Goal: Task Accomplishment & Management: Use online tool/utility

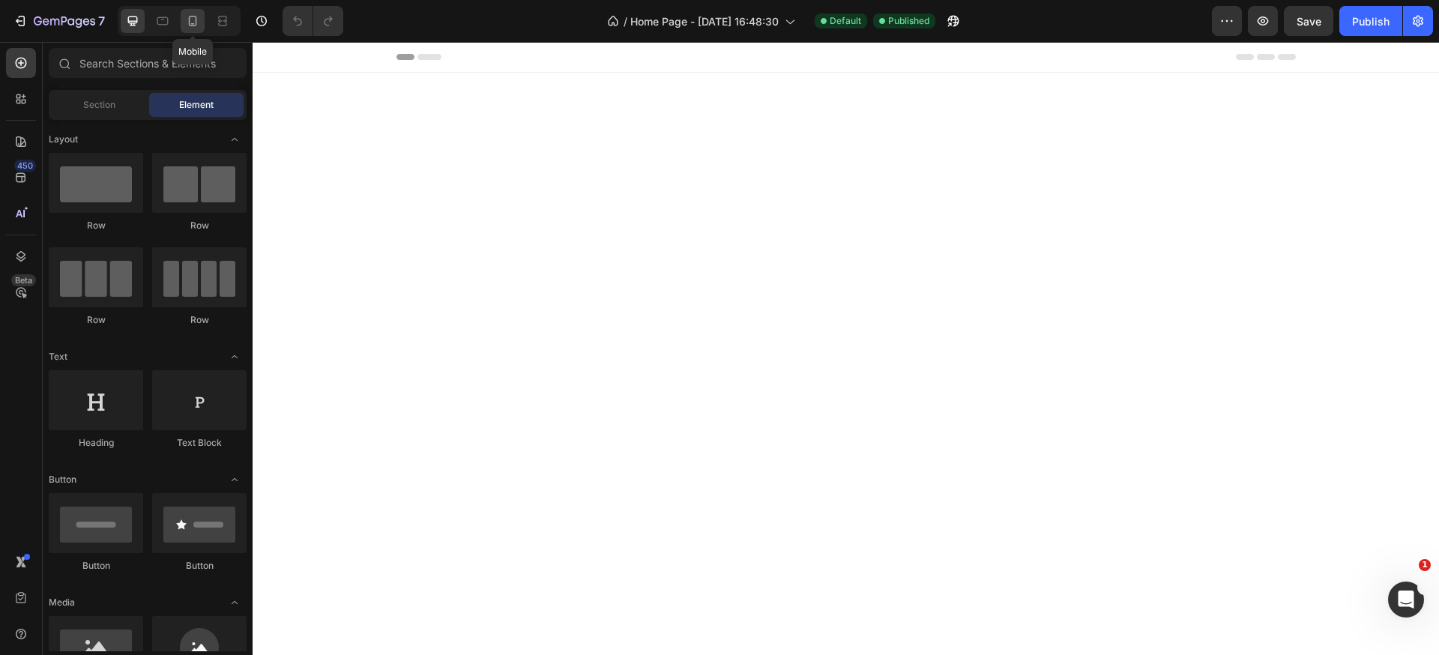
click at [194, 22] on icon at bounding box center [192, 20] width 15 height 15
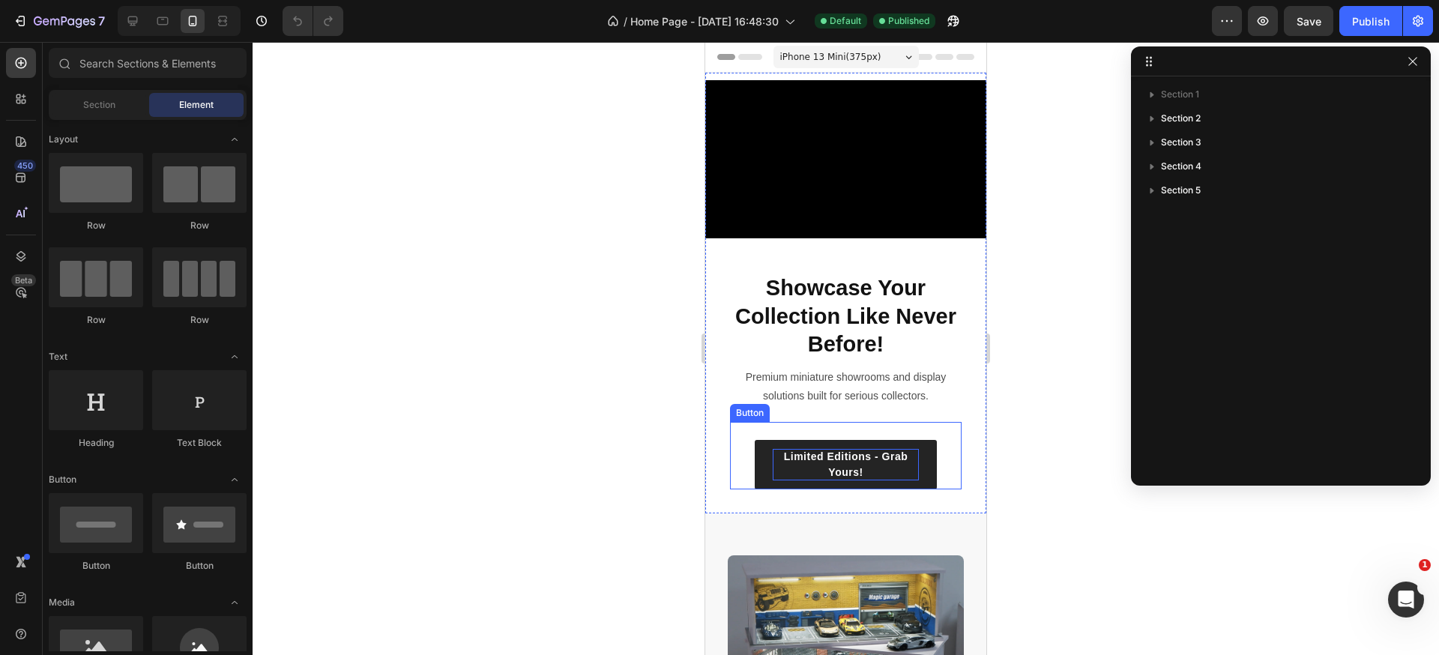
click at [884, 459] on p "Limited Editions - Grab Yours!" at bounding box center [846, 464] width 146 height 31
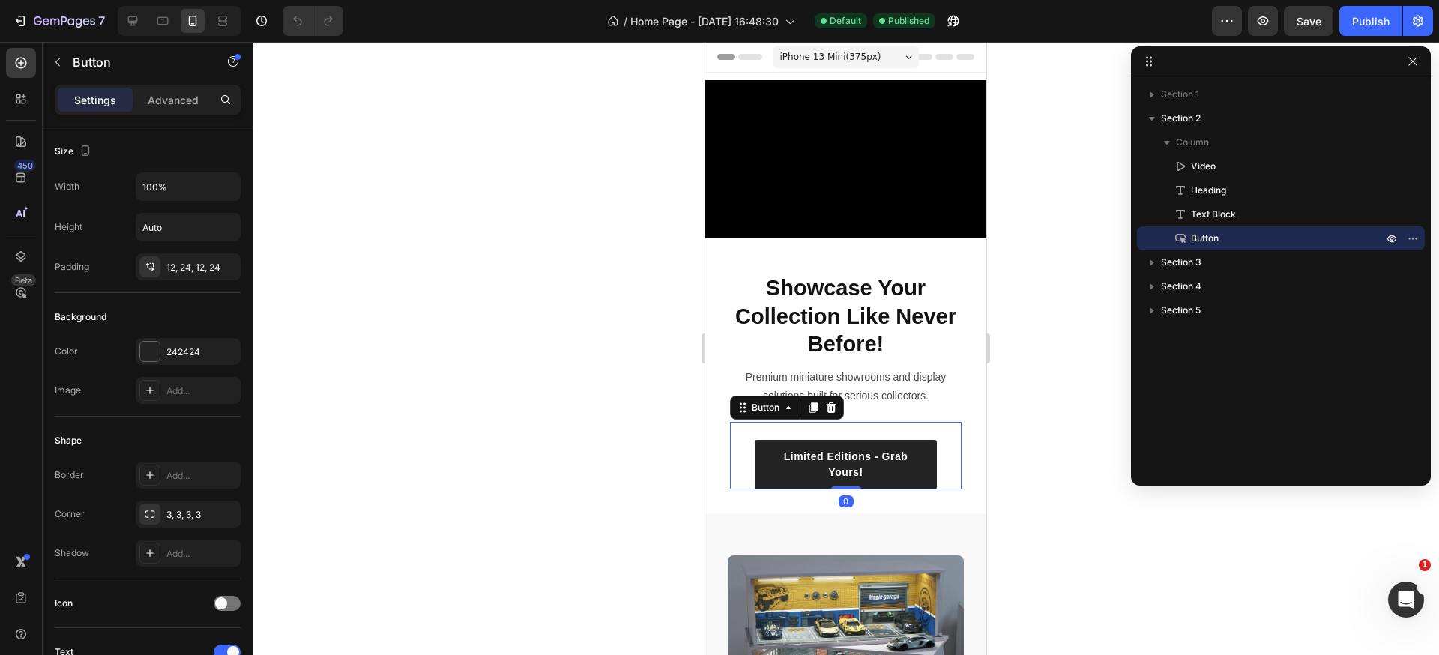
click at [910, 459] on link "Limited Editions - Grab Yours!" at bounding box center [846, 464] width 182 height 49
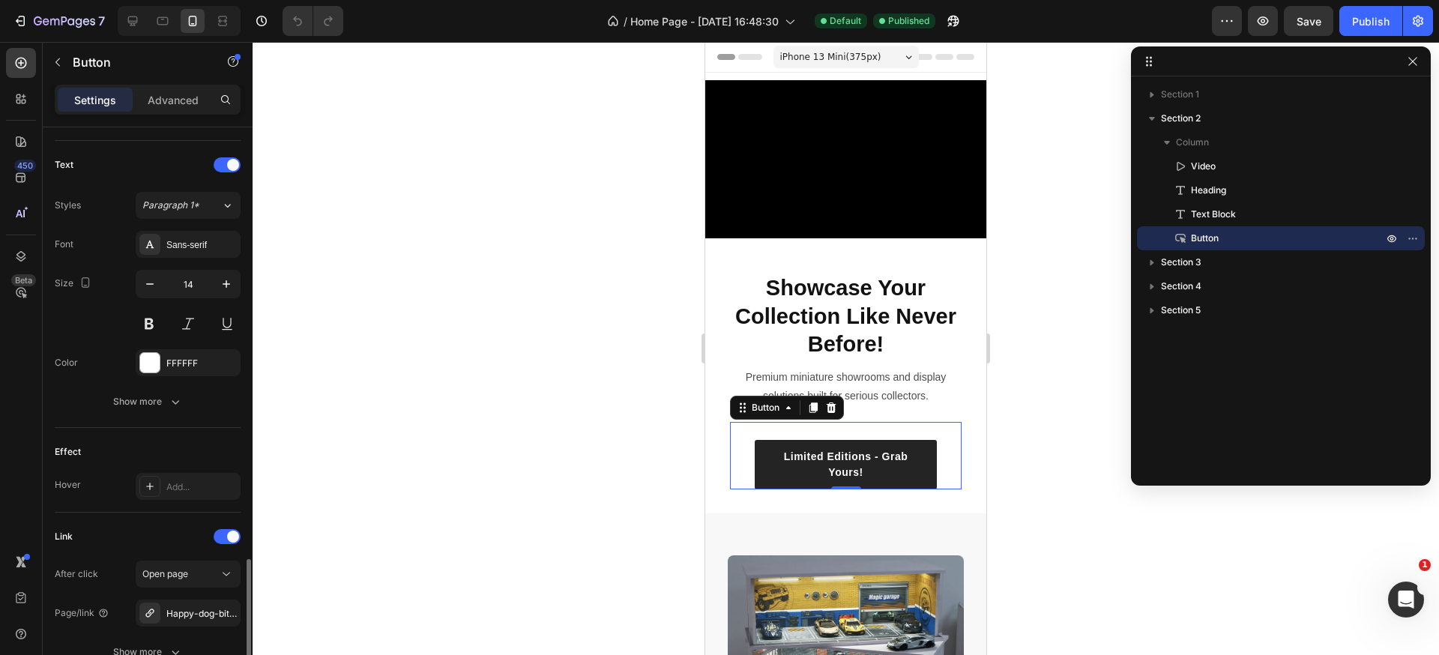
scroll to position [621, 0]
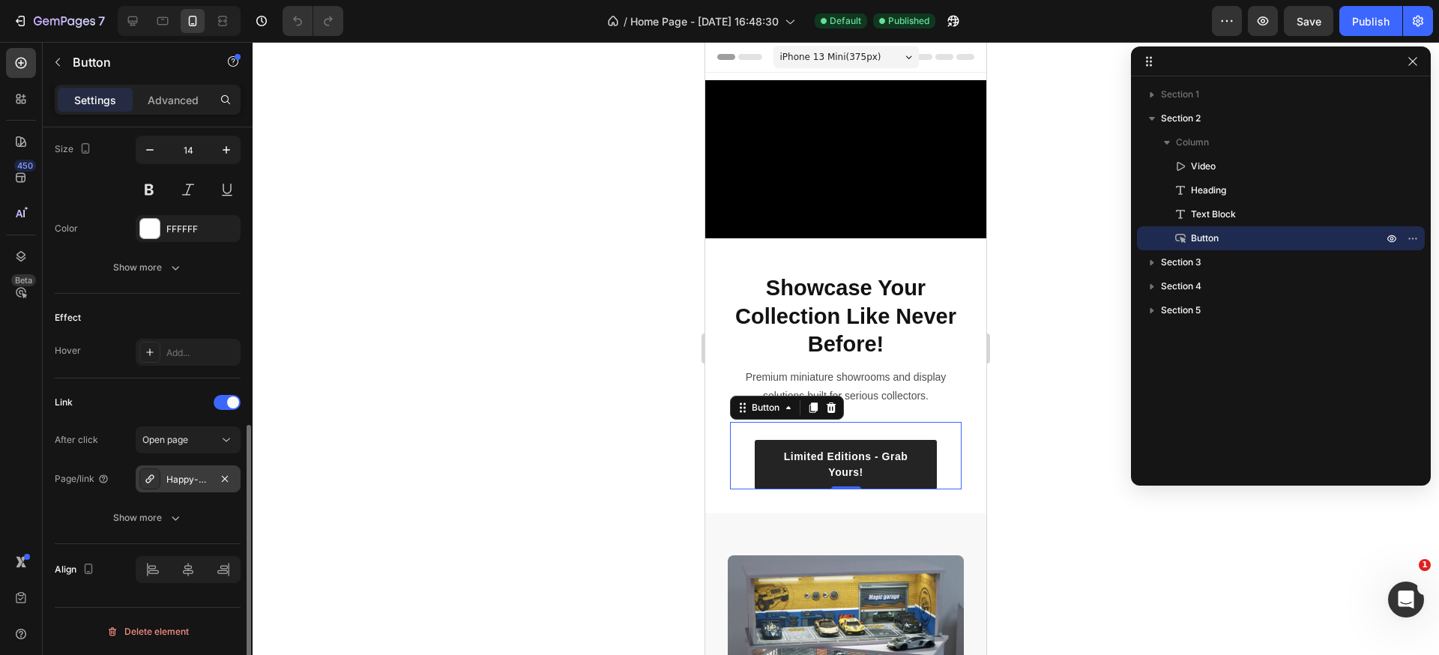
click at [197, 477] on div "Happy-dog-bites" at bounding box center [187, 479] width 43 height 13
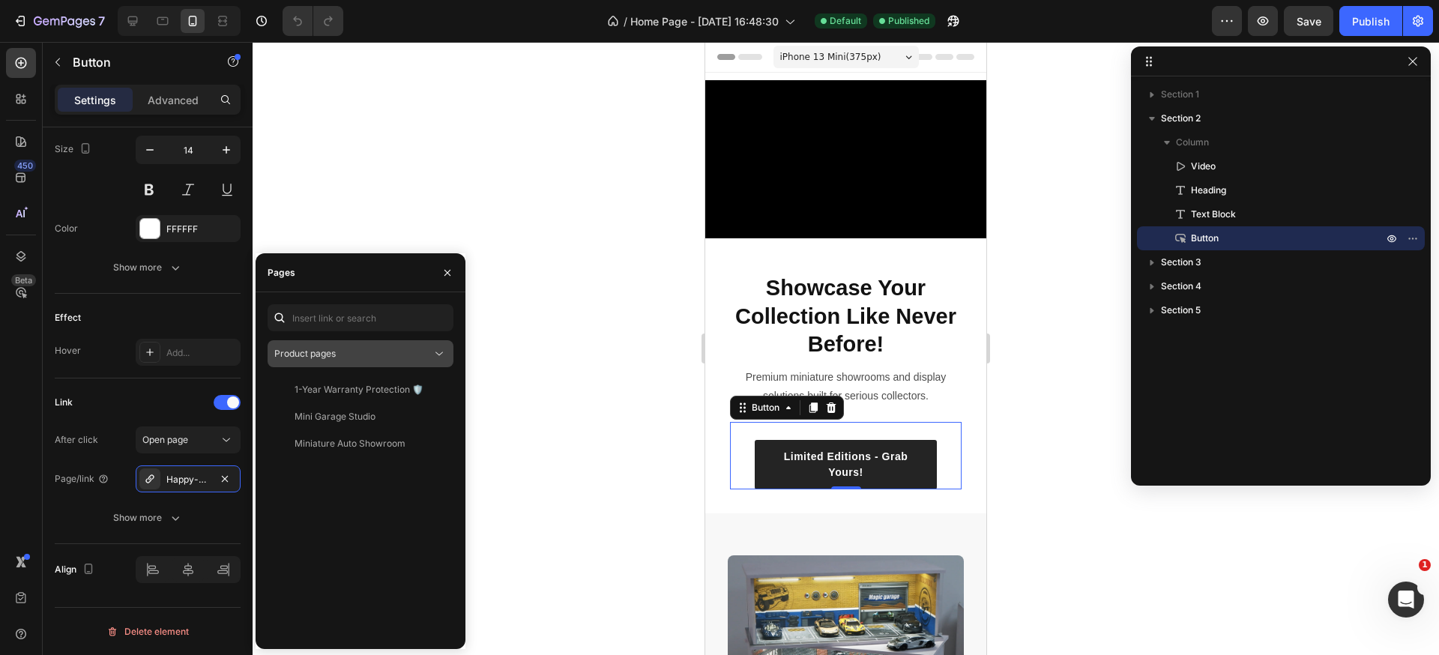
click at [364, 356] on div "Product pages" at bounding box center [352, 353] width 157 height 13
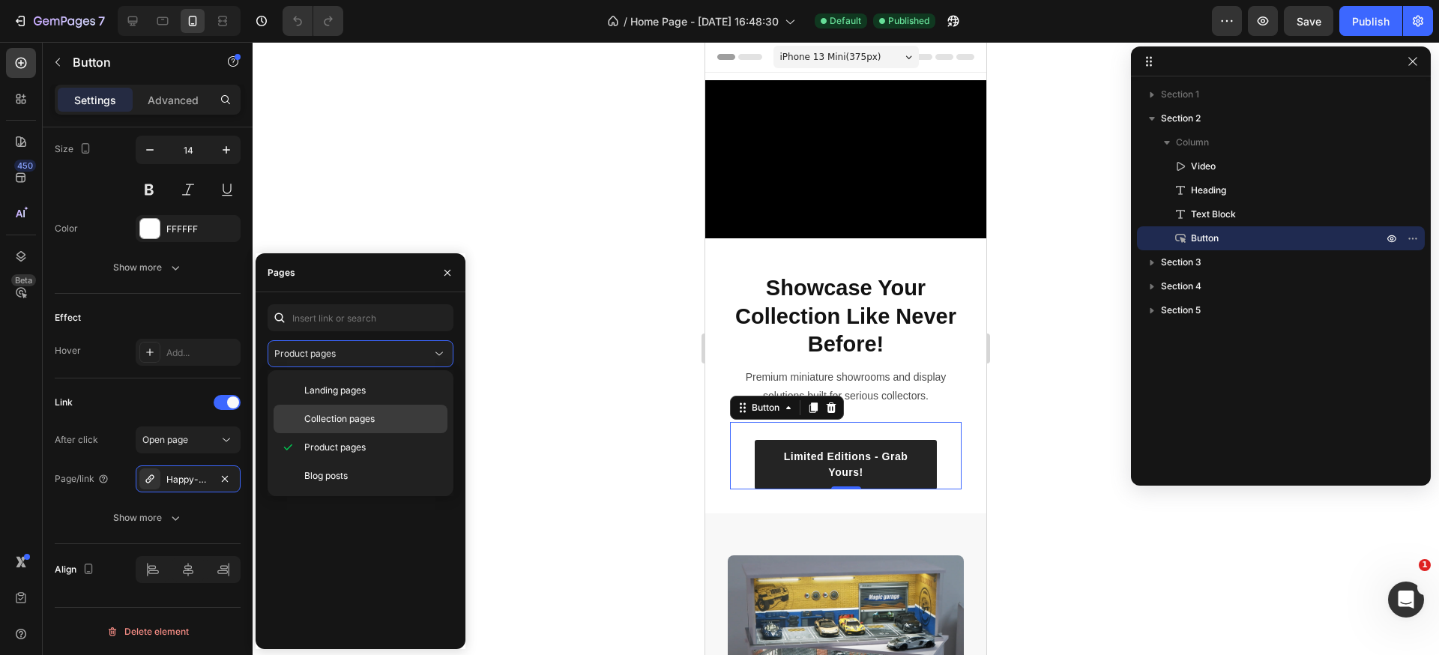
click at [357, 417] on span "Collection pages" at bounding box center [339, 418] width 70 height 13
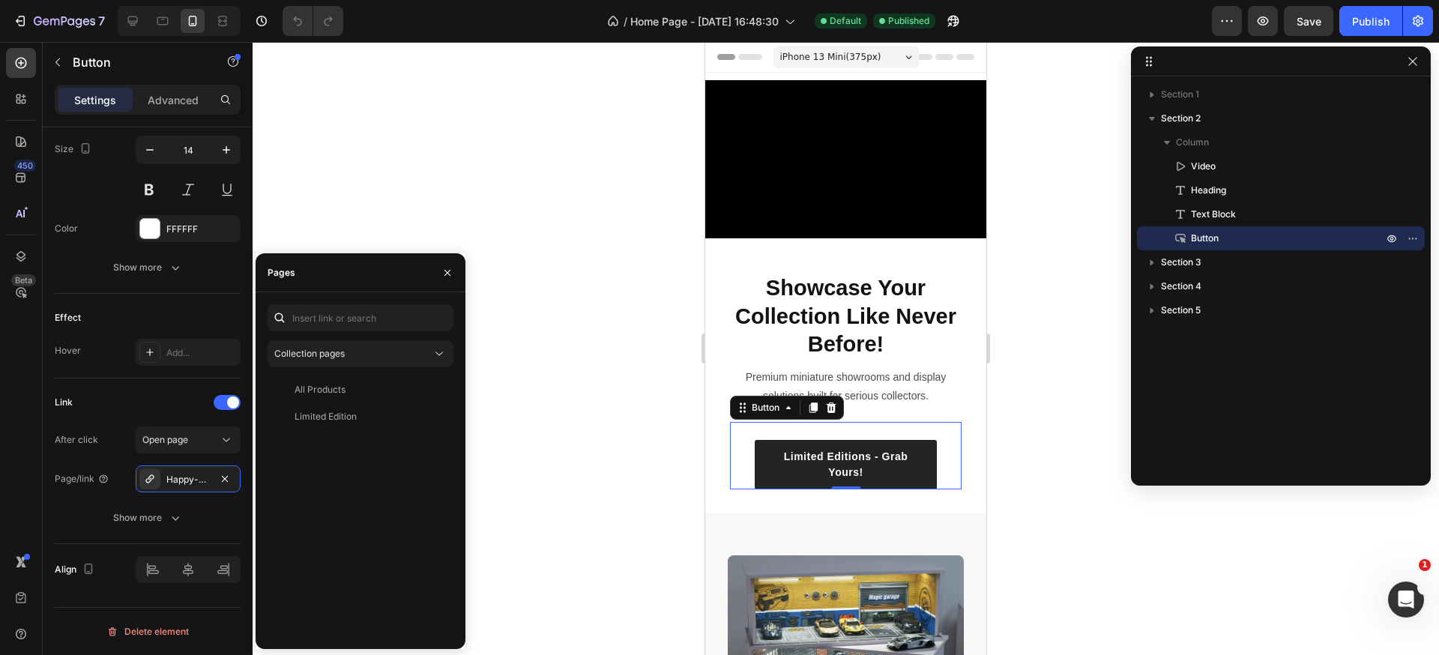
click at [354, 415] on div "Limited Edition" at bounding box center [325, 416] width 62 height 13
click at [1365, 28] on div "Publish" at bounding box center [1370, 21] width 37 height 16
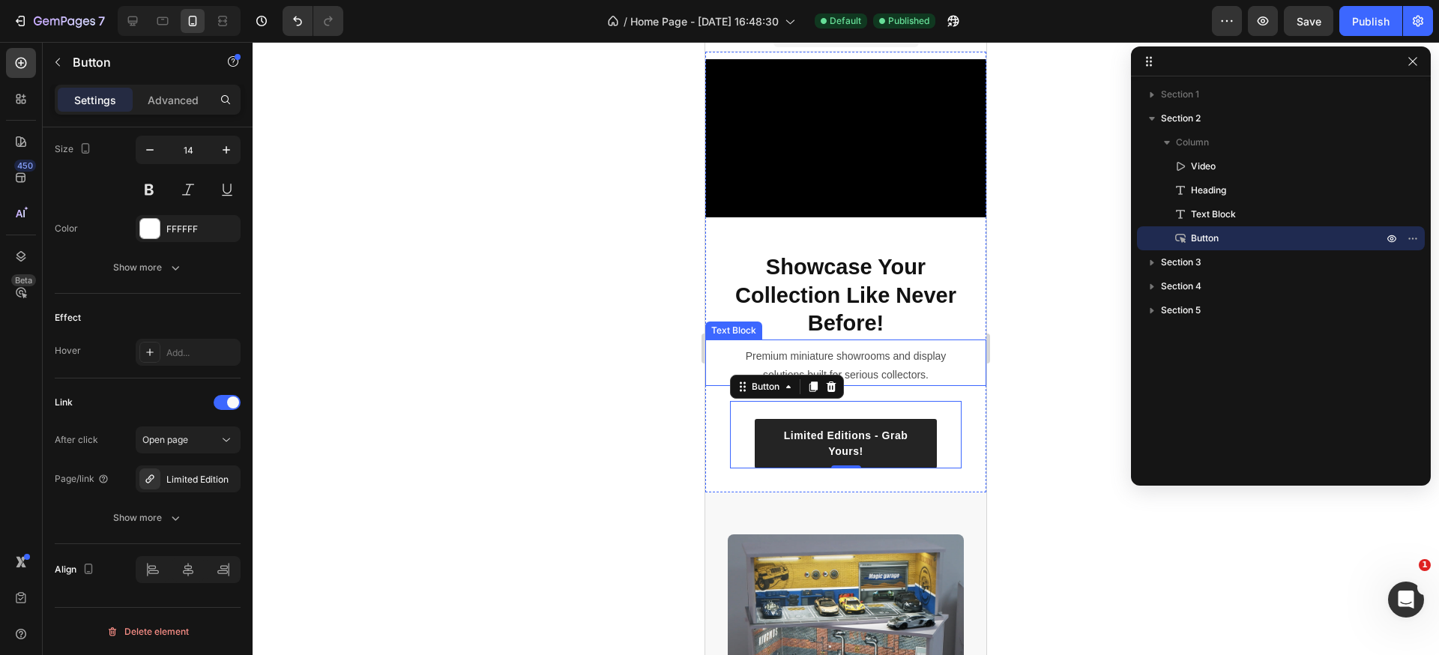
scroll to position [22, 0]
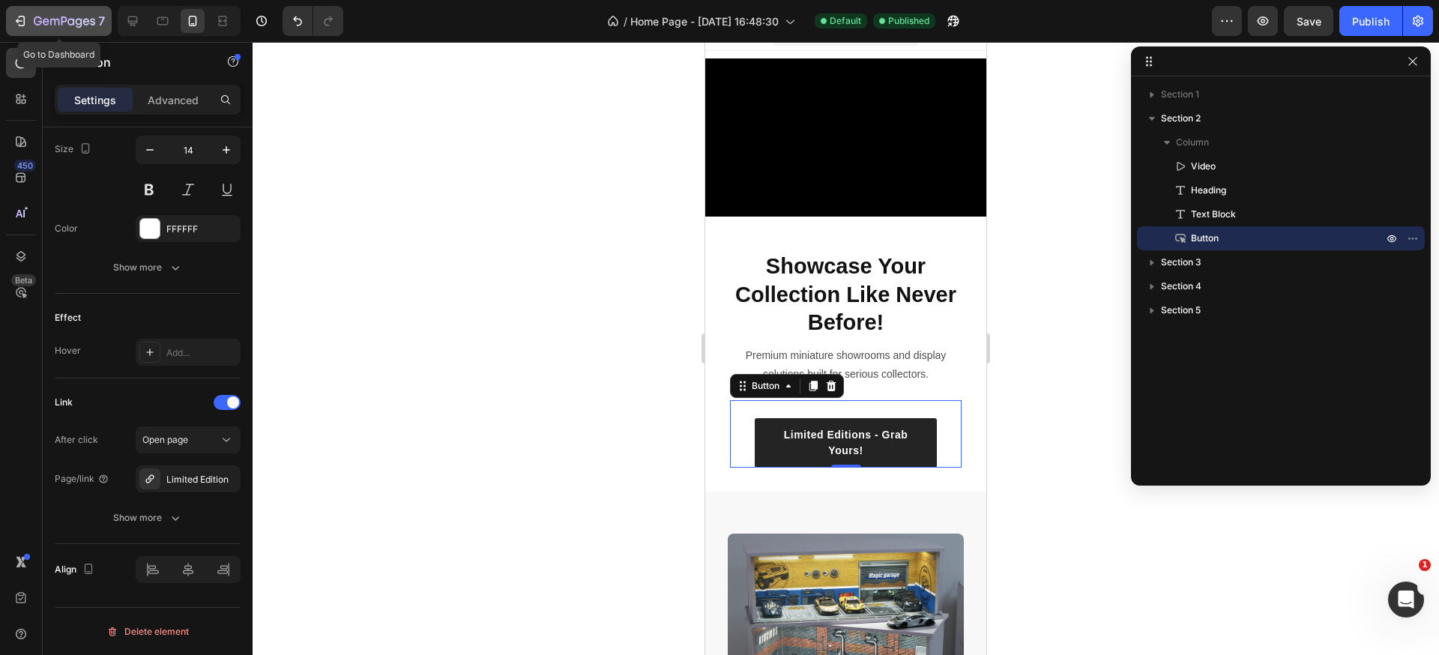
click at [40, 16] on icon "button" at bounding box center [64, 22] width 61 height 13
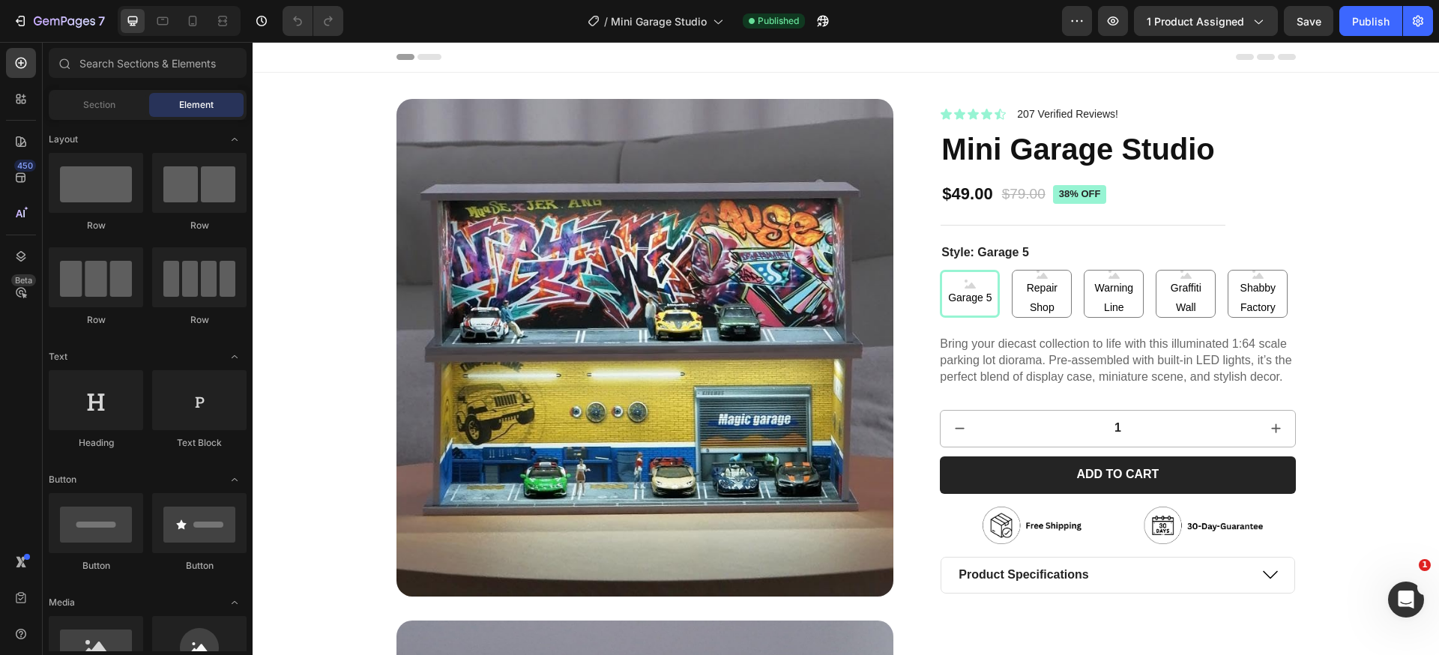
scroll to position [665, 0]
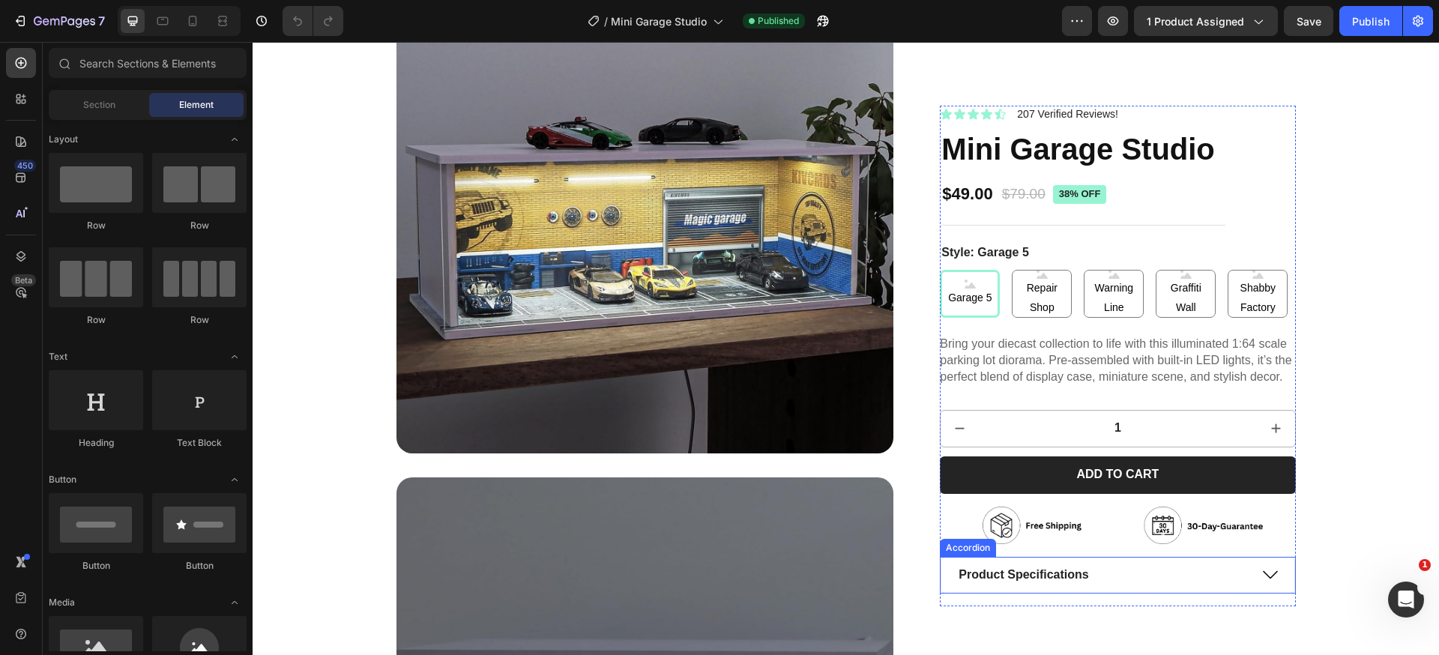
click at [1253, 581] on div "Product Specifications" at bounding box center [1117, 574] width 352 height 35
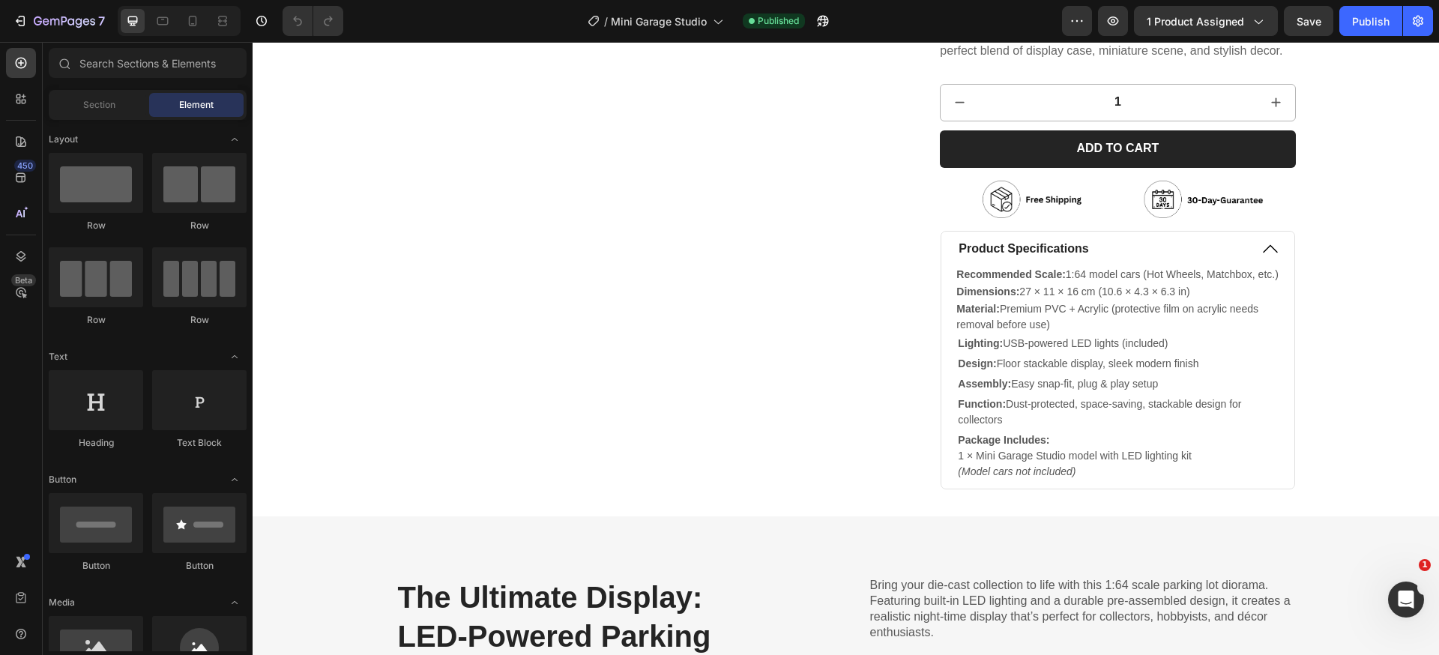
scroll to position [7946, 0]
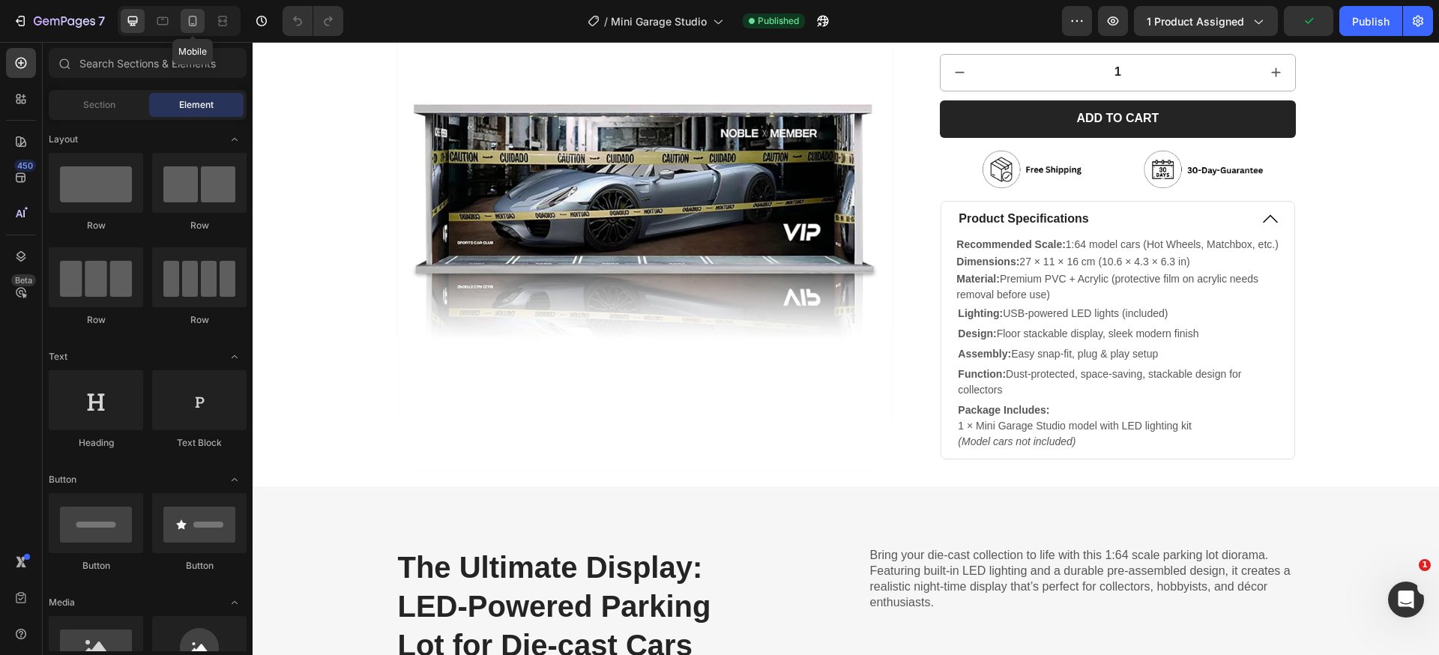
click at [188, 21] on icon at bounding box center [192, 20] width 15 height 15
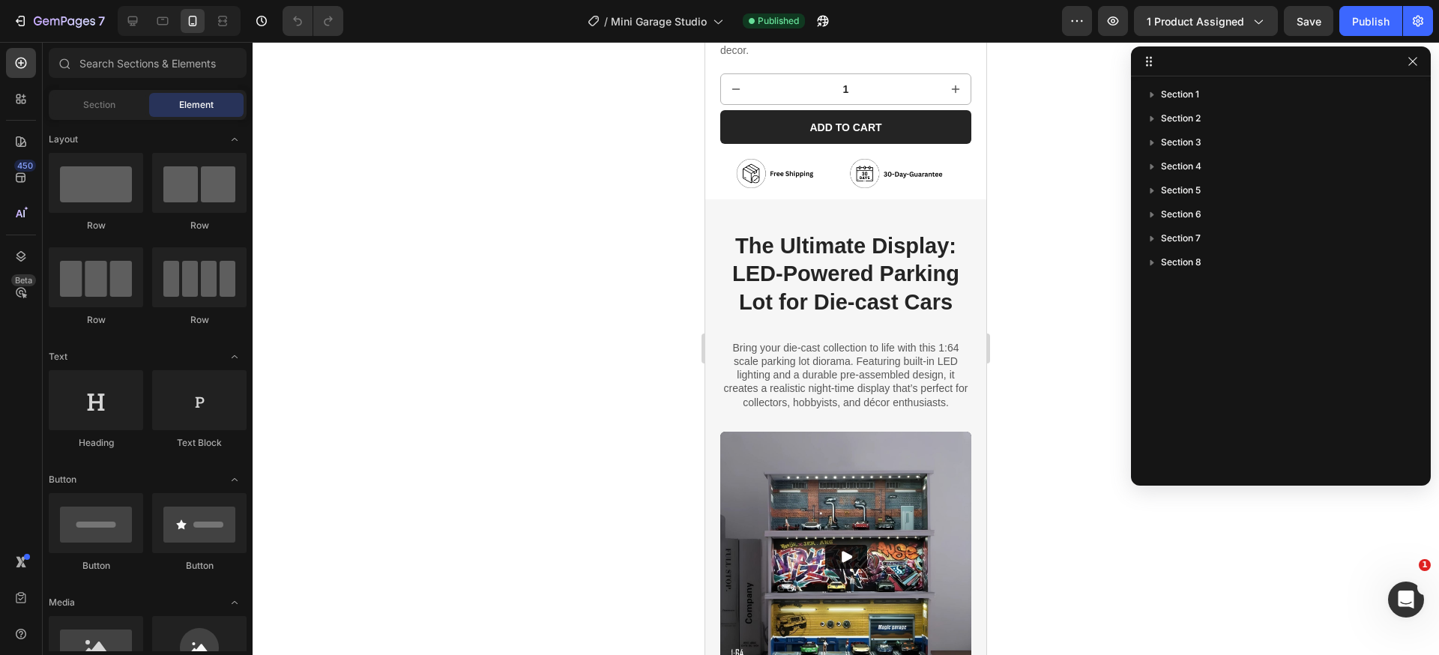
scroll to position [660, 0]
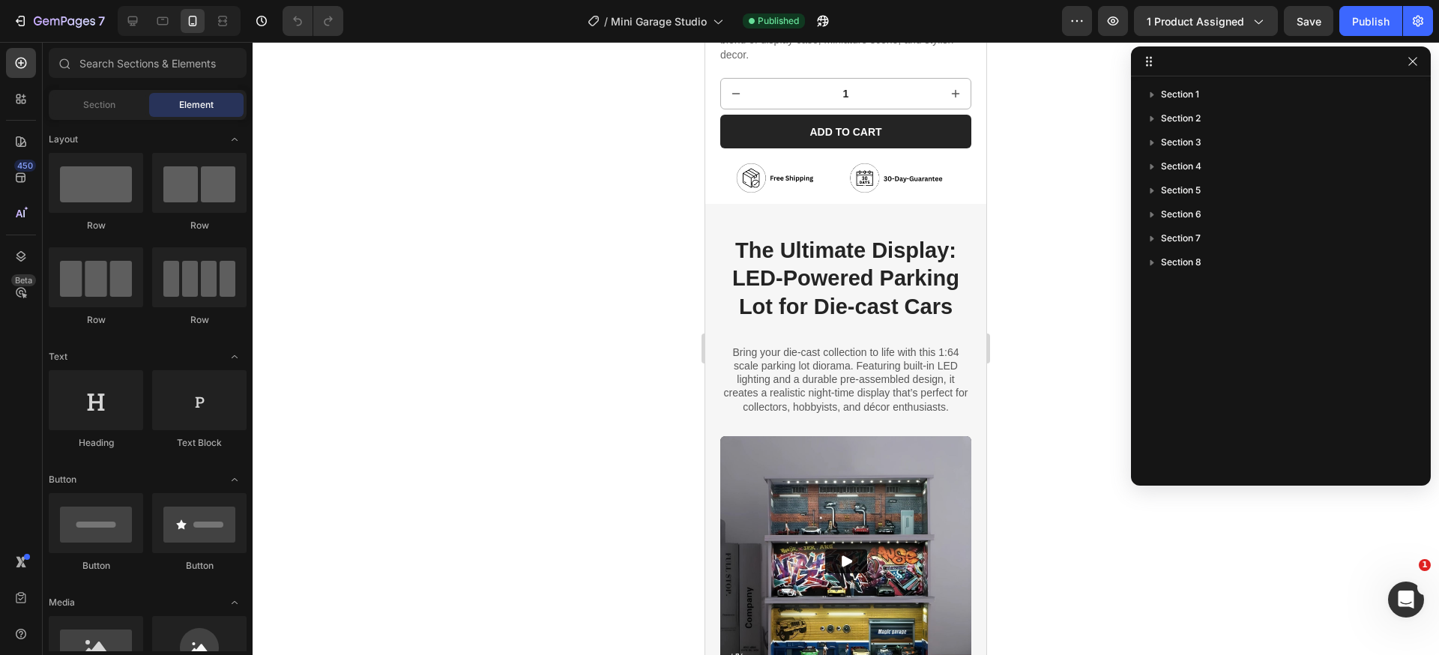
drag, startPoint x: 979, startPoint y: 612, endPoint x: 1693, endPoint y: 243, distance: 804.0
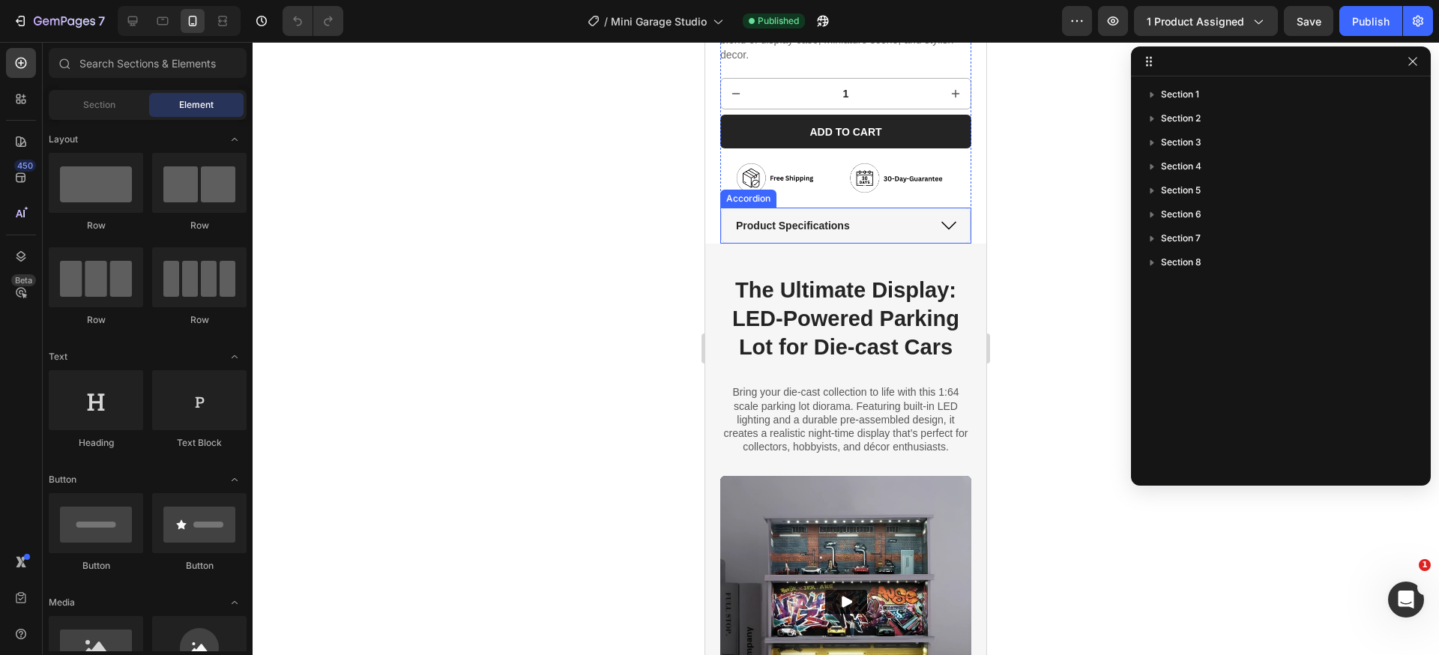
click at [935, 208] on div "Product Specifications" at bounding box center [846, 225] width 248 height 34
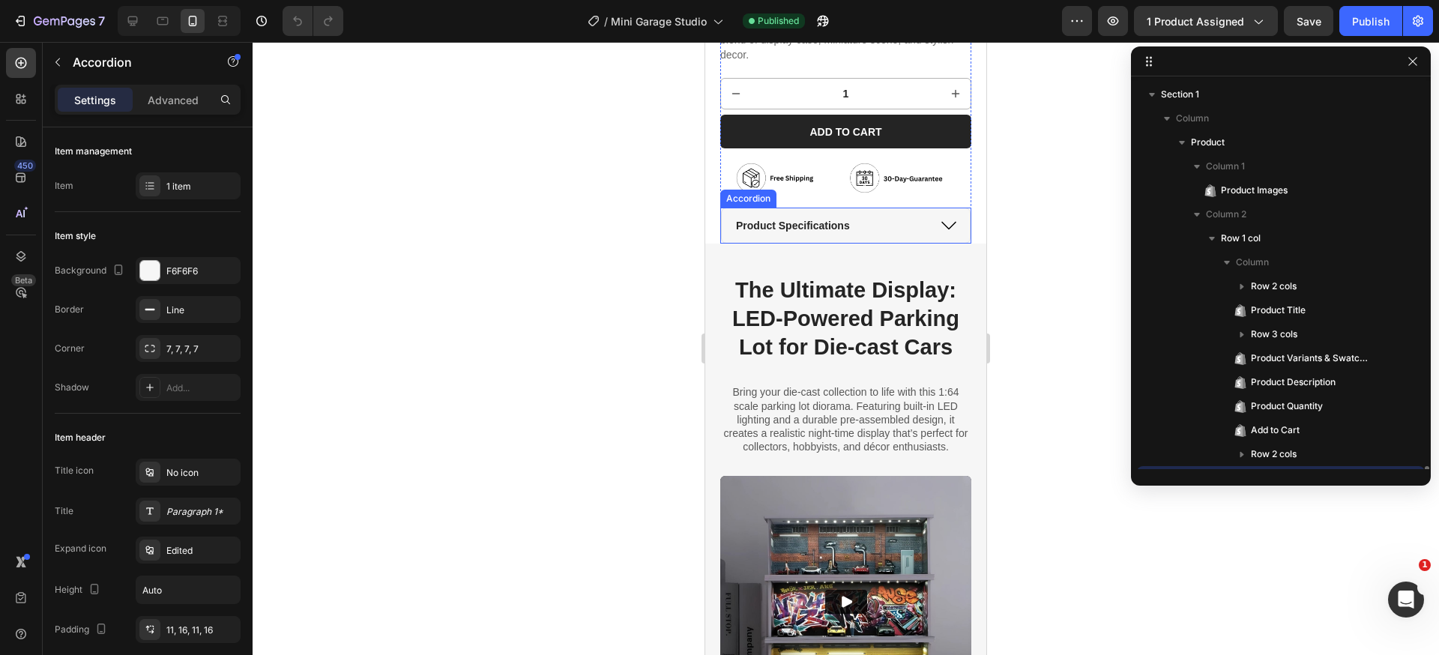
scroll to position [237, 0]
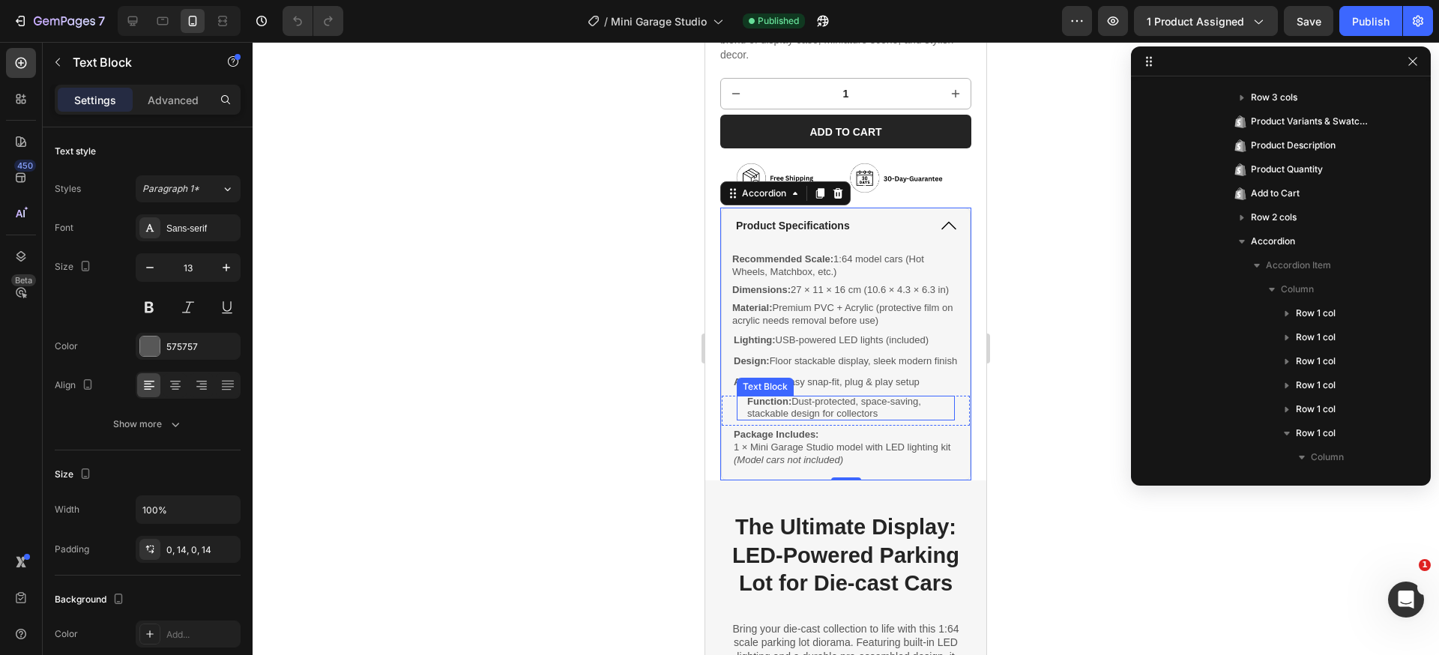
click at [748, 407] on strong "Function:" at bounding box center [769, 401] width 44 height 11
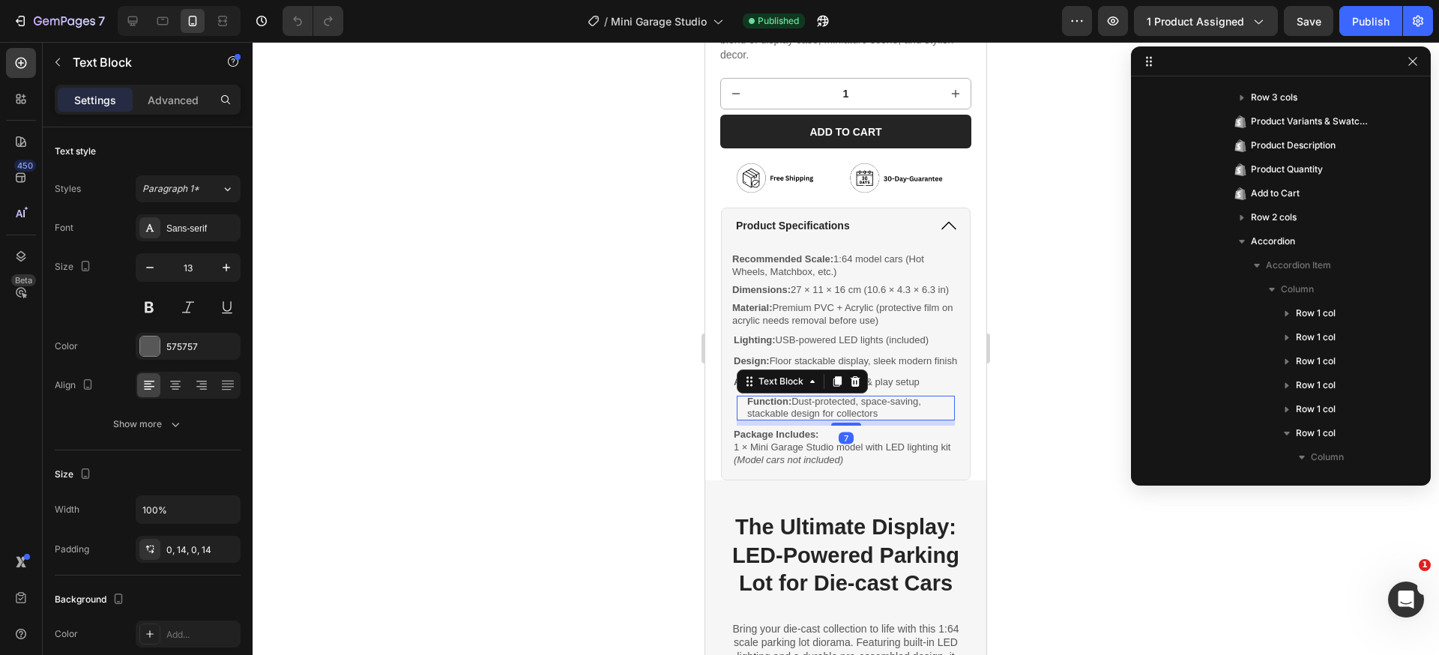
scroll to position [477, 0]
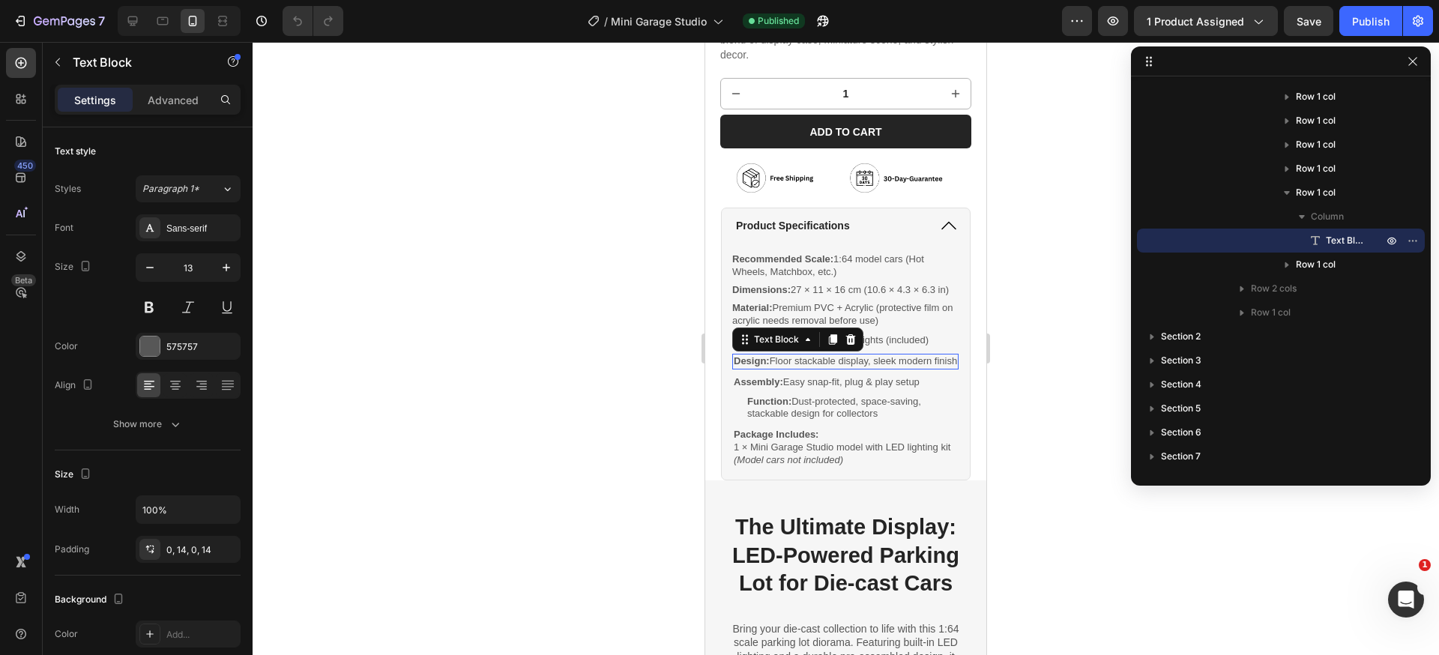
click at [907, 368] on p "Design: Floor stackable display, sleek modern finish" at bounding box center [845, 361] width 223 height 13
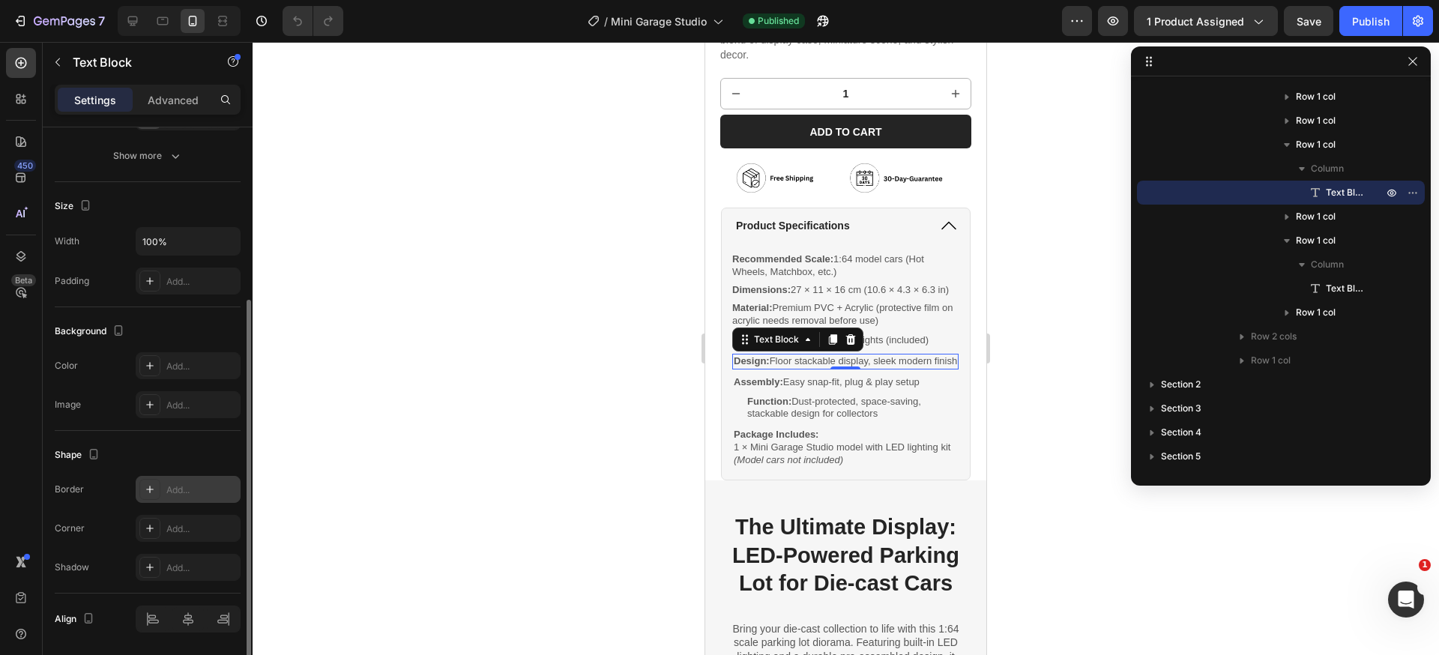
scroll to position [318, 0]
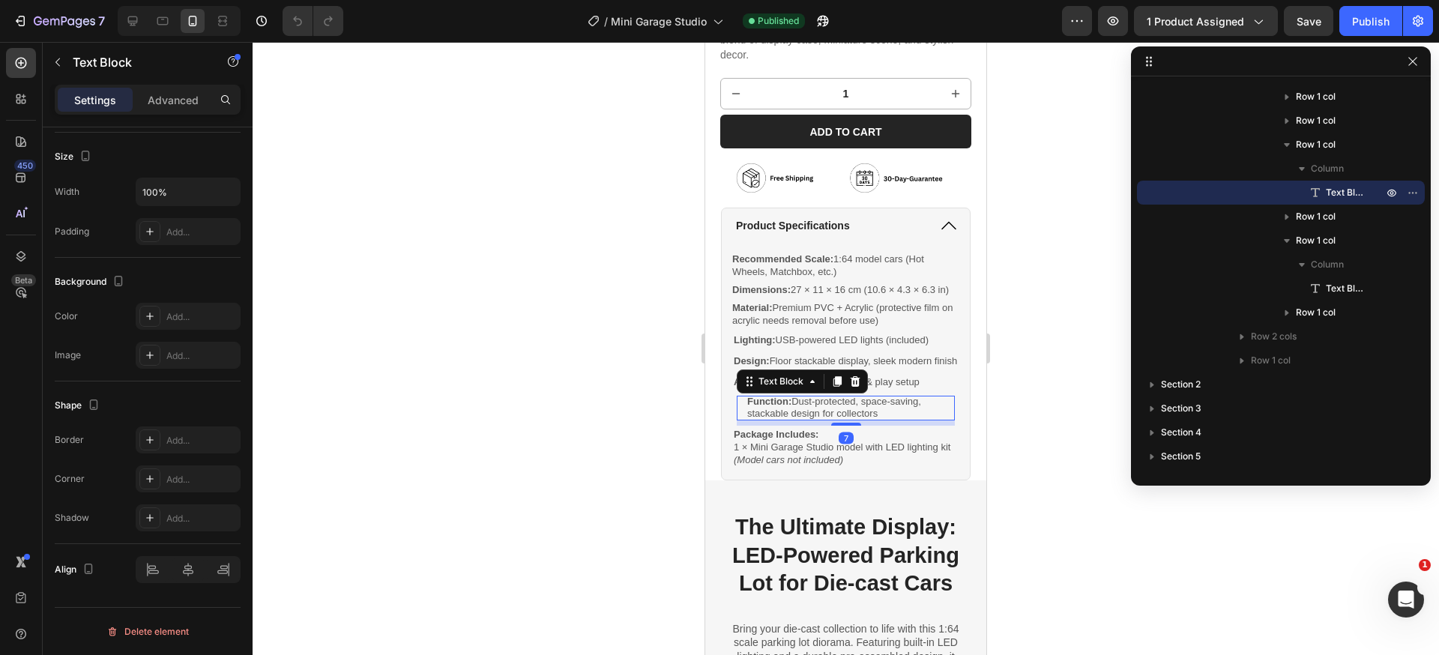
click at [744, 417] on div "Function: Dust-protected, space-saving, stackable design for collectors" at bounding box center [846, 408] width 218 height 25
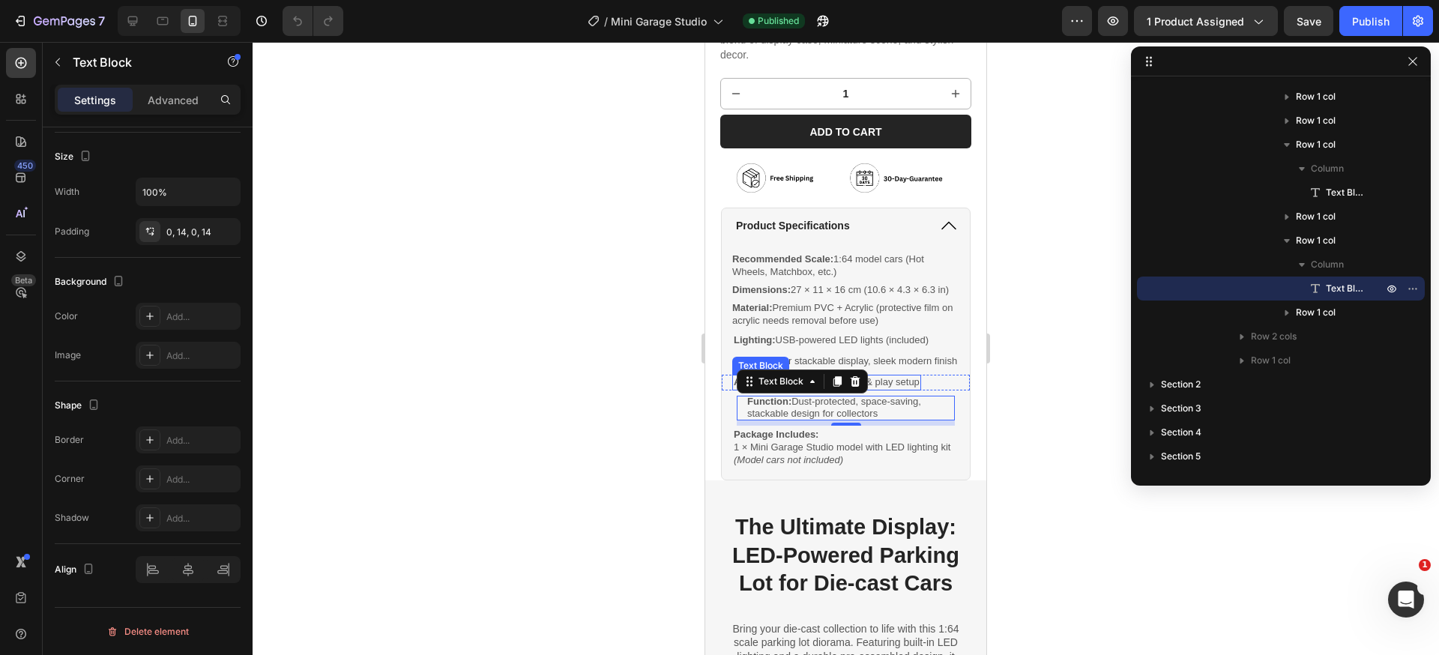
click at [921, 389] on div "Assembly: Easy snap-fit, plug & play setup" at bounding box center [826, 383] width 189 height 16
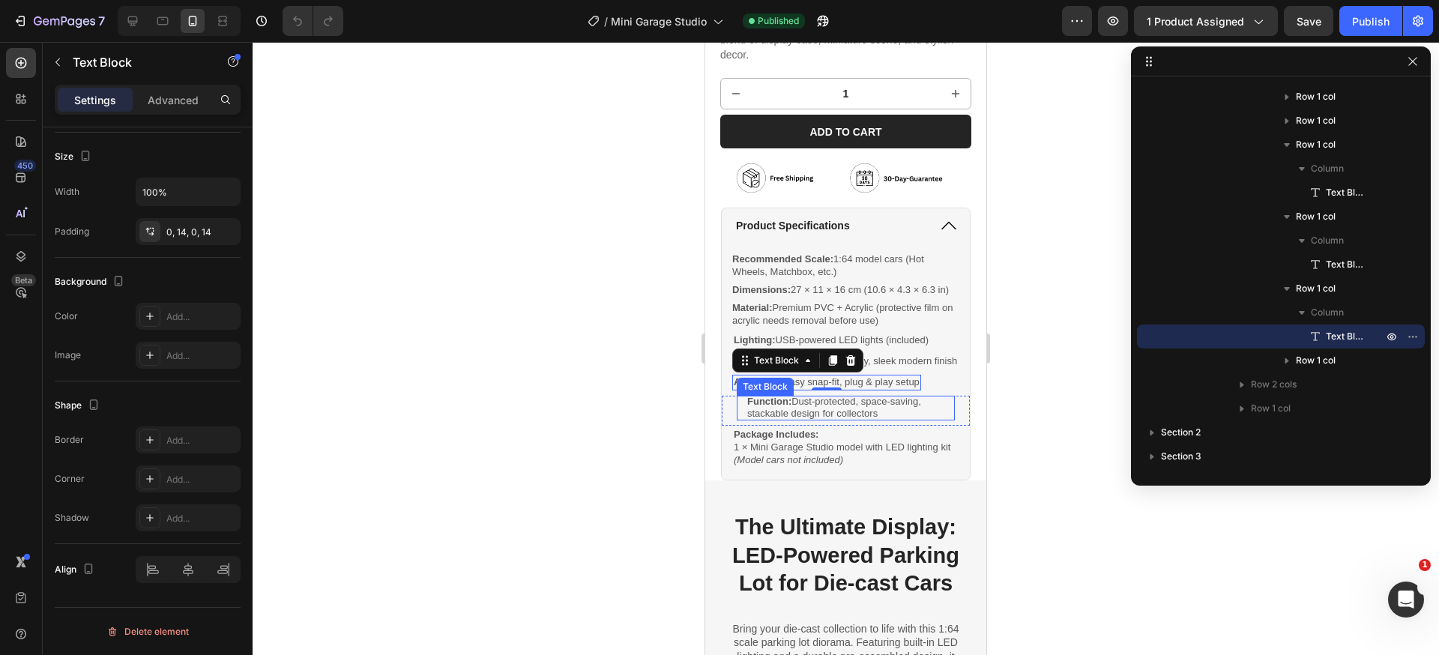
click at [760, 407] on strong "Function:" at bounding box center [769, 401] width 44 height 11
click at [749, 407] on strong "Function:" at bounding box center [769, 401] width 44 height 11
click at [728, 390] on div "Assembly: Easy snap-fit, plug & play setup Text Block Row" at bounding box center [846, 383] width 248 height 16
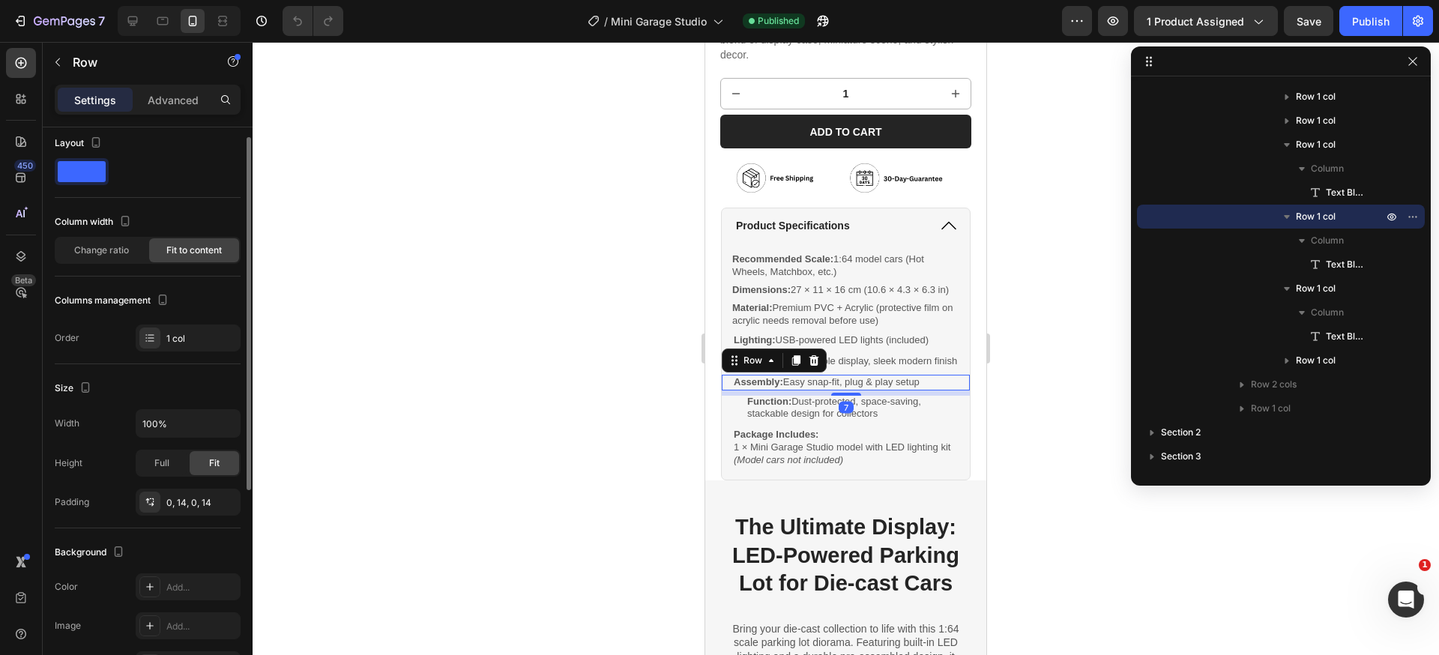
scroll to position [18, 0]
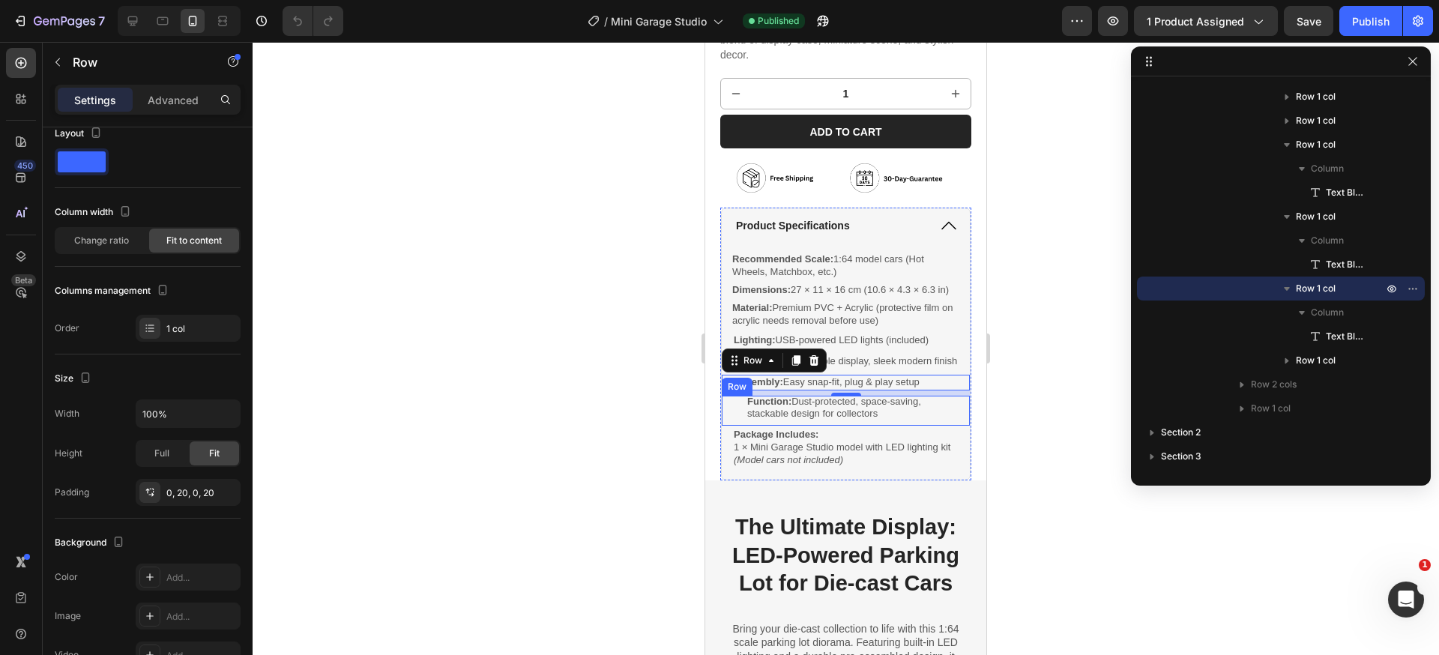
click at [731, 419] on div "Function: Dust-protected, space-saving, stackable design for collectors Text Bl…" at bounding box center [846, 411] width 248 height 31
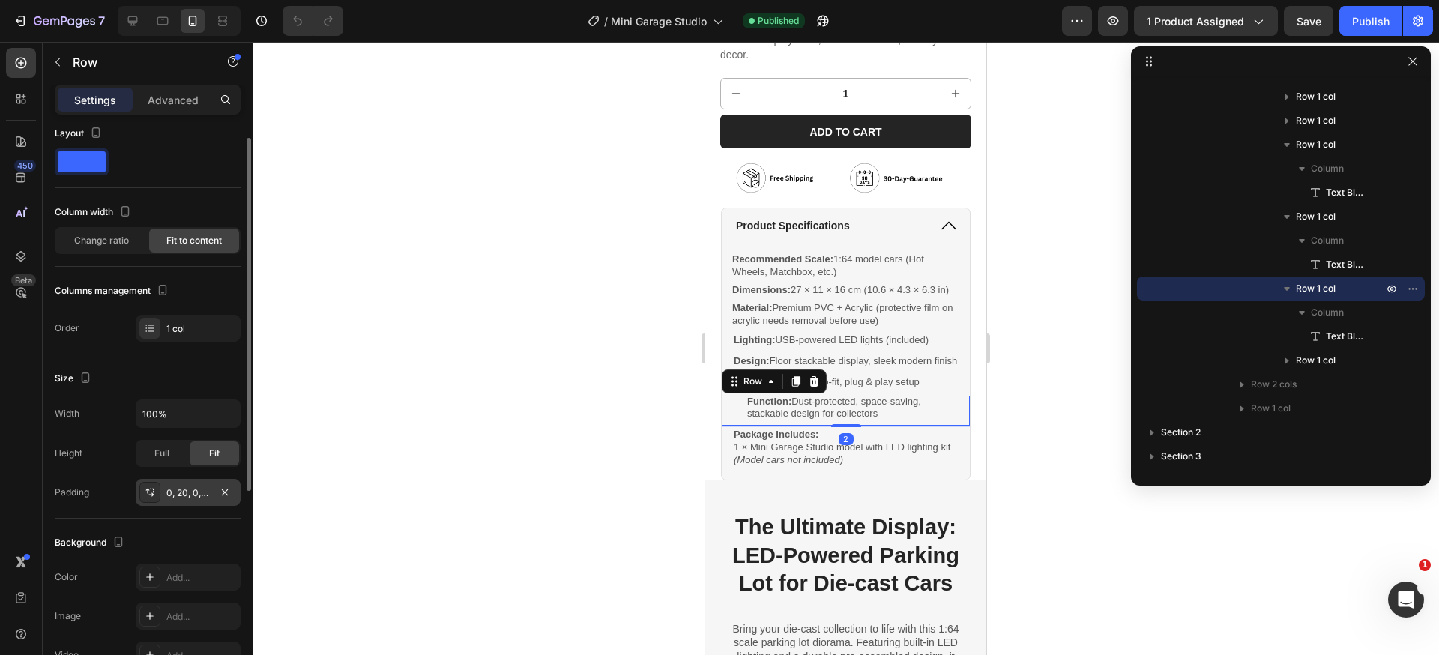
click at [181, 490] on div "0, 20, 0, 20" at bounding box center [187, 492] width 43 height 13
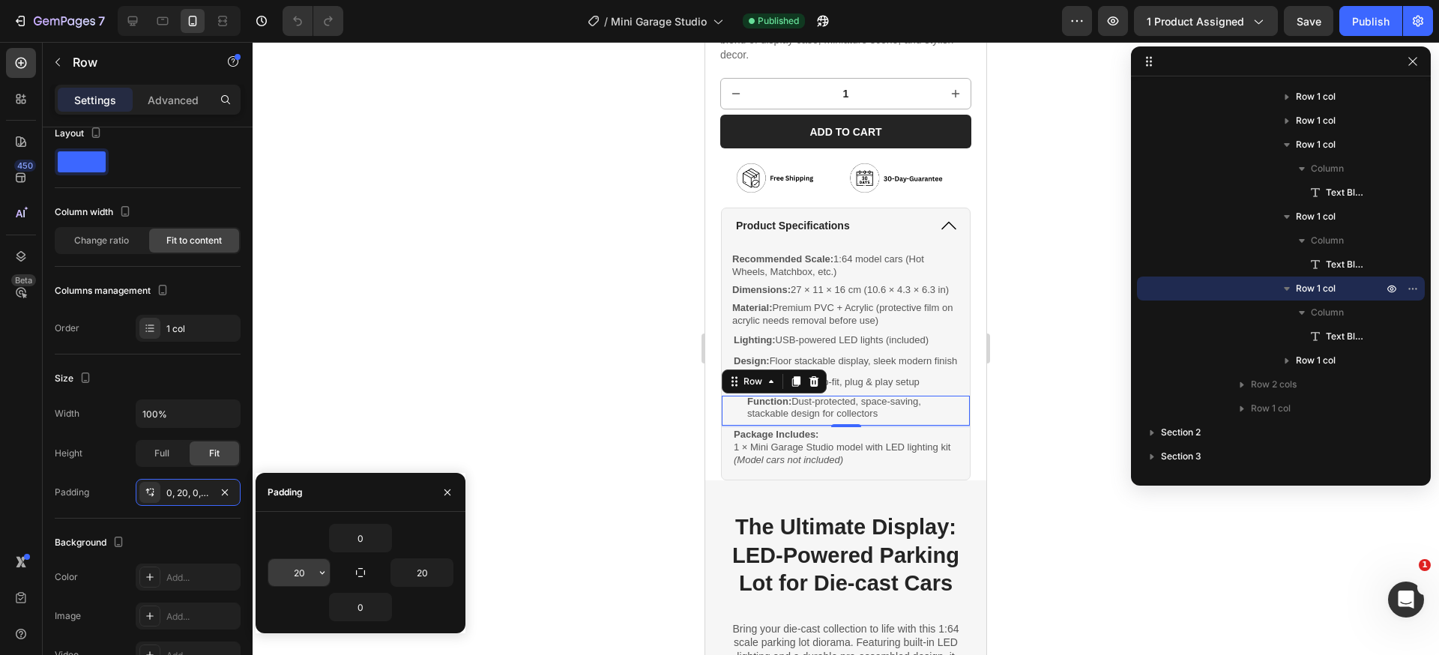
click at [293, 571] on input "20" at bounding box center [298, 572] width 61 height 27
click at [306, 575] on input "20" at bounding box center [298, 572] width 61 height 27
click at [302, 574] on input "20" at bounding box center [298, 572] width 61 height 27
click at [302, 572] on input "20" at bounding box center [298, 572] width 61 height 27
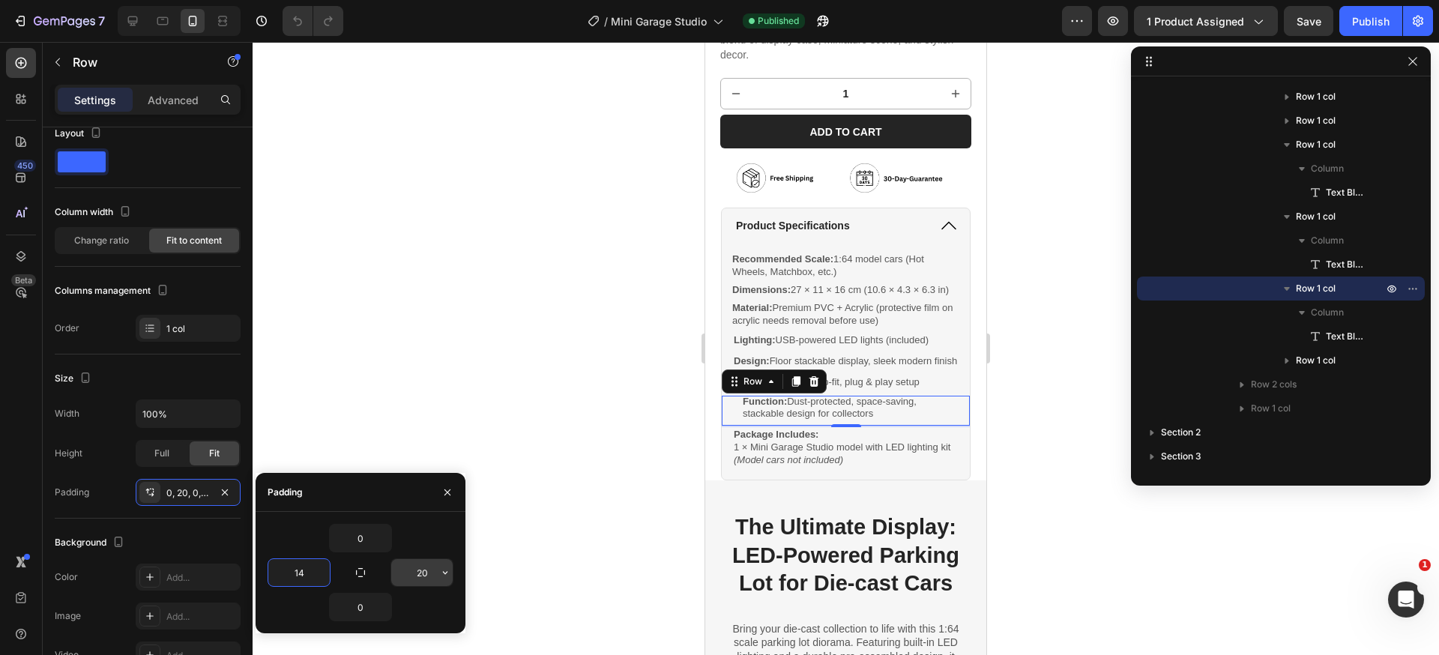
type input "14"
click at [420, 573] on input "20" at bounding box center [421, 572] width 61 height 27
click at [423, 574] on input "20" at bounding box center [421, 572] width 61 height 27
type input "14"
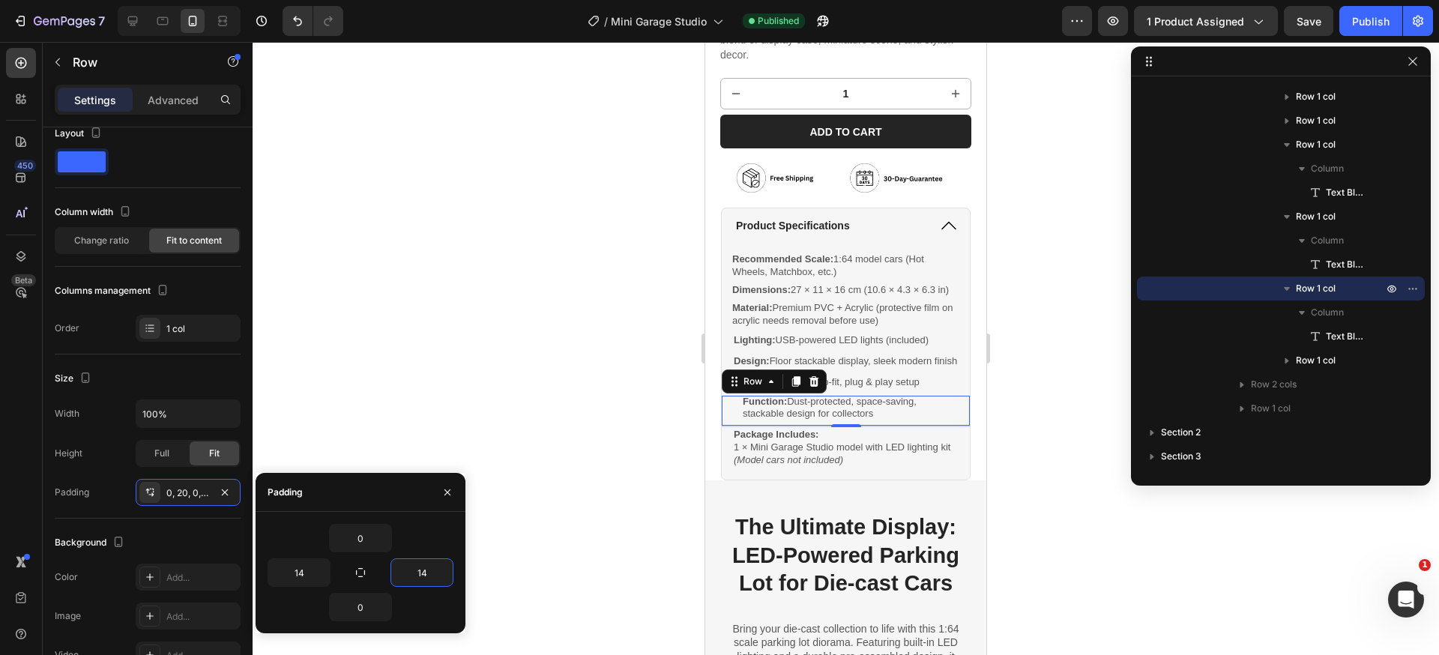
click at [531, 465] on div at bounding box center [846, 348] width 1186 height 613
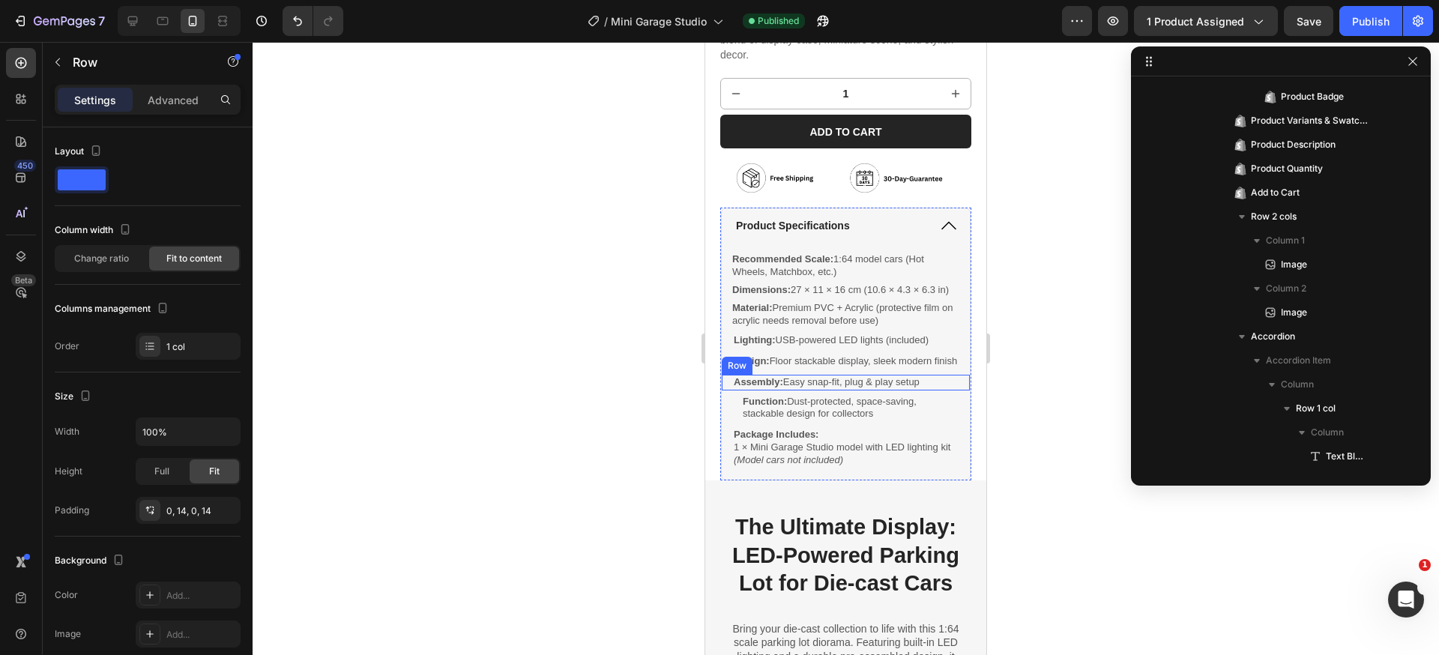
click at [727, 390] on div "Assembly: Easy snap-fit, plug & play setup Text Block Row" at bounding box center [846, 383] width 248 height 16
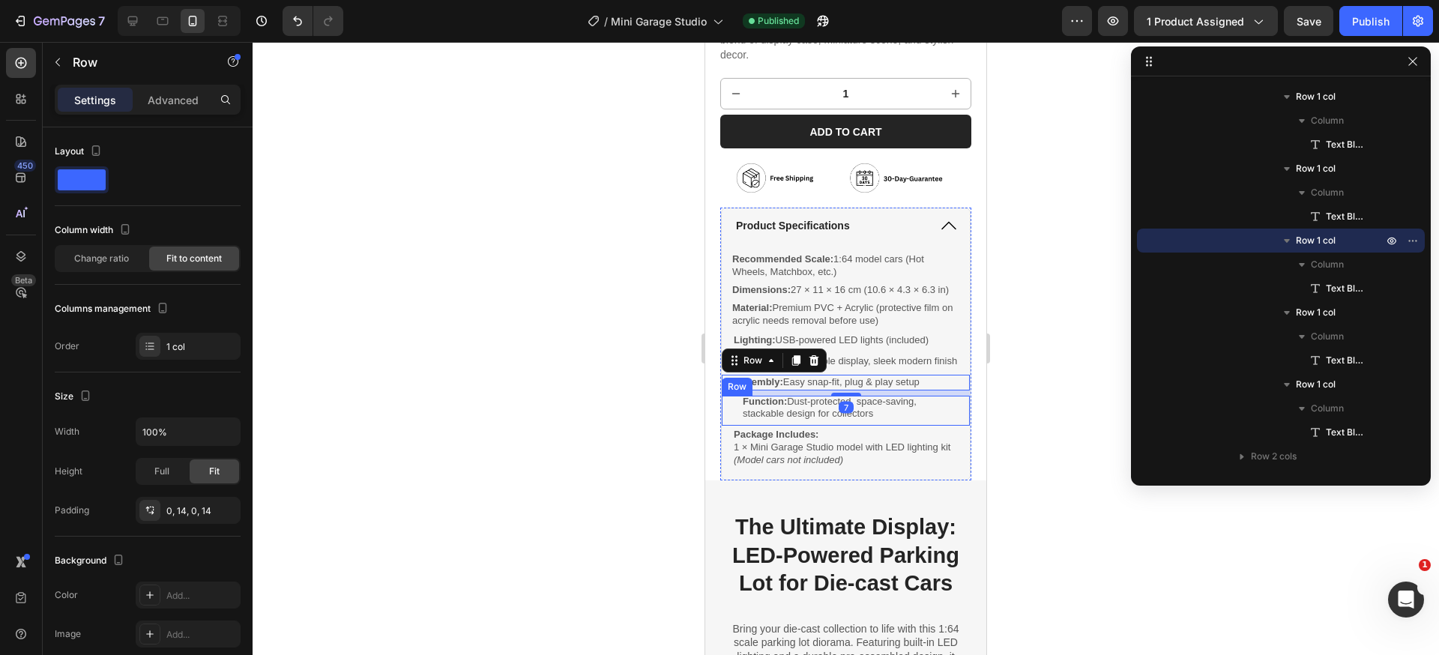
click at [727, 424] on div "Function: Dust-protected, space-saving, stackable design for collectors Text Bl…" at bounding box center [846, 411] width 248 height 31
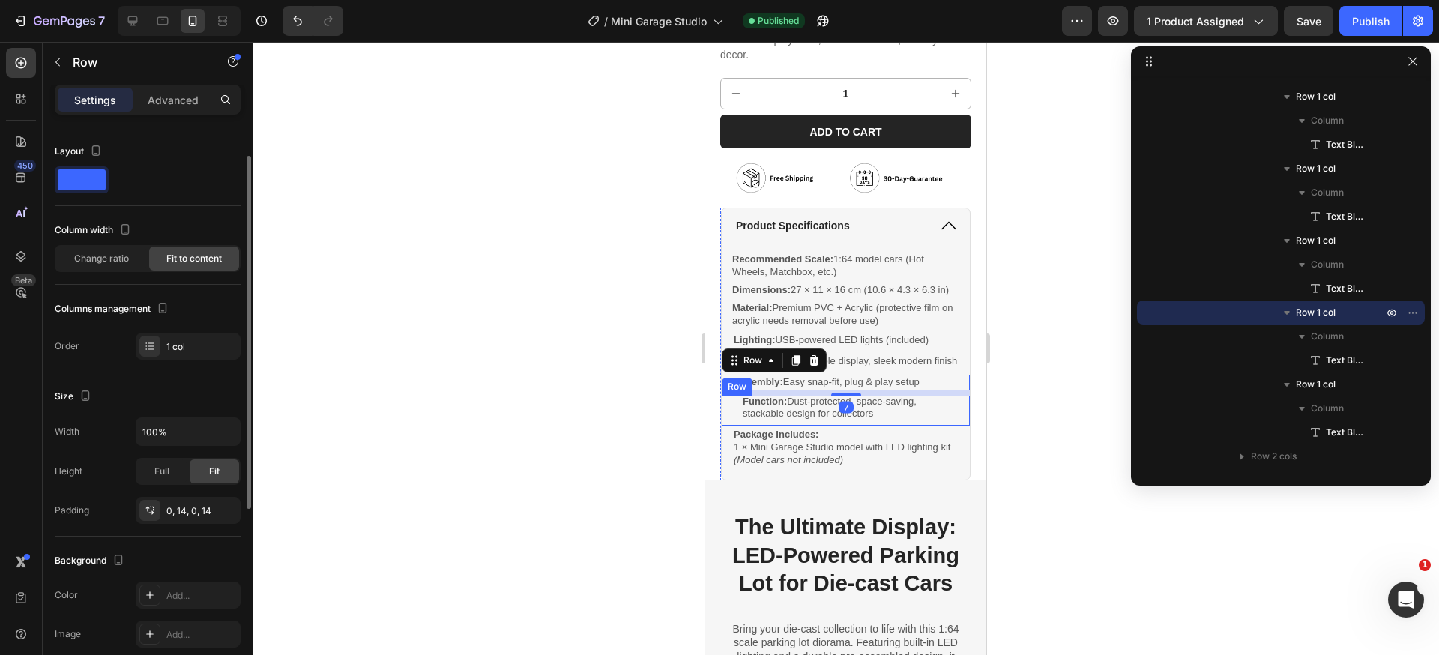
scroll to position [18, 0]
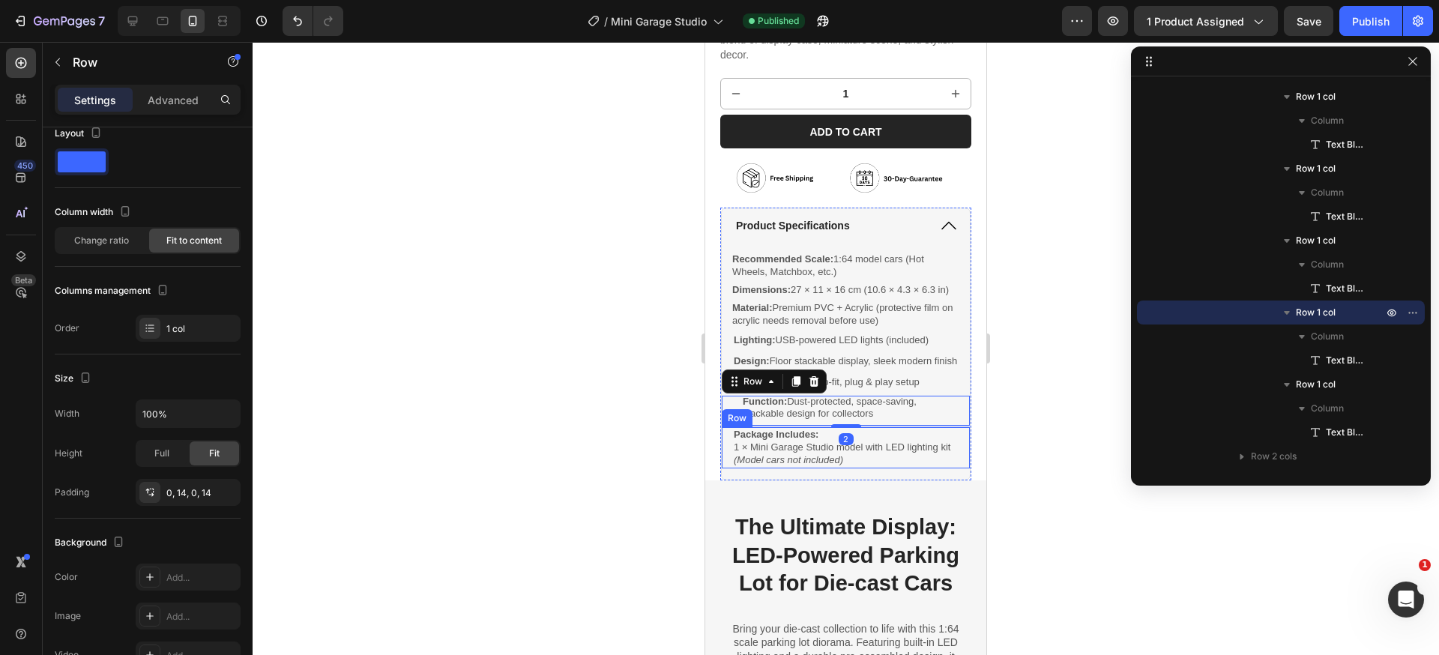
click at [726, 458] on div "Package Includes: 1 × Mini Garage Studio model with LED lighting kit (Model car…" at bounding box center [846, 447] width 248 height 41
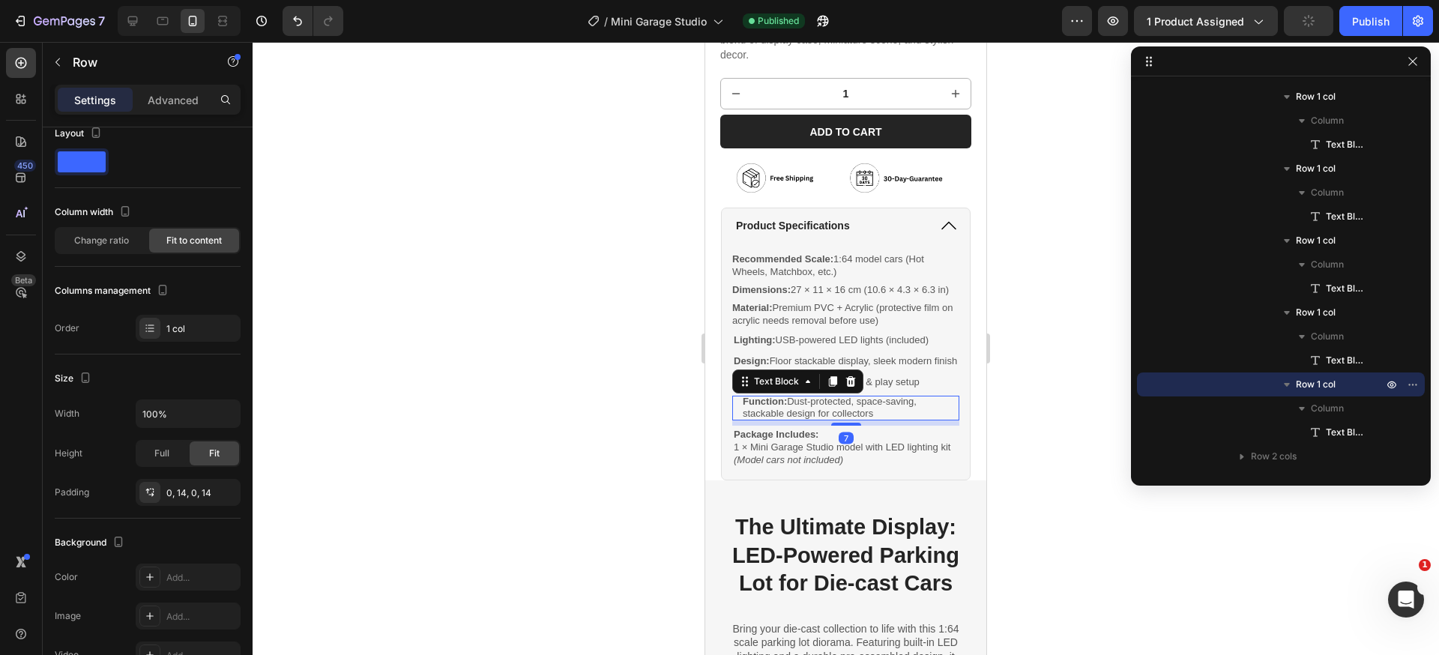
click at [861, 419] on p "Function: Dust-protected, space-saving, stackable design for collectors" at bounding box center [846, 408] width 206 height 25
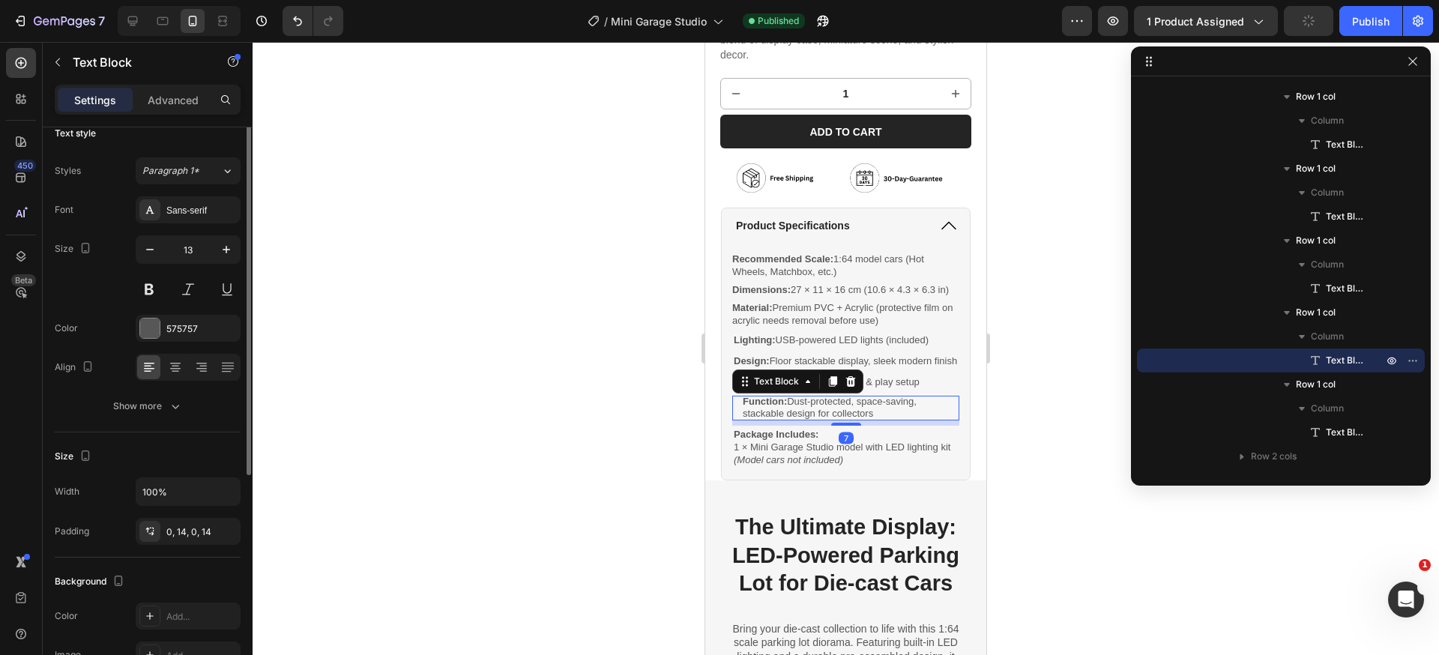
scroll to position [0, 0]
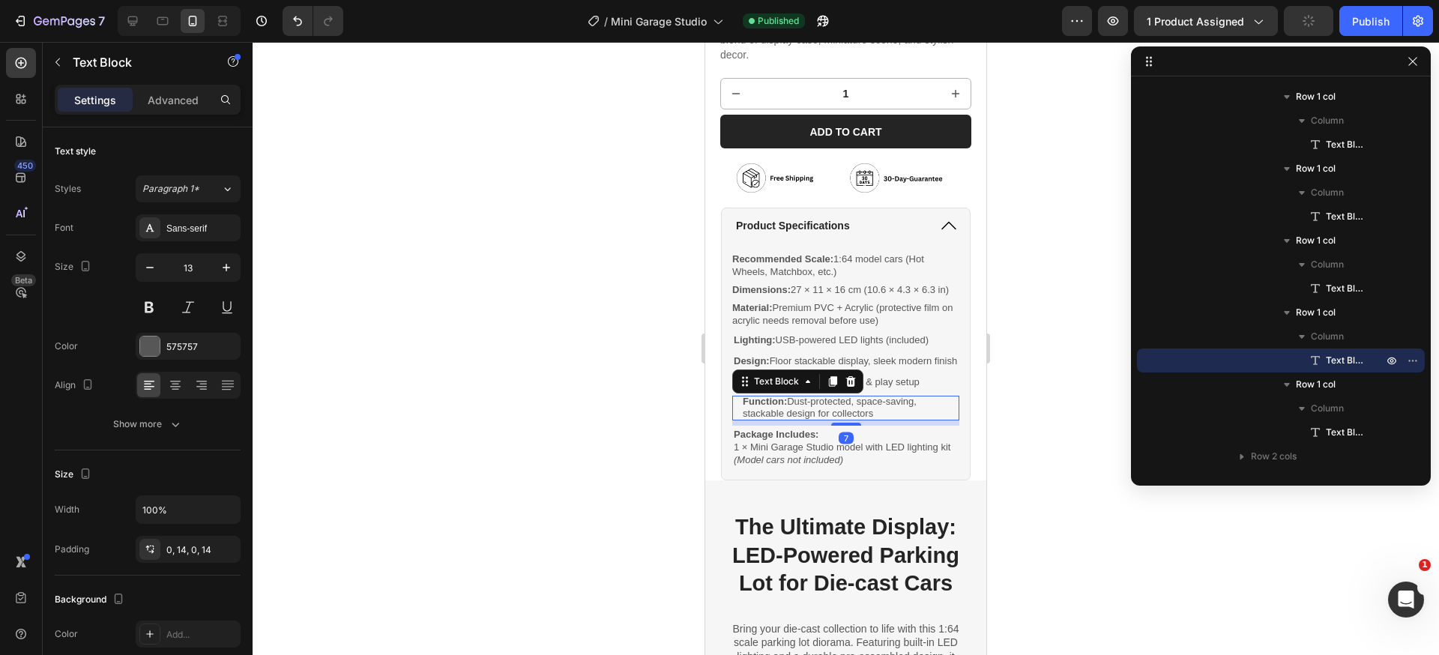
click at [740, 417] on div "Function: Dust-protected, space-saving, stackable design for collectors" at bounding box center [845, 408] width 227 height 25
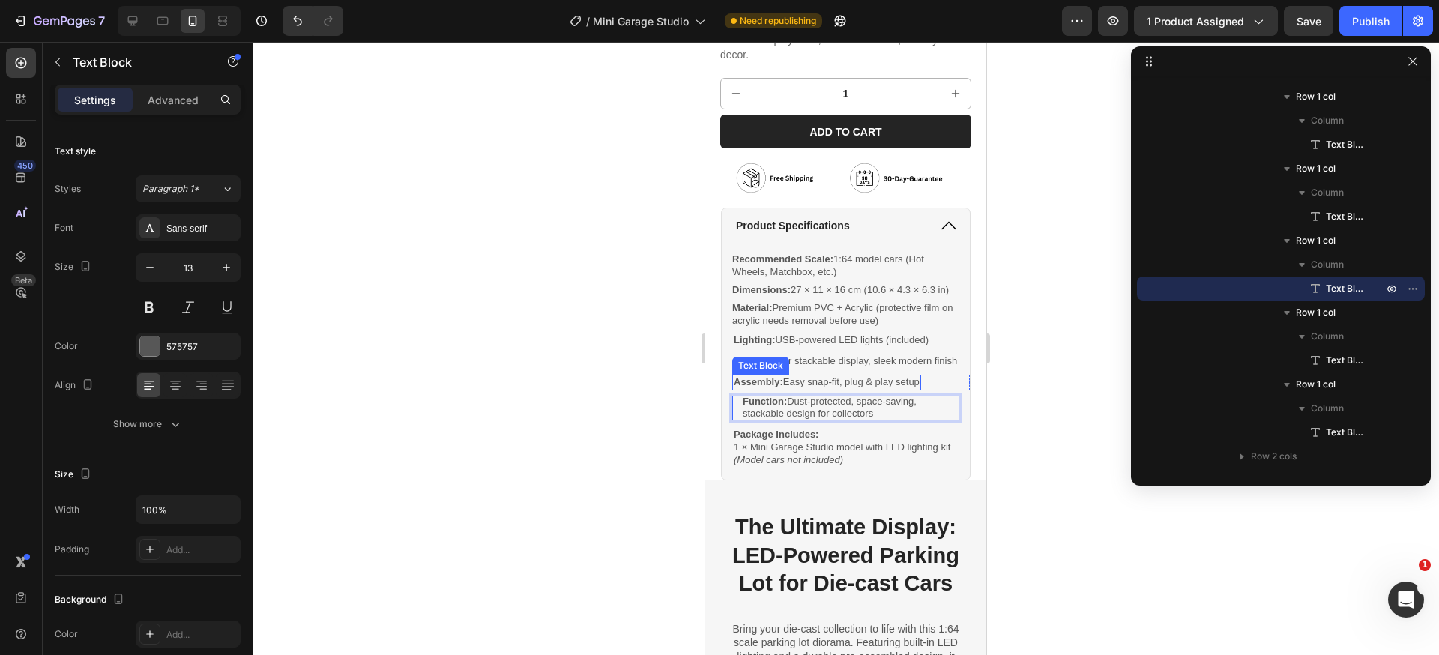
click at [895, 389] on p "Assembly: Easy snap-fit, plug & play setup" at bounding box center [827, 382] width 186 height 13
click at [896, 420] on p "Function: Dust-protected, space-saving, stackable design for collectors" at bounding box center [846, 408] width 206 height 25
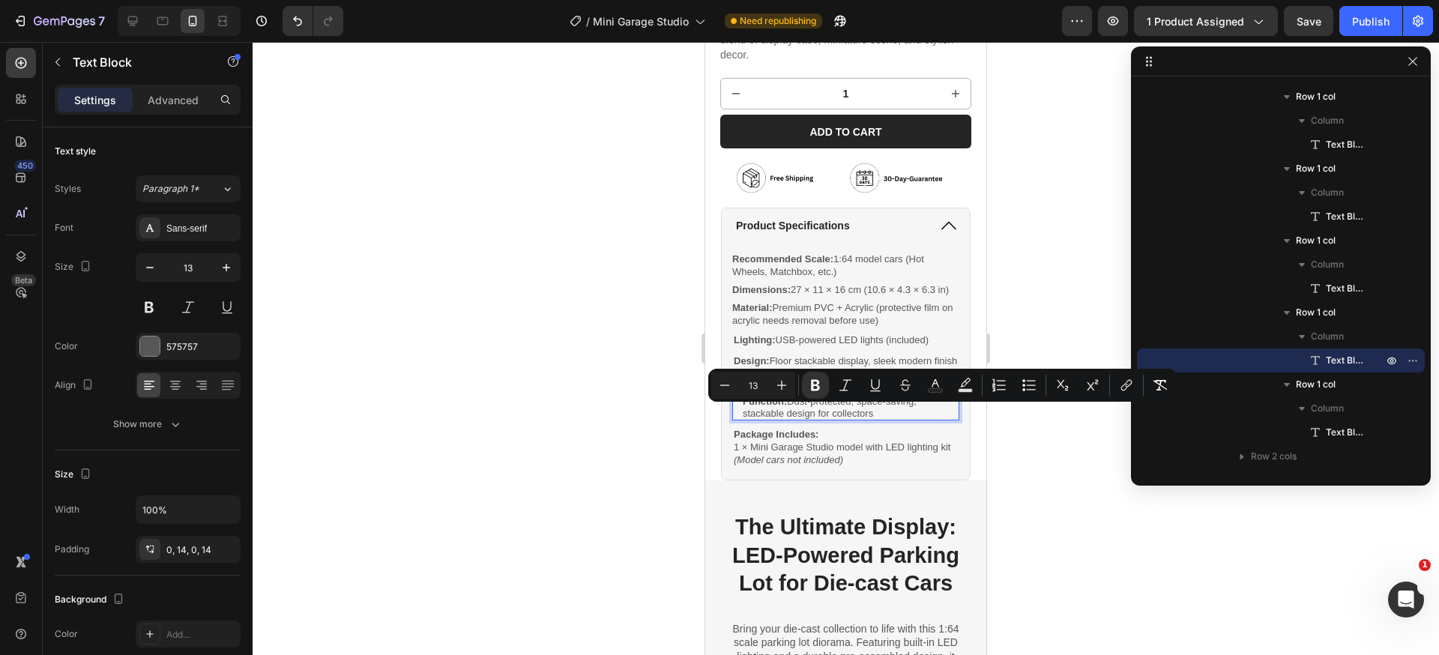
click at [1021, 427] on div at bounding box center [846, 348] width 1186 height 613
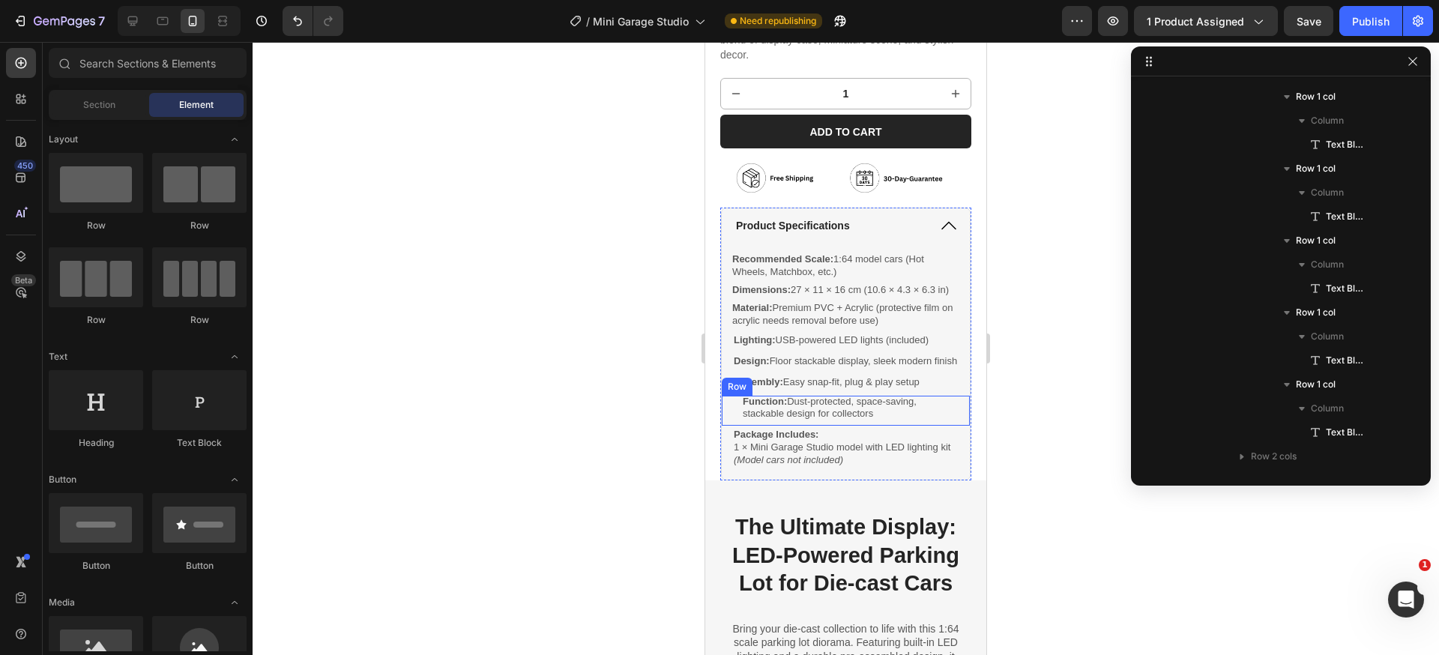
click at [725, 416] on div "Function: Dust-protected, space-saving, stackable design for collectors Text Bl…" at bounding box center [846, 411] width 248 height 31
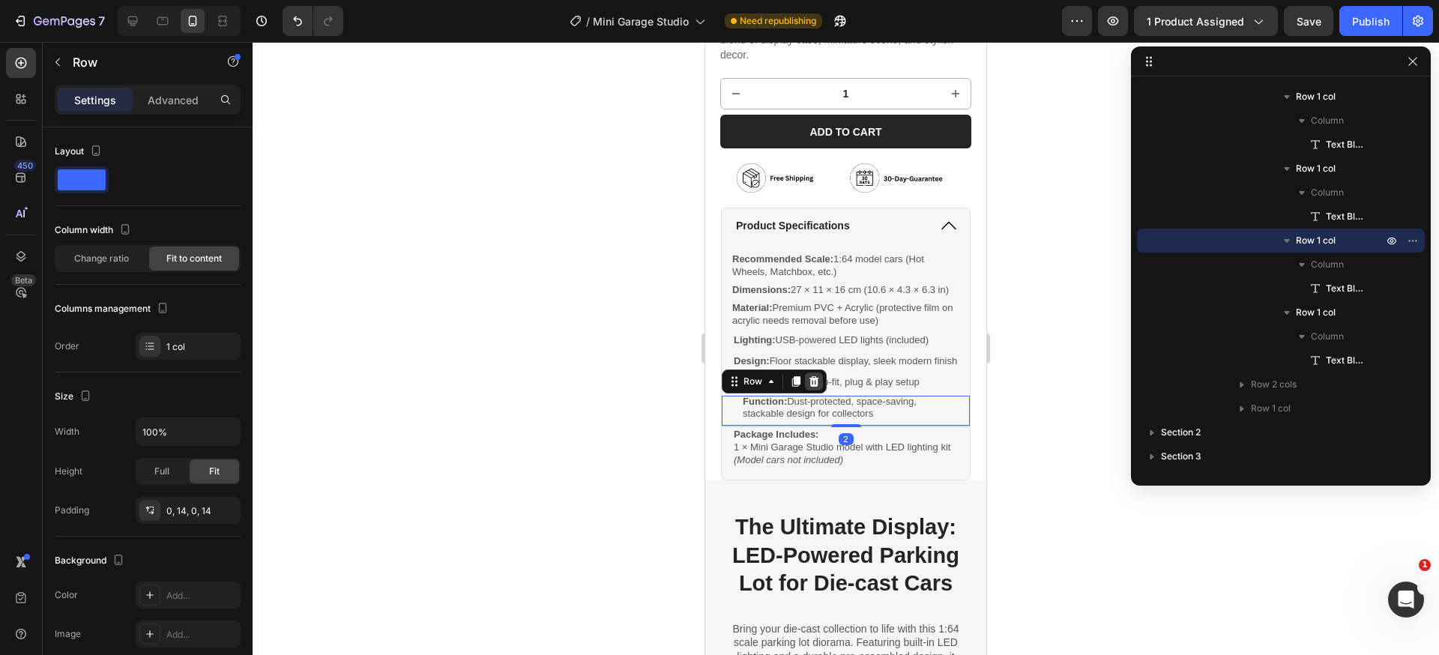
click at [810, 386] on icon at bounding box center [814, 380] width 10 height 10
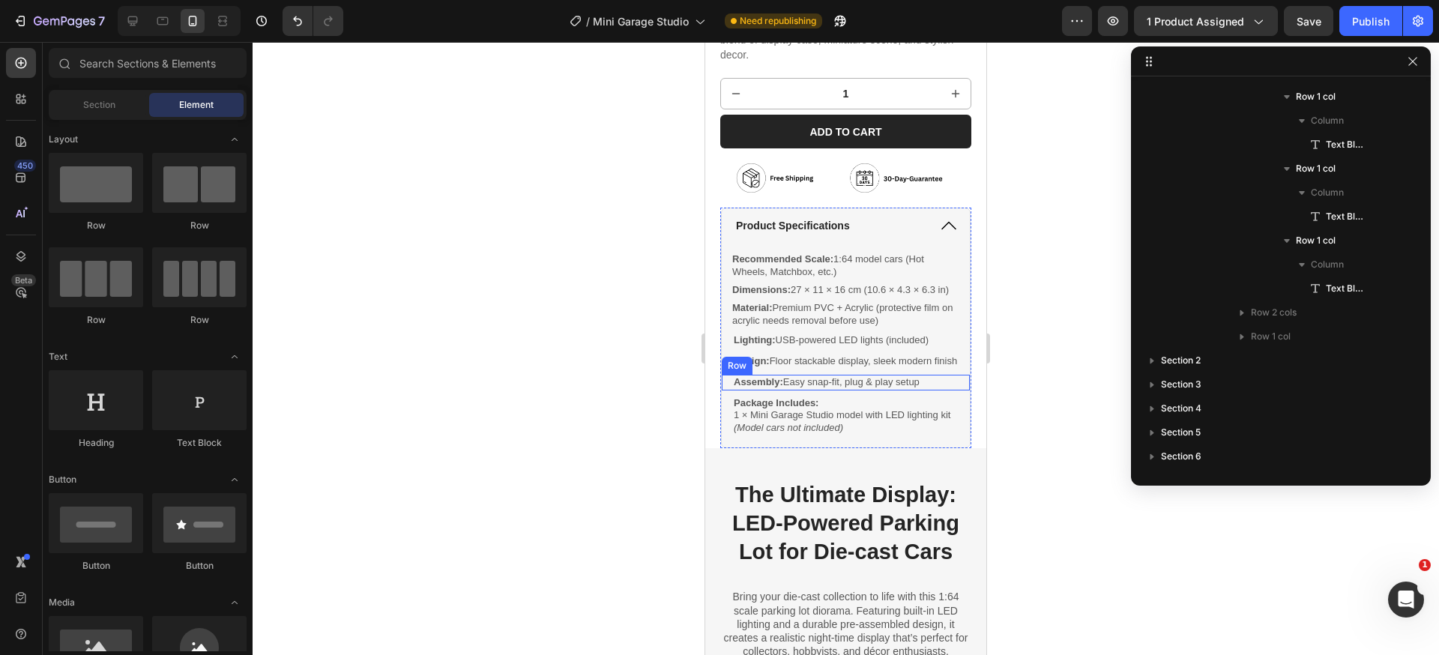
drag, startPoint x: 944, startPoint y: 392, endPoint x: 923, endPoint y: 393, distance: 21.0
click at [944, 390] on div "Assembly: Easy snap-fit, plug & play setup Text Block Row" at bounding box center [846, 383] width 248 height 16
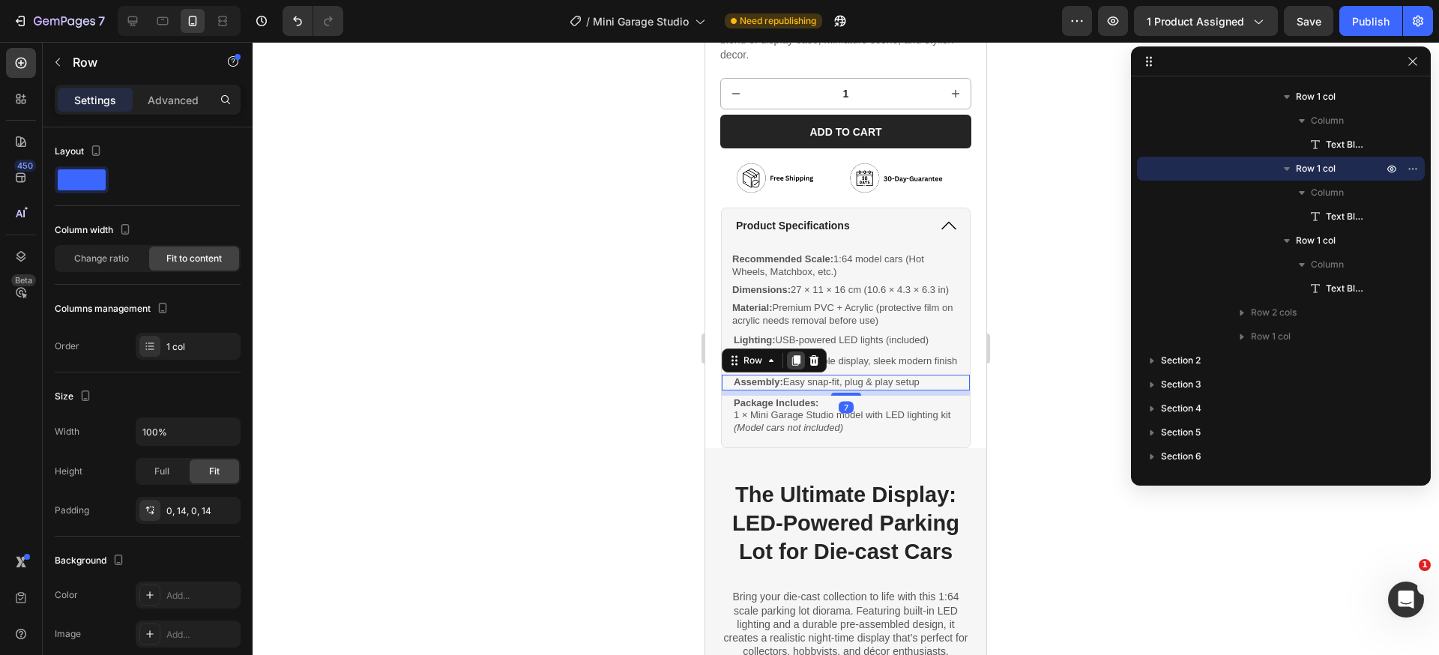
click at [794, 366] on icon at bounding box center [796, 360] width 8 height 10
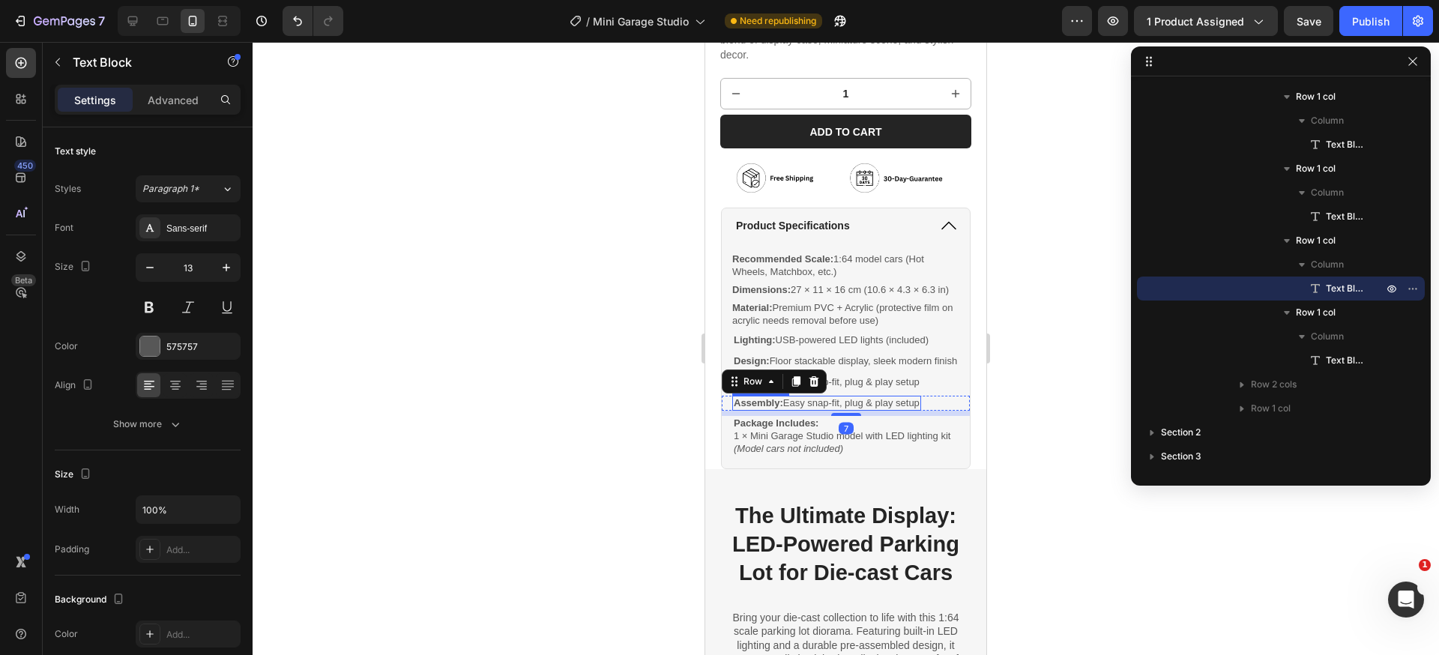
click at [823, 410] on p "Assembly: Easy snap-fit, plug & play setup" at bounding box center [827, 403] width 186 height 13
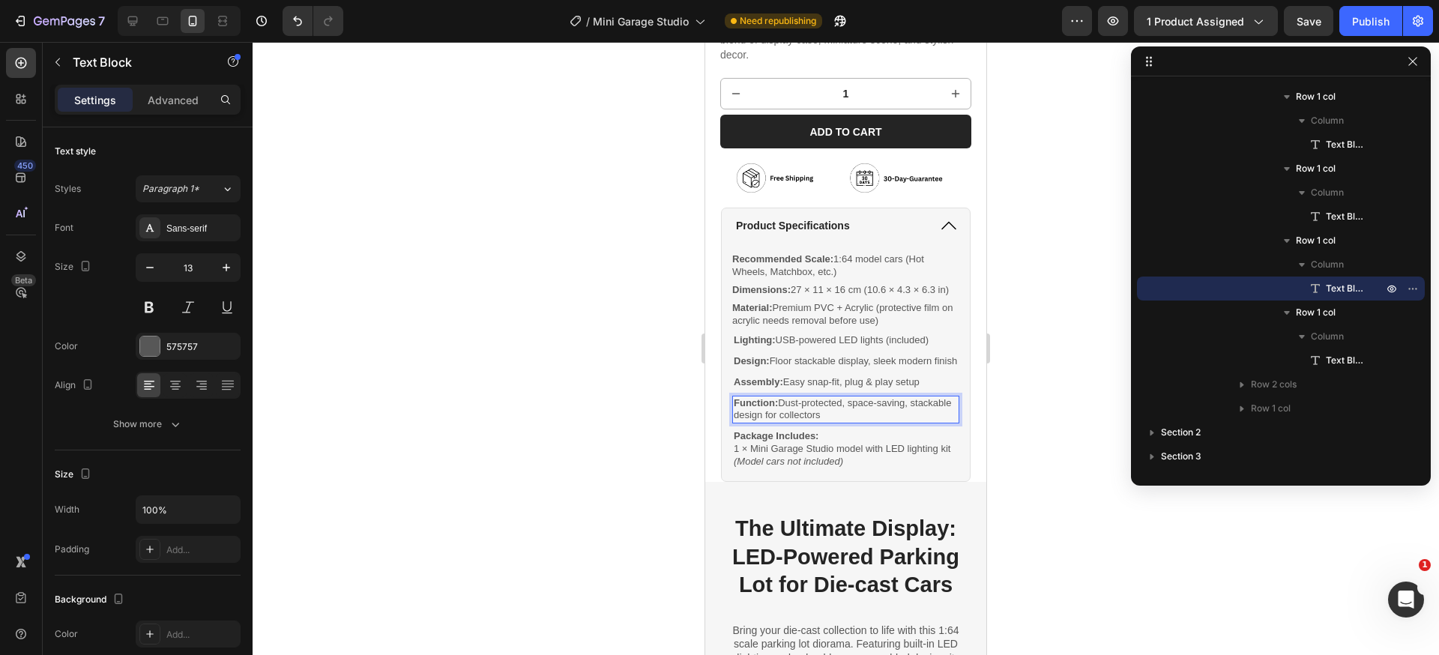
click at [1052, 398] on div at bounding box center [846, 348] width 1186 height 613
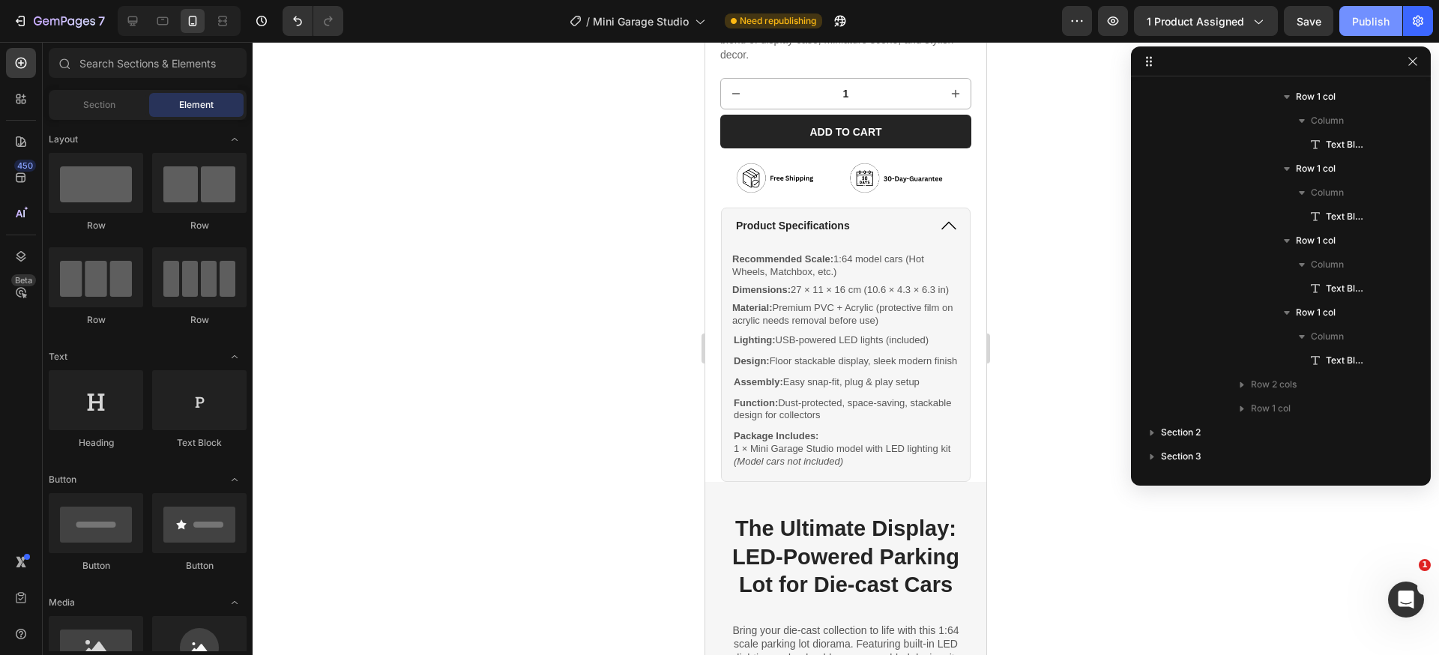
click at [1358, 25] on div "Publish" at bounding box center [1370, 21] width 37 height 16
click at [915, 217] on div "Product Specifications" at bounding box center [831, 226] width 194 height 18
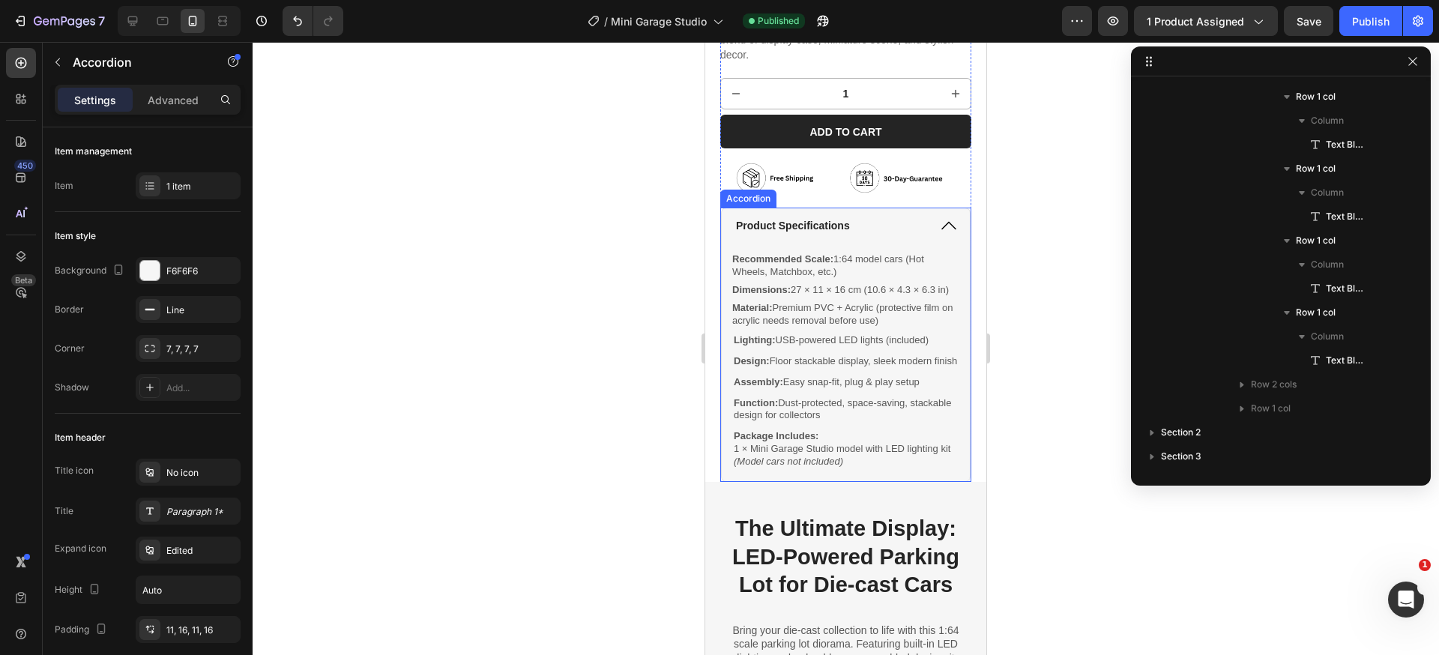
scroll to position [813, 0]
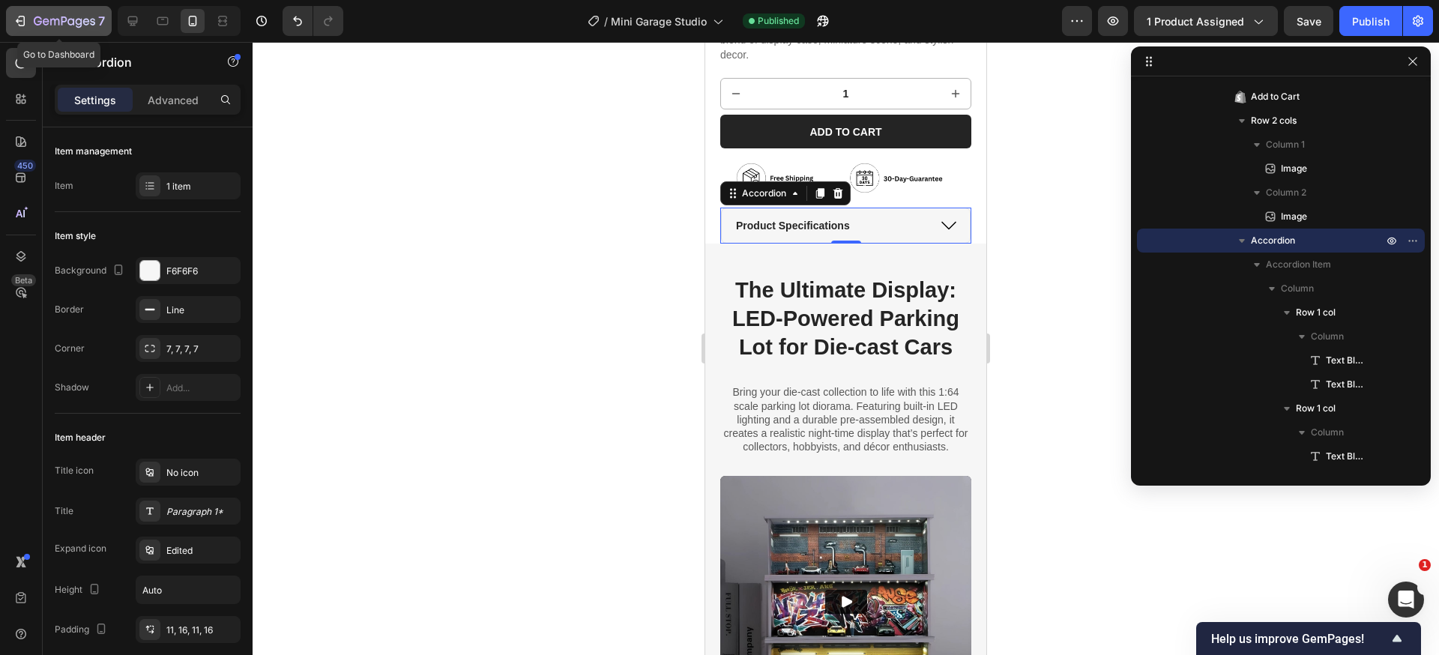
click at [21, 15] on icon "button" at bounding box center [20, 20] width 15 height 15
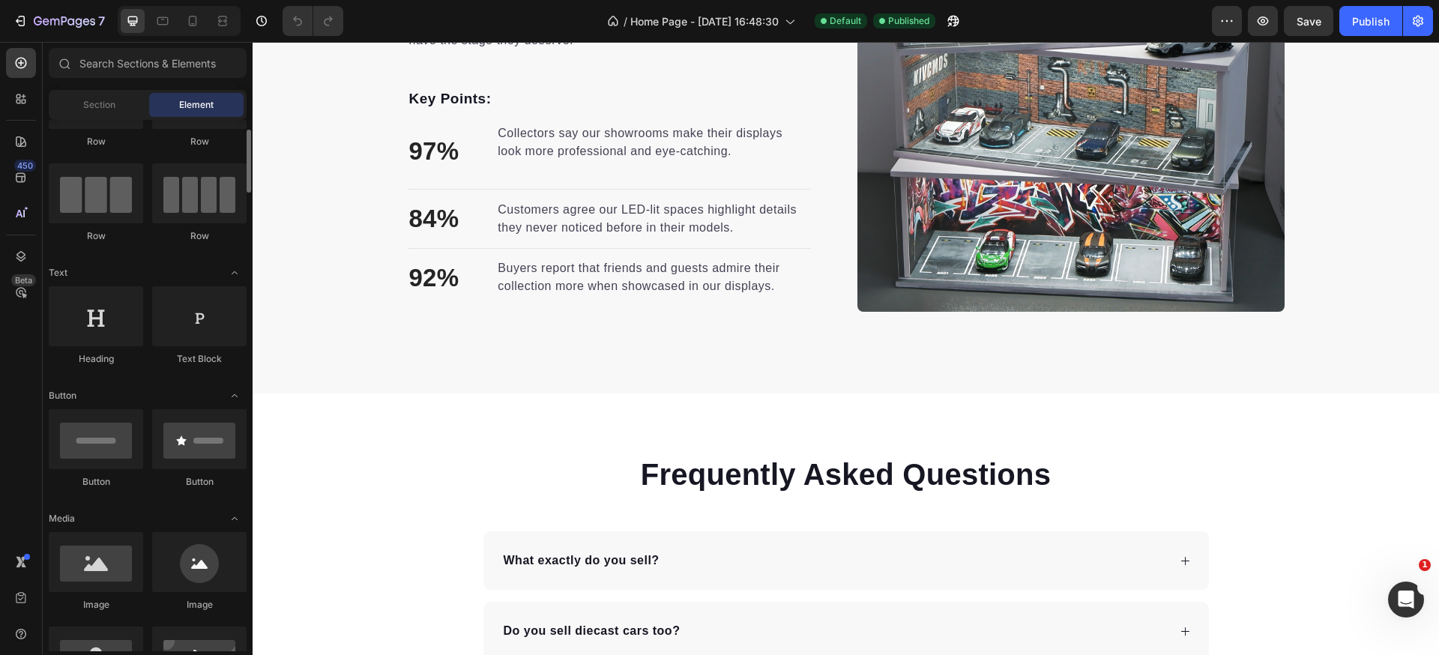
scroll to position [208, 0]
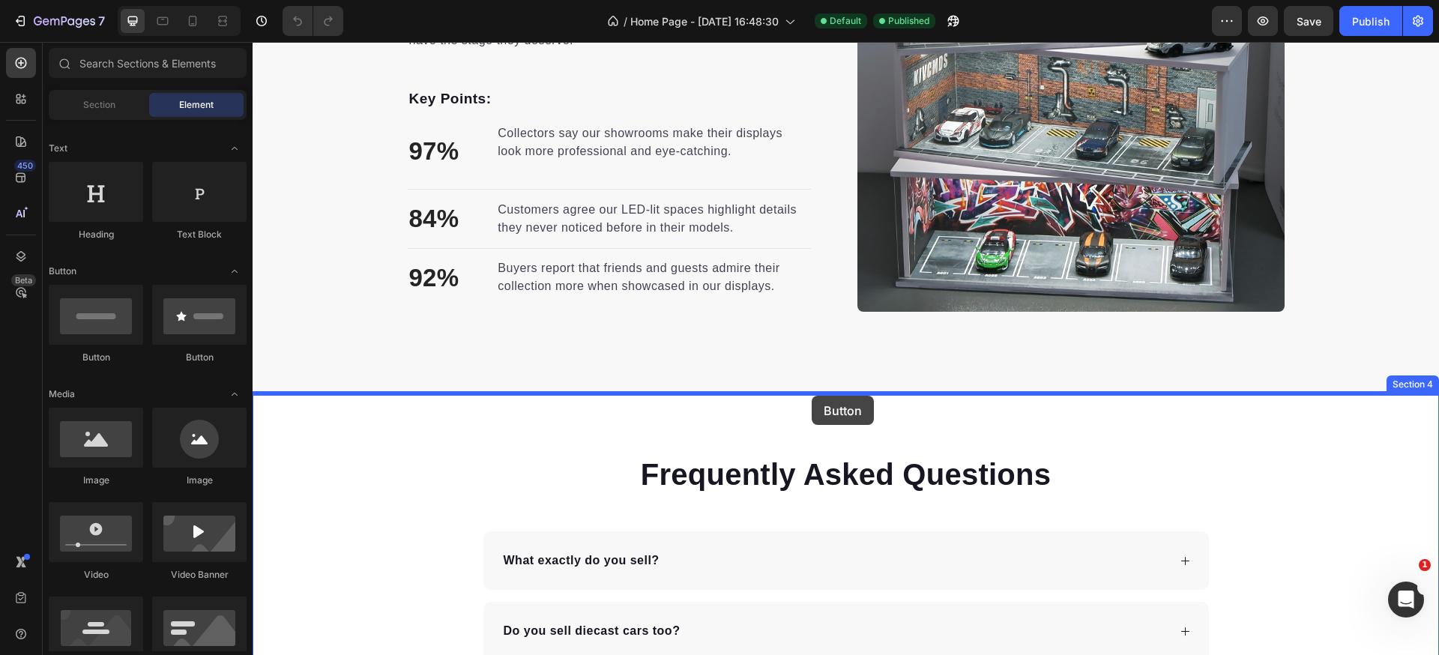
drag, startPoint x: 342, startPoint y: 370, endPoint x: 811, endPoint y: 396, distance: 469.8
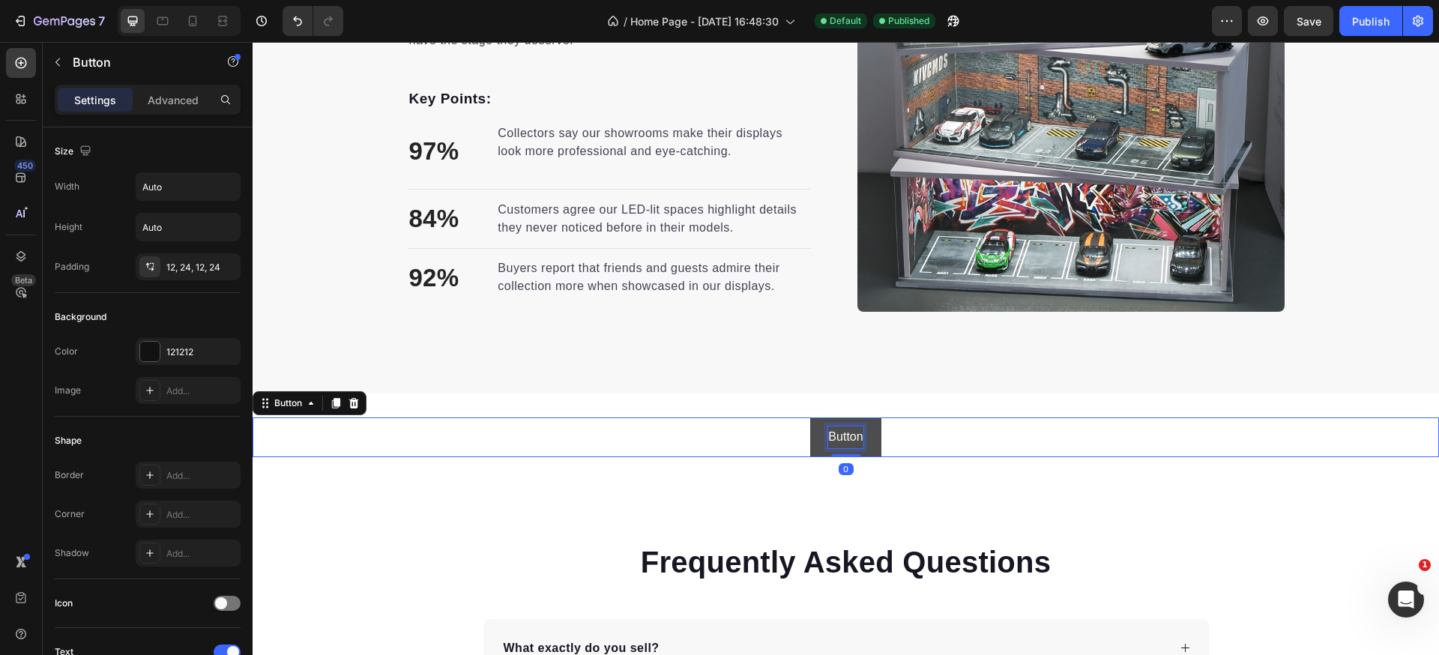
click at [828, 435] on p "Button" at bounding box center [845, 437] width 34 height 22
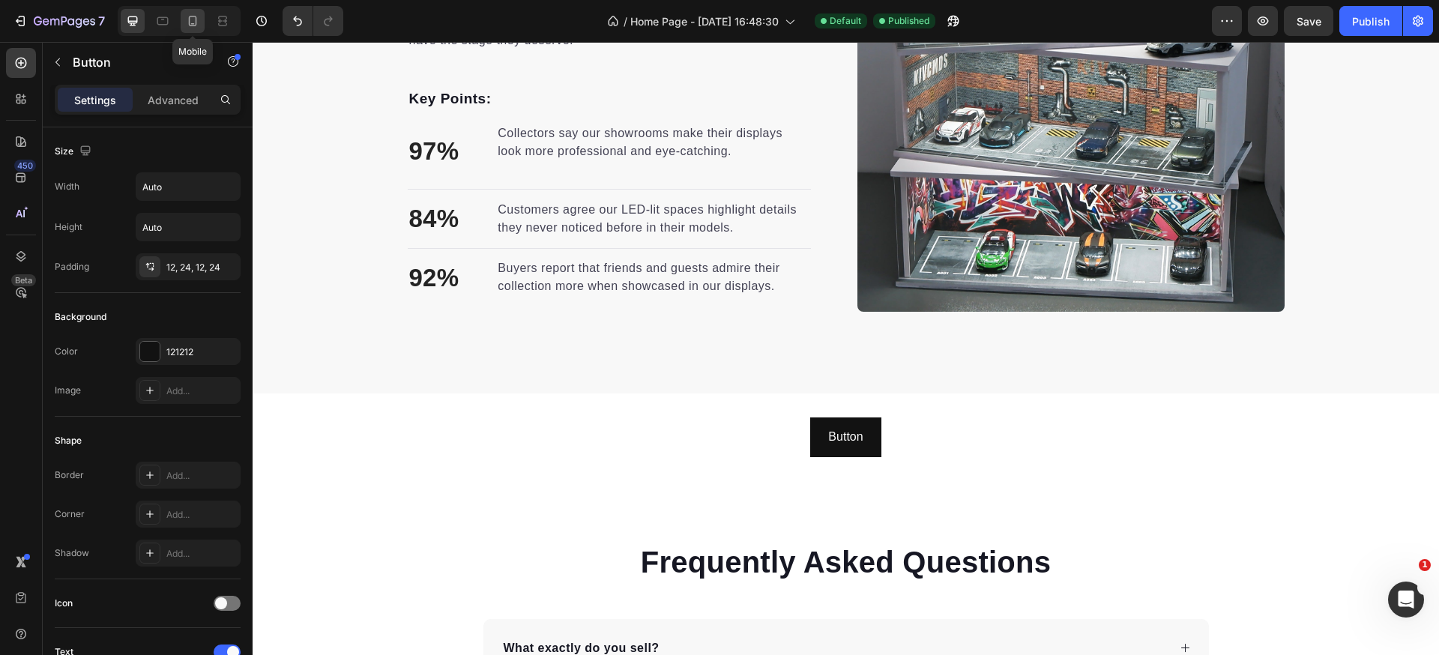
click at [196, 16] on icon at bounding box center [192, 20] width 15 height 15
type input "14"
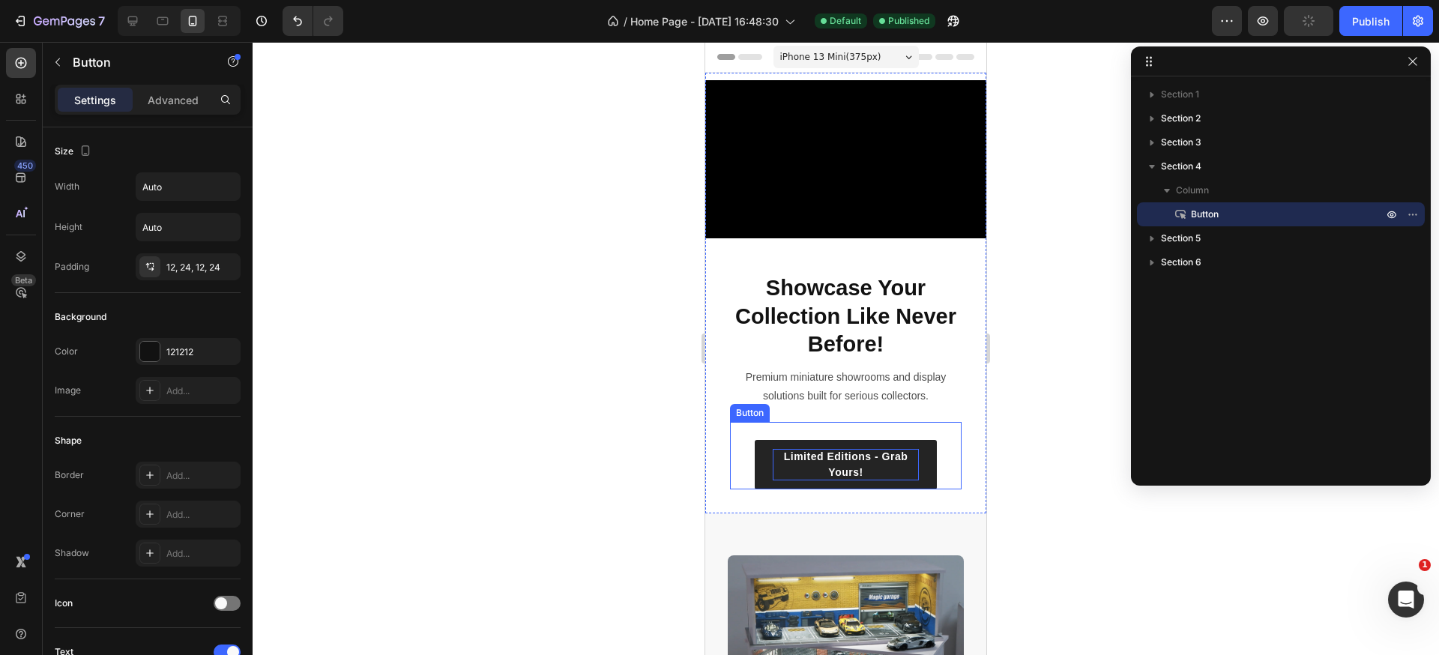
click at [846, 468] on p "Limited Editions - Grab Yours!" at bounding box center [846, 464] width 146 height 31
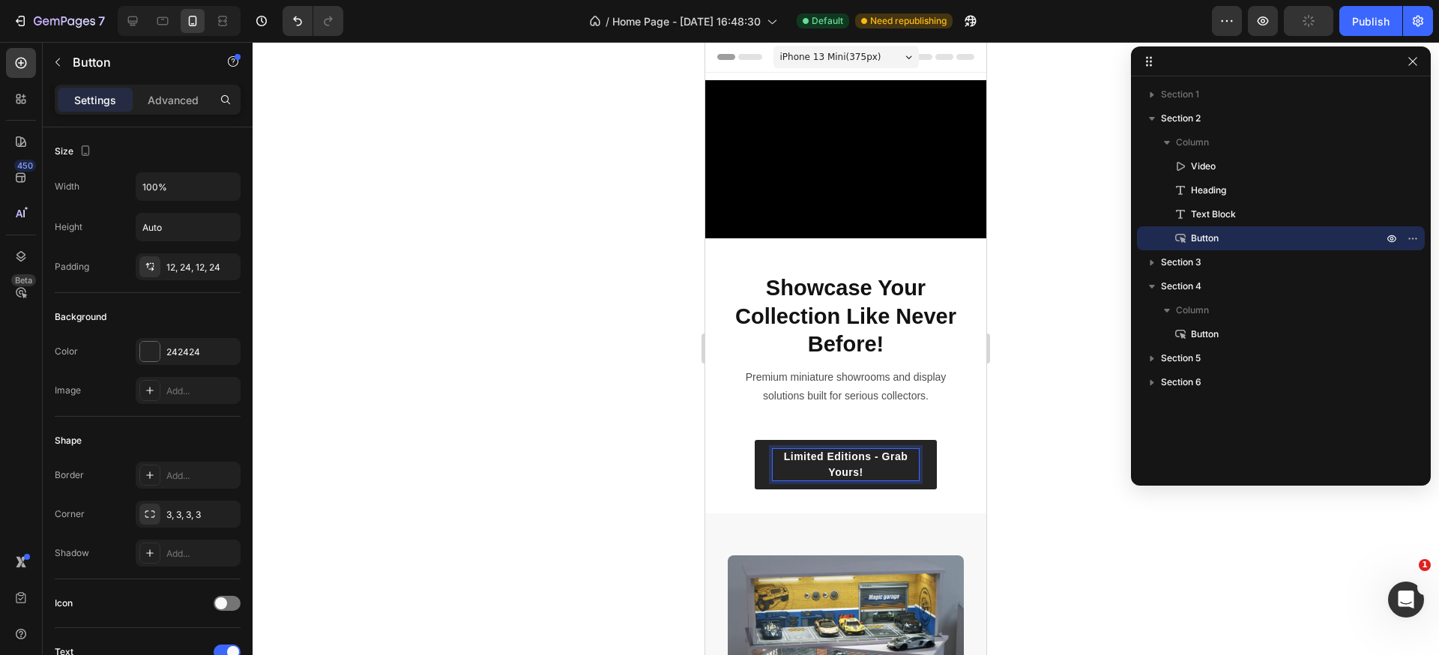
click at [845, 466] on p "Limited Editions - Grab Yours!" at bounding box center [846, 464] width 146 height 31
copy p "Limited Editions - Grab Yours!"
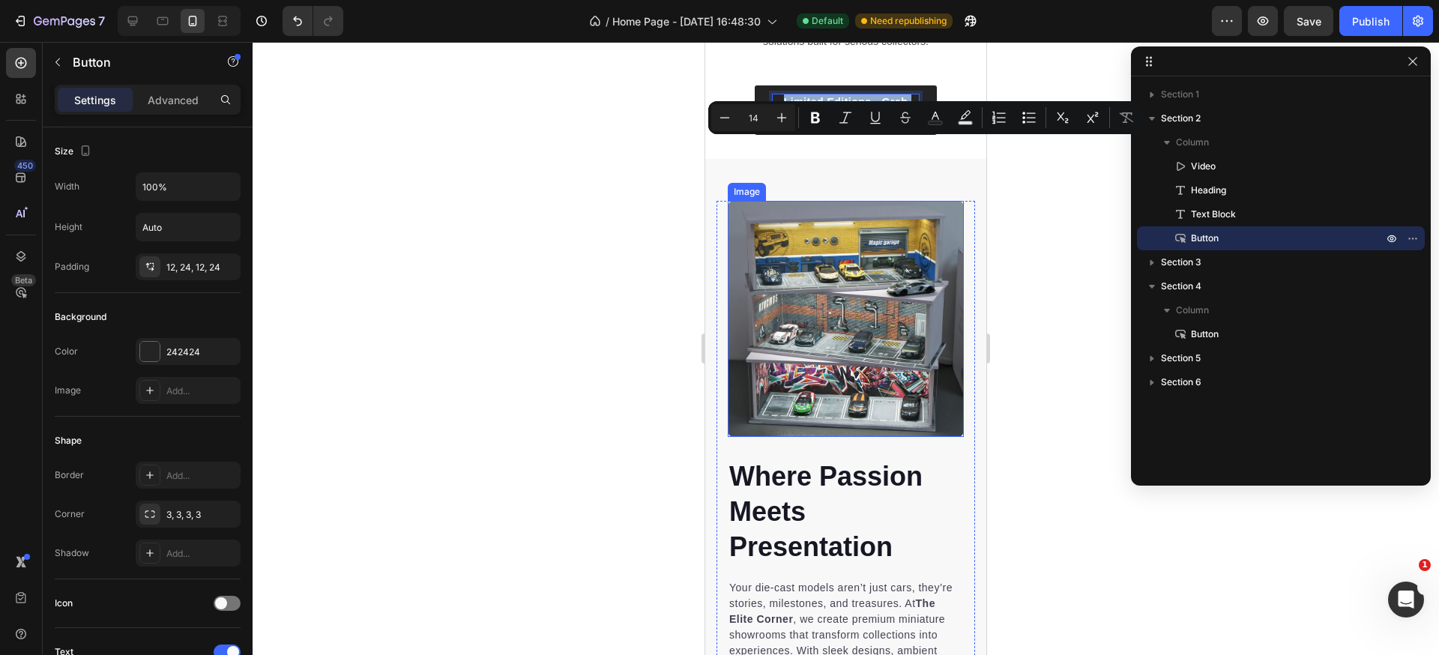
type input "16"
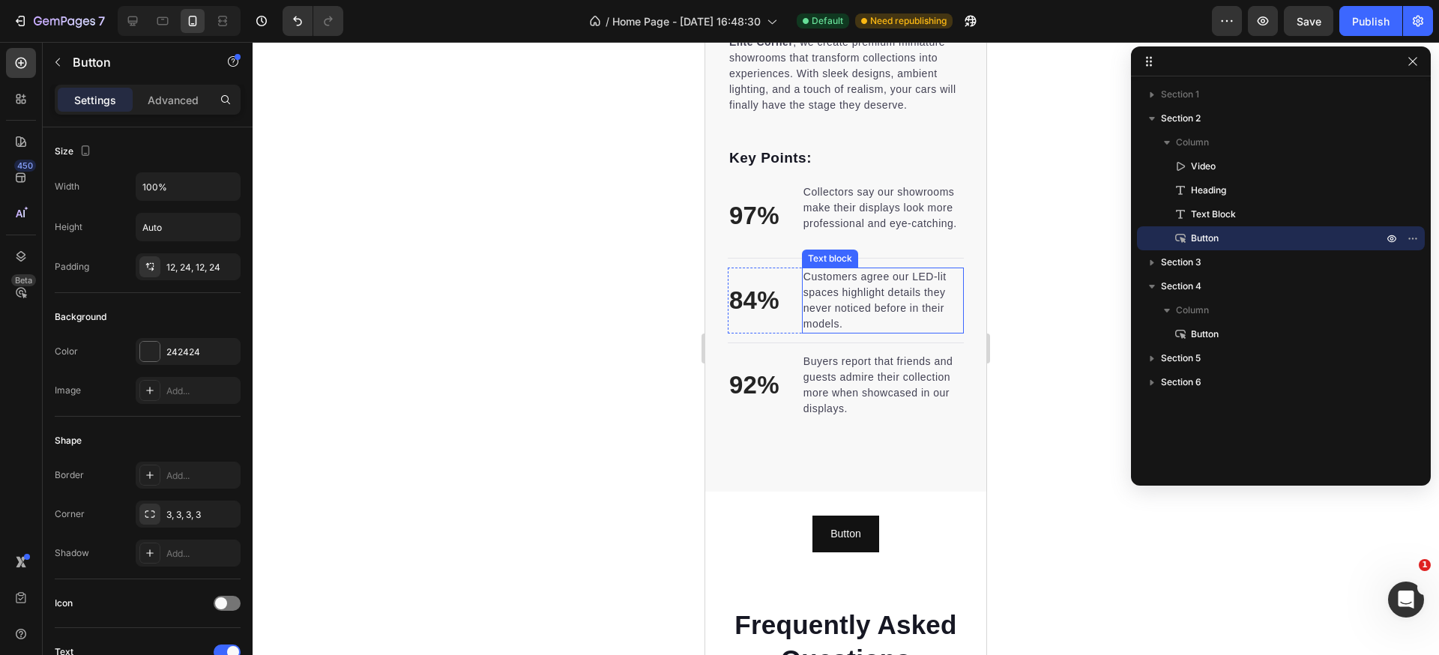
scroll to position [1397, 0]
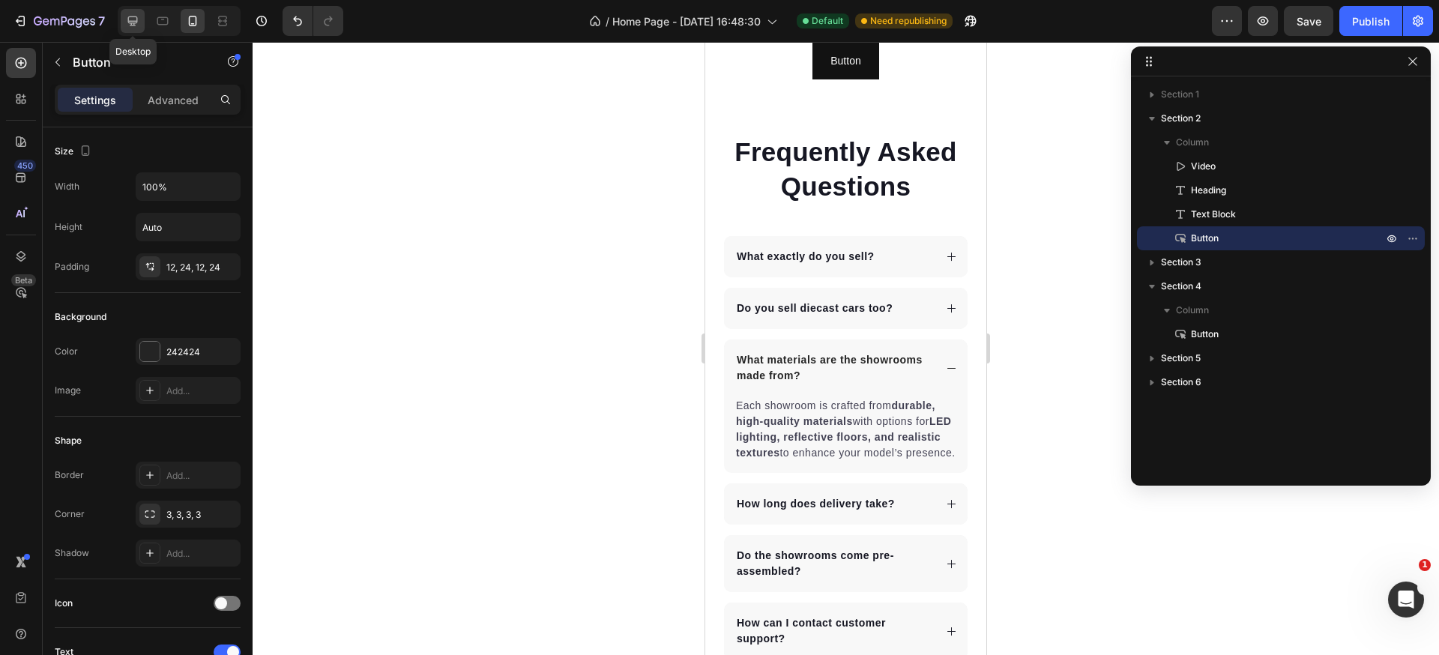
click at [138, 25] on icon at bounding box center [132, 20] width 15 height 15
type input "16"
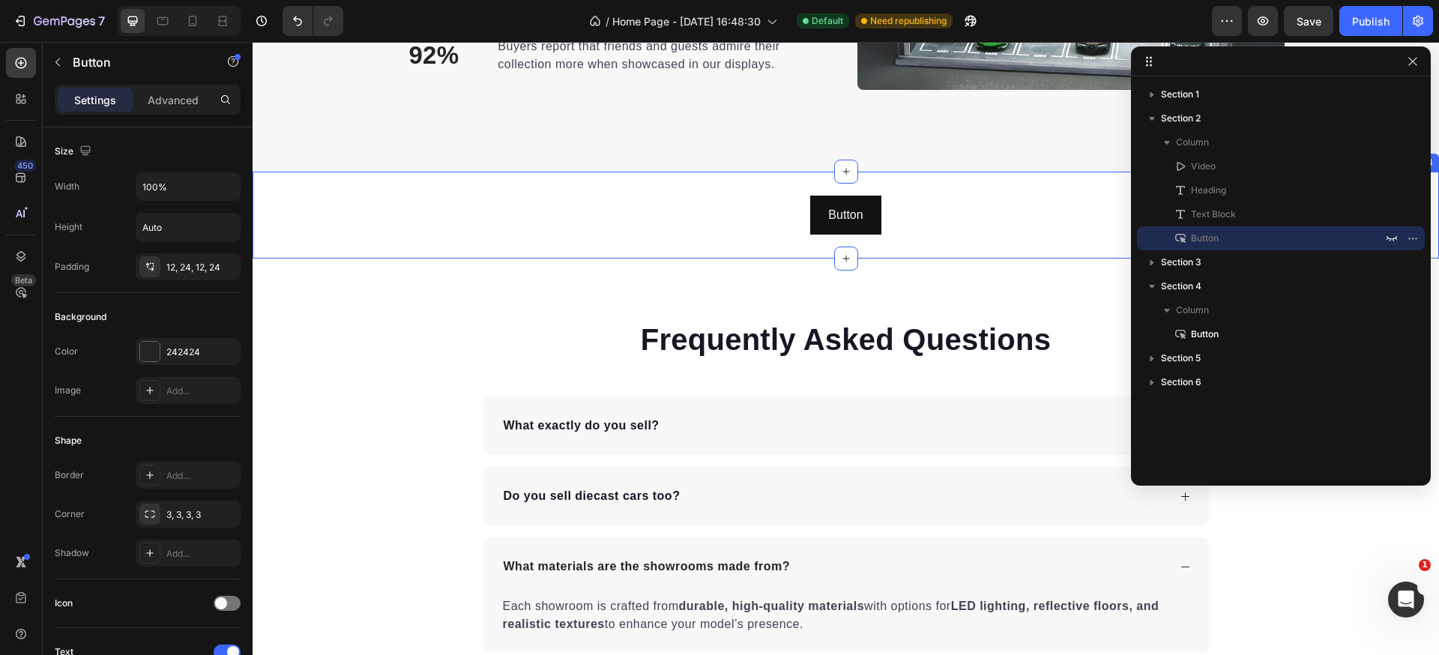
scroll to position [1385, 0]
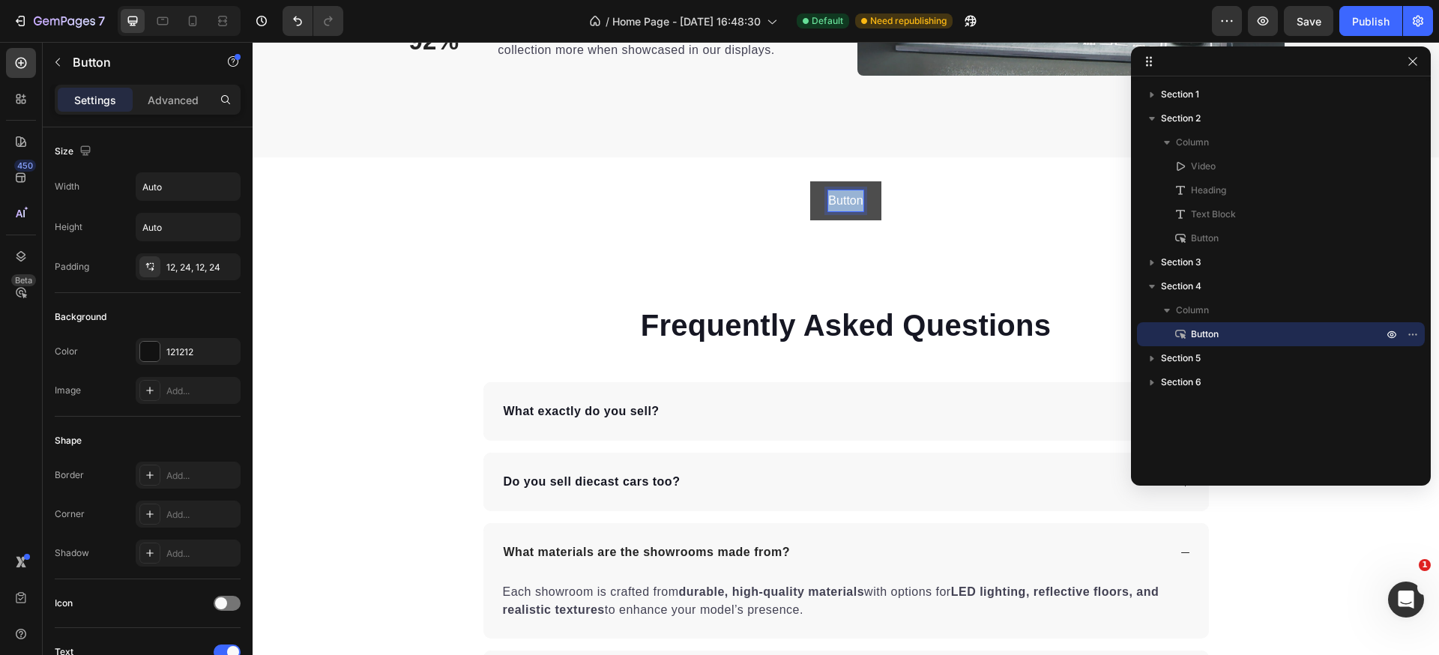
click at [851, 194] on p "Button" at bounding box center [845, 201] width 34 height 22
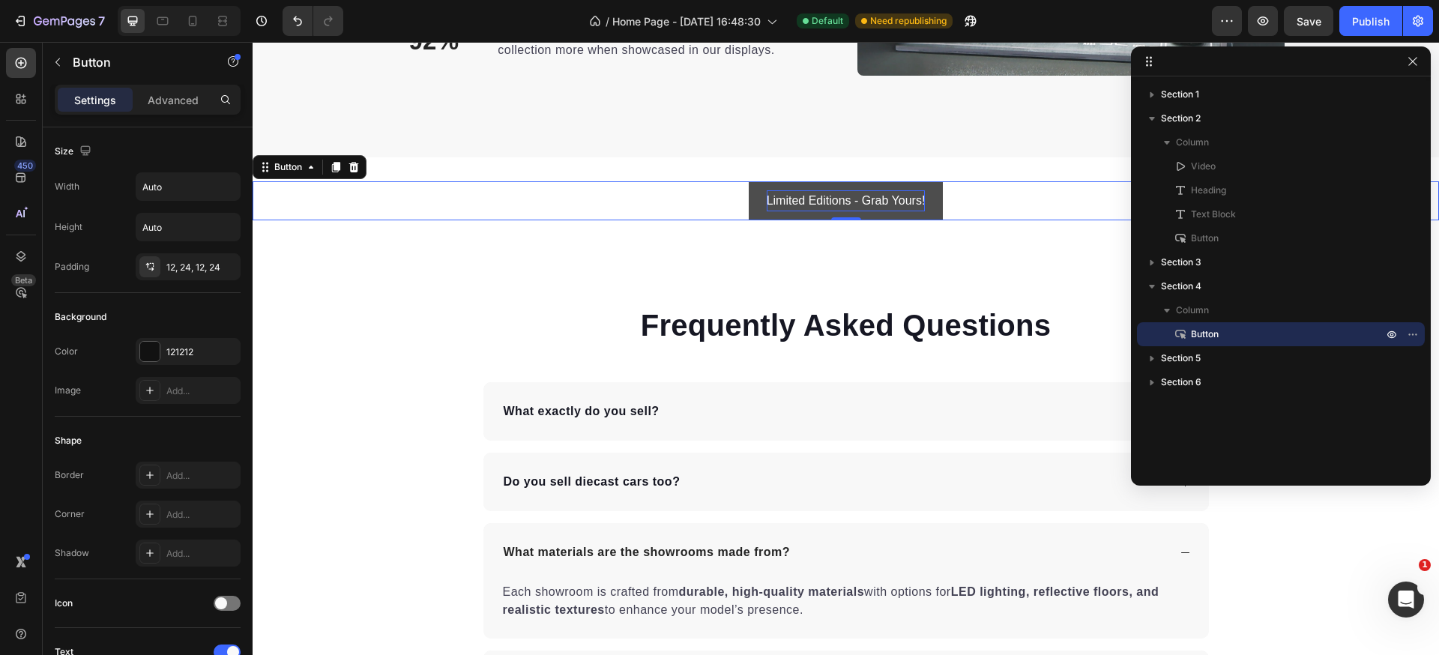
click at [977, 202] on div "Limited Editions - Grab Yours! Button 0" at bounding box center [846, 201] width 1186 height 40
click at [887, 201] on p "Limited Editions - Grab Yours!" at bounding box center [846, 201] width 159 height 22
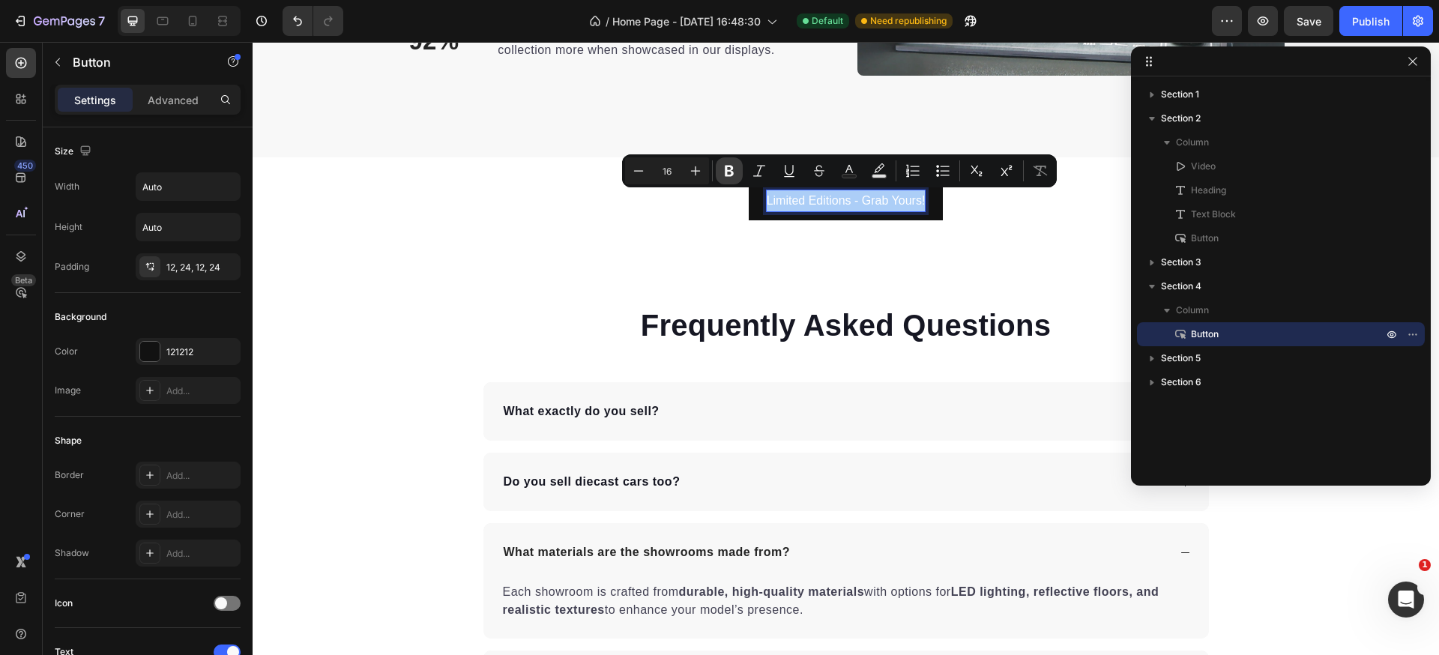
click at [724, 174] on icon "Editor contextual toolbar" at bounding box center [729, 170] width 15 height 15
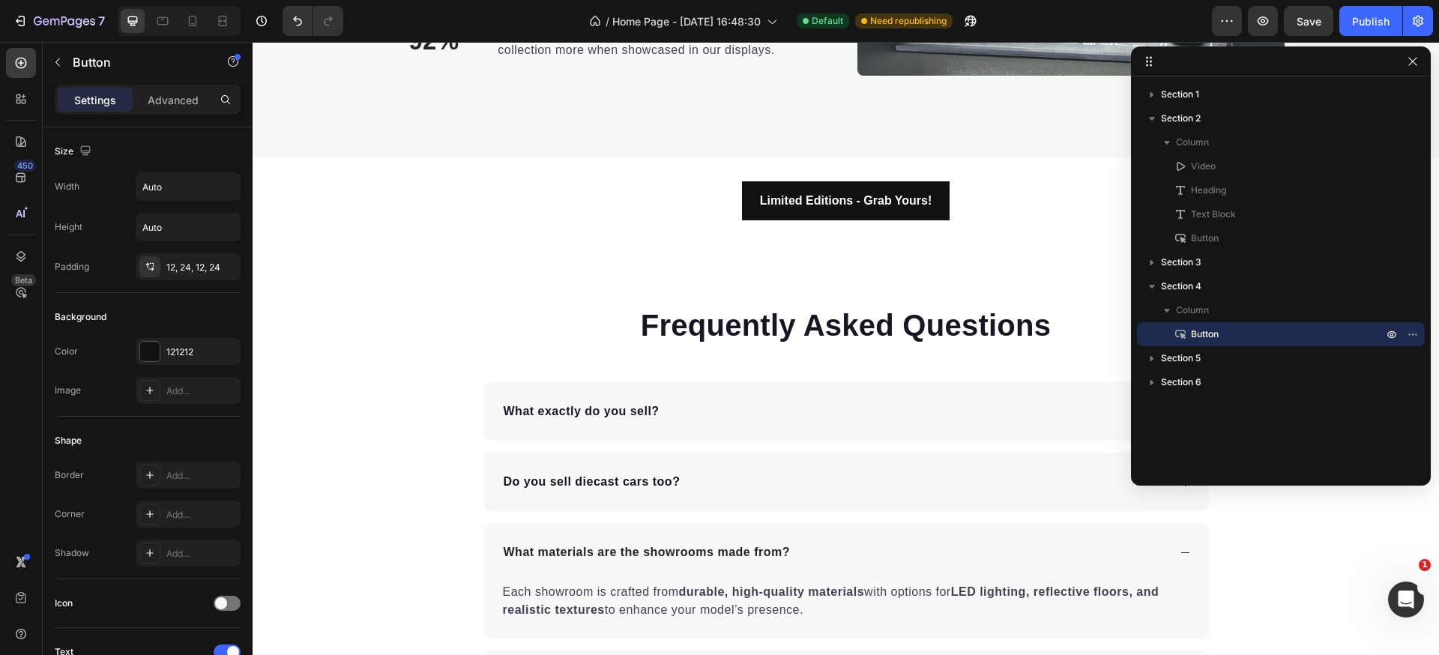
drag, startPoint x: 1045, startPoint y: 212, endPoint x: 994, endPoint y: 217, distance: 51.9
click at [1045, 212] on div "Limited Editions - Grab Yours! Button 0" at bounding box center [846, 201] width 1186 height 40
click at [940, 190] on button "Limited Editions - Grab Yours!" at bounding box center [846, 201] width 208 height 40
click at [1047, 205] on div "Limited Editions - Grab Yours! Button 0" at bounding box center [846, 201] width 1186 height 40
click at [1033, 193] on div "Limited Editions - Grab Yours! Button 0" at bounding box center [846, 201] width 1186 height 40
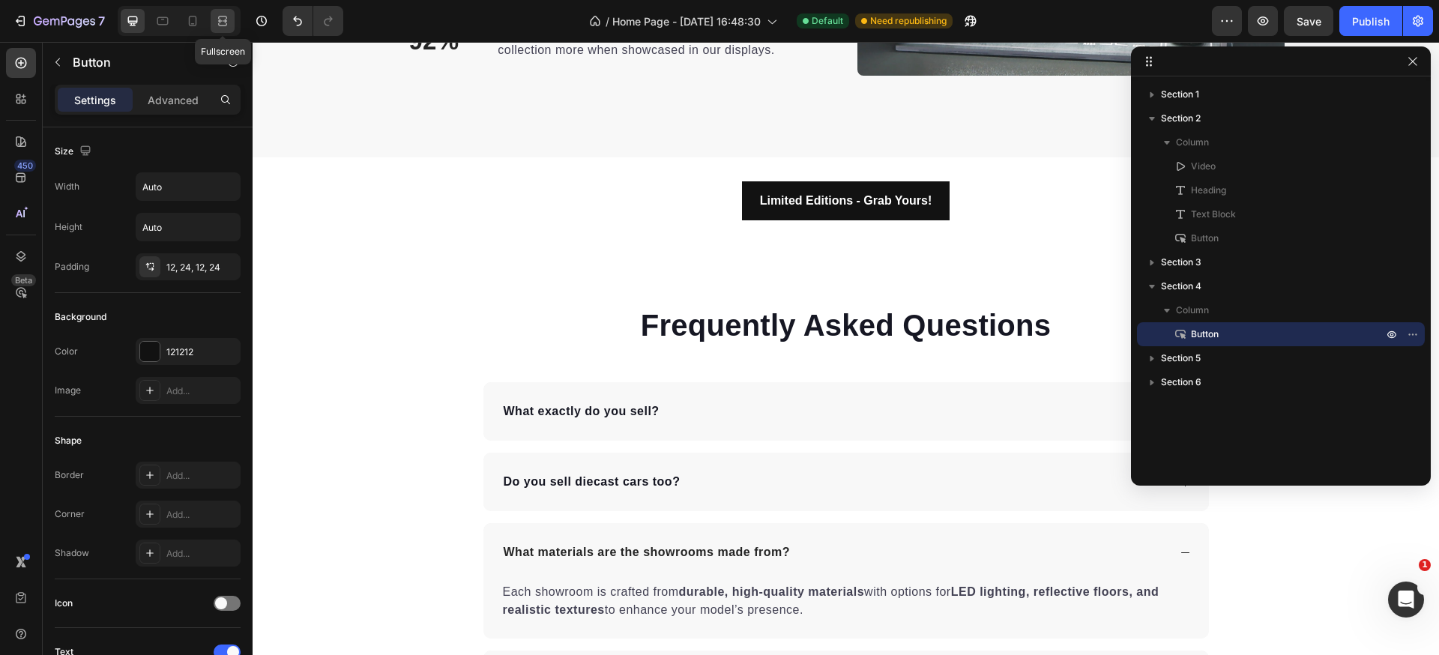
click at [225, 20] on icon at bounding box center [225, 21] width 4 height 4
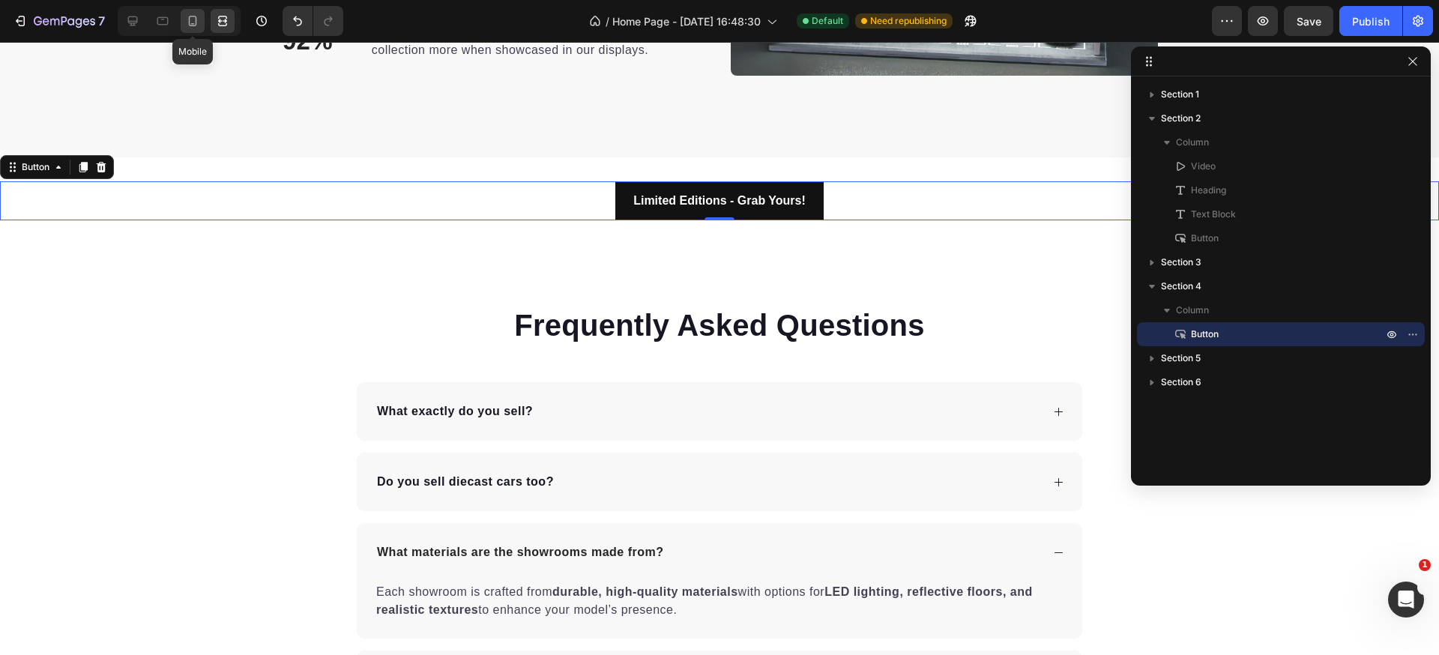
click at [187, 28] on icon at bounding box center [192, 20] width 15 height 15
type input "14"
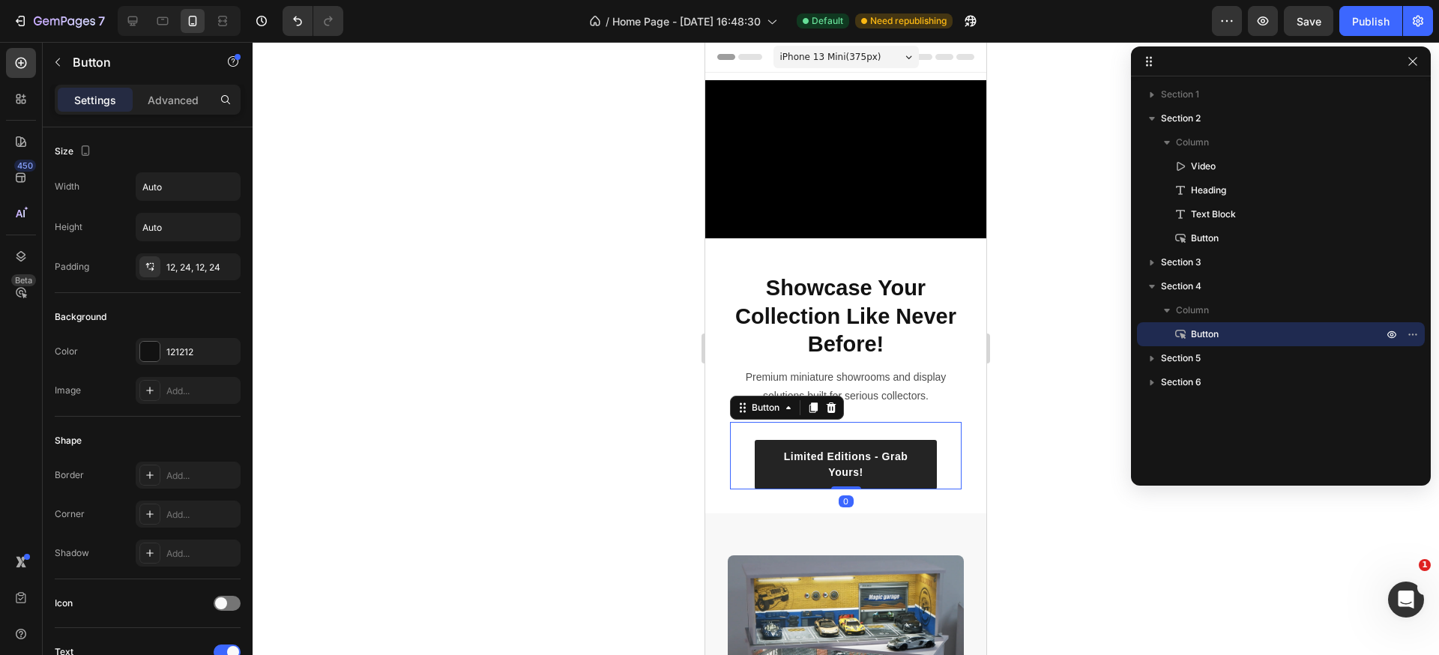
click at [762, 467] on link "Limited Editions - Grab Yours!" at bounding box center [846, 464] width 182 height 49
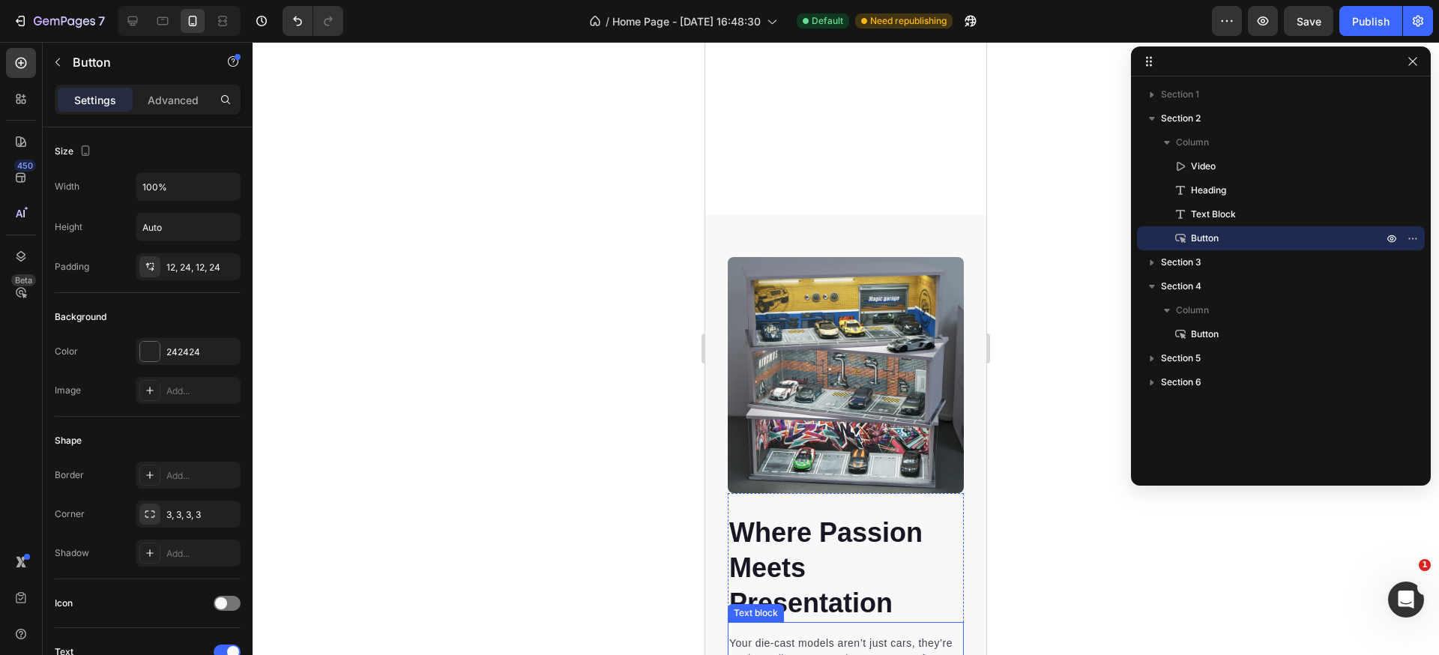
scroll to position [492, 0]
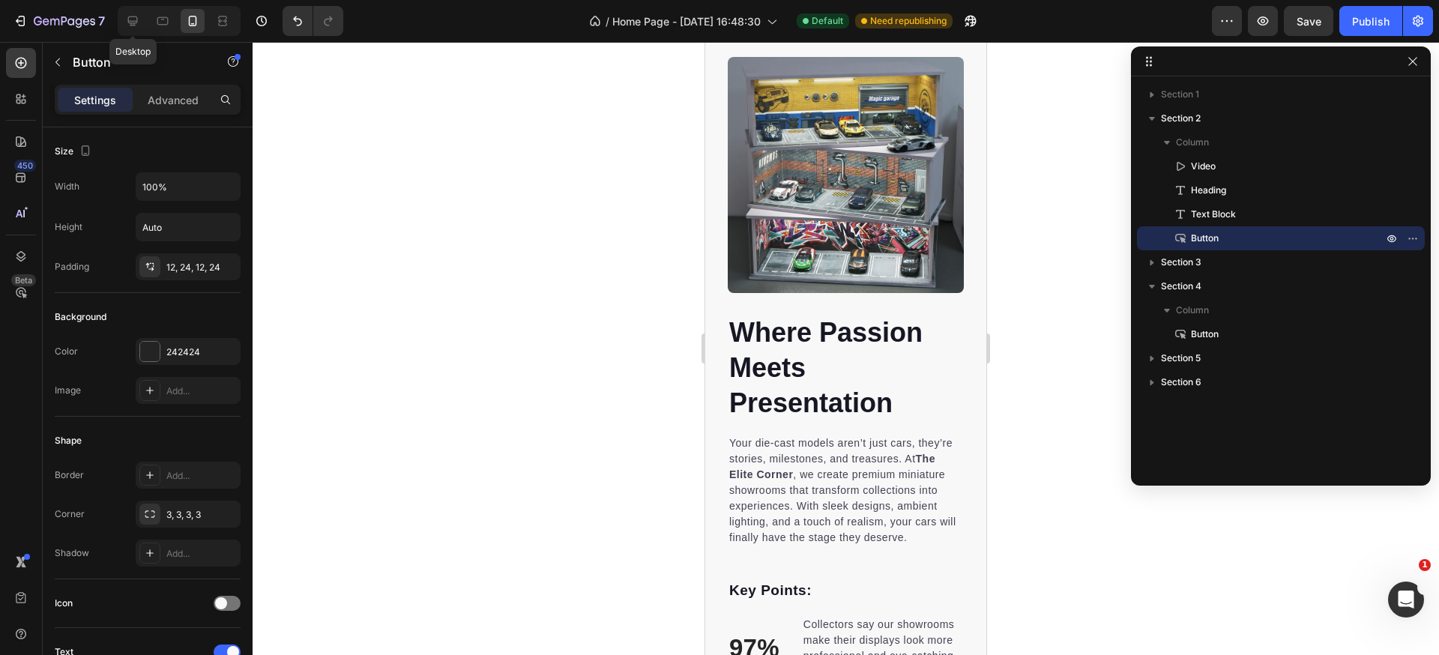
drag, startPoint x: 137, startPoint y: 17, endPoint x: 211, endPoint y: 122, distance: 128.0
click at [137, 18] on icon at bounding box center [133, 21] width 10 height 10
type input "16"
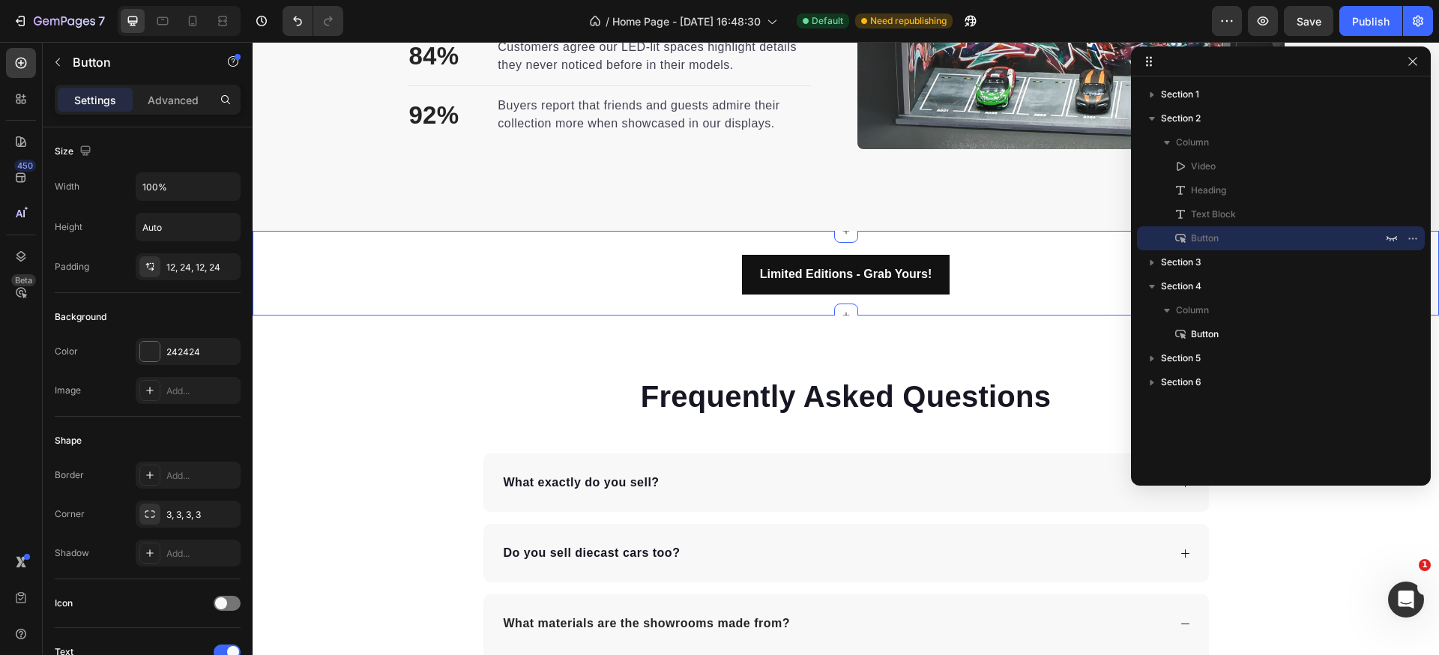
scroll to position [1229, 0]
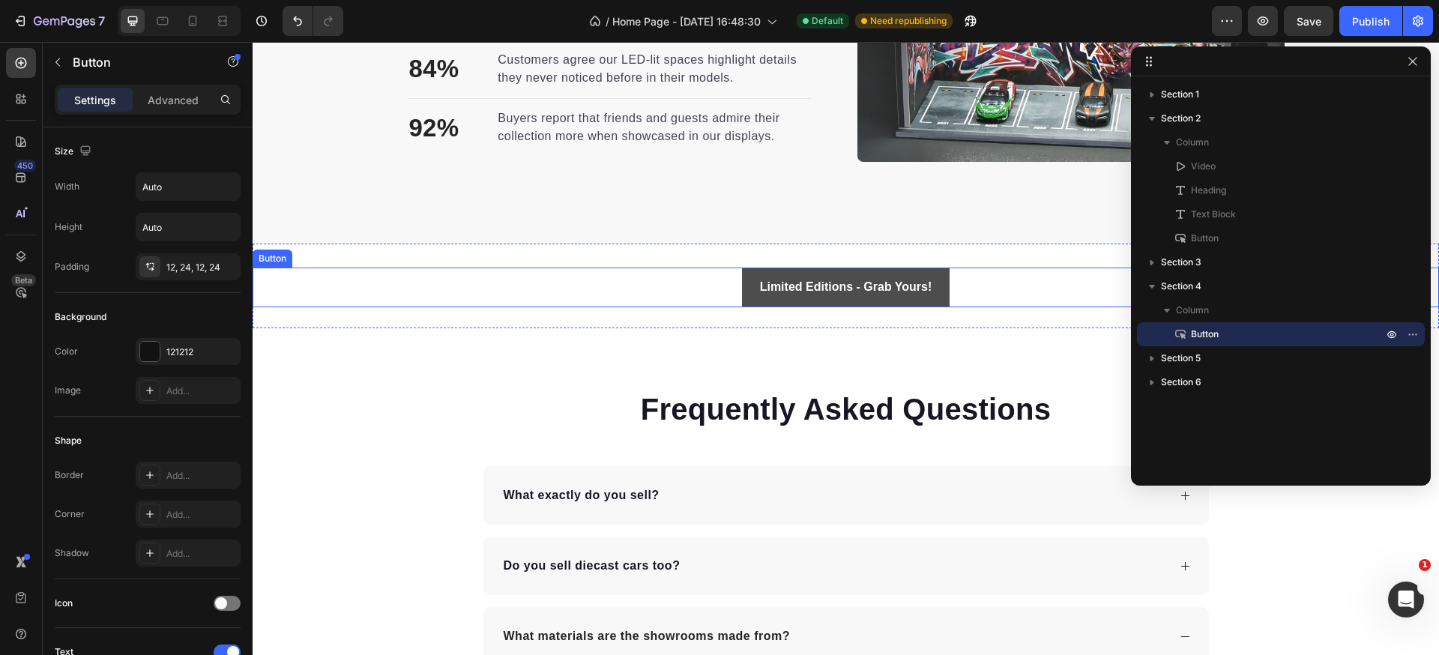
click at [936, 270] on button "Limited Editions - Grab Yours!" at bounding box center [846, 288] width 208 height 40
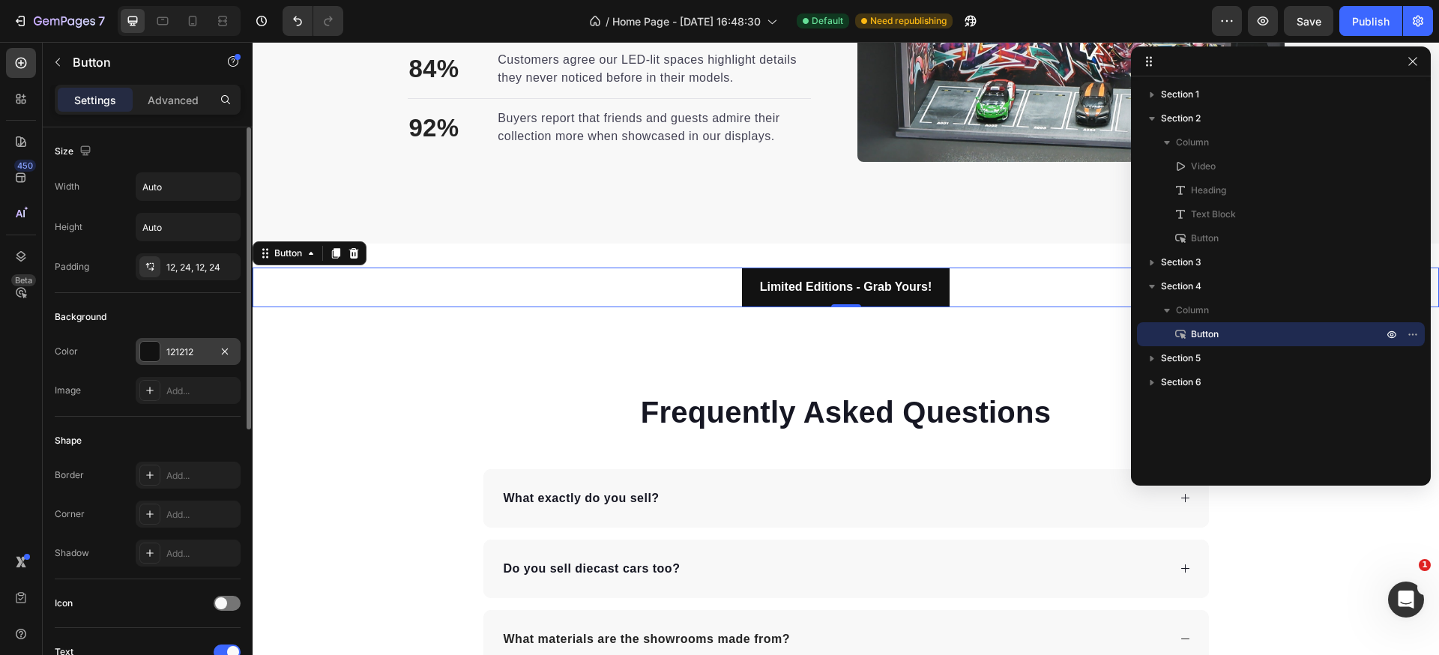
click at [187, 350] on div "121212" at bounding box center [187, 351] width 43 height 13
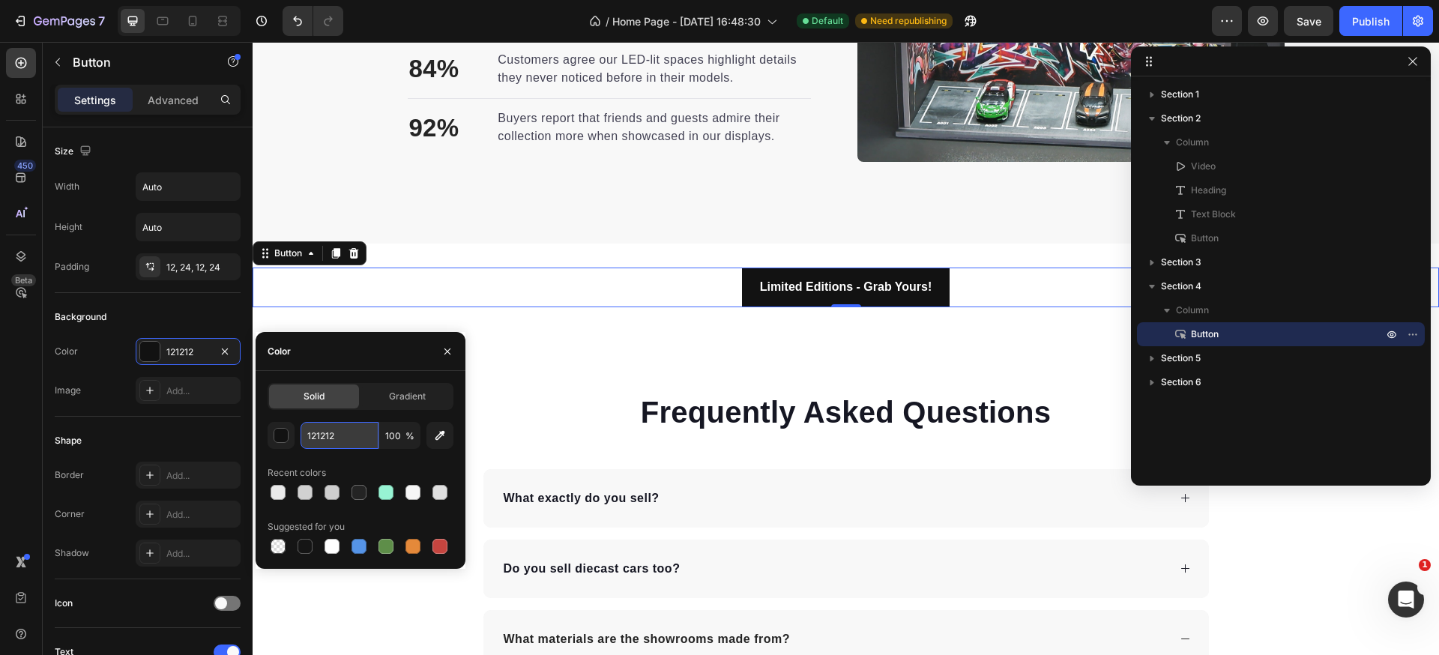
click at [324, 432] on input "121212" at bounding box center [339, 435] width 78 height 27
type input "242424"
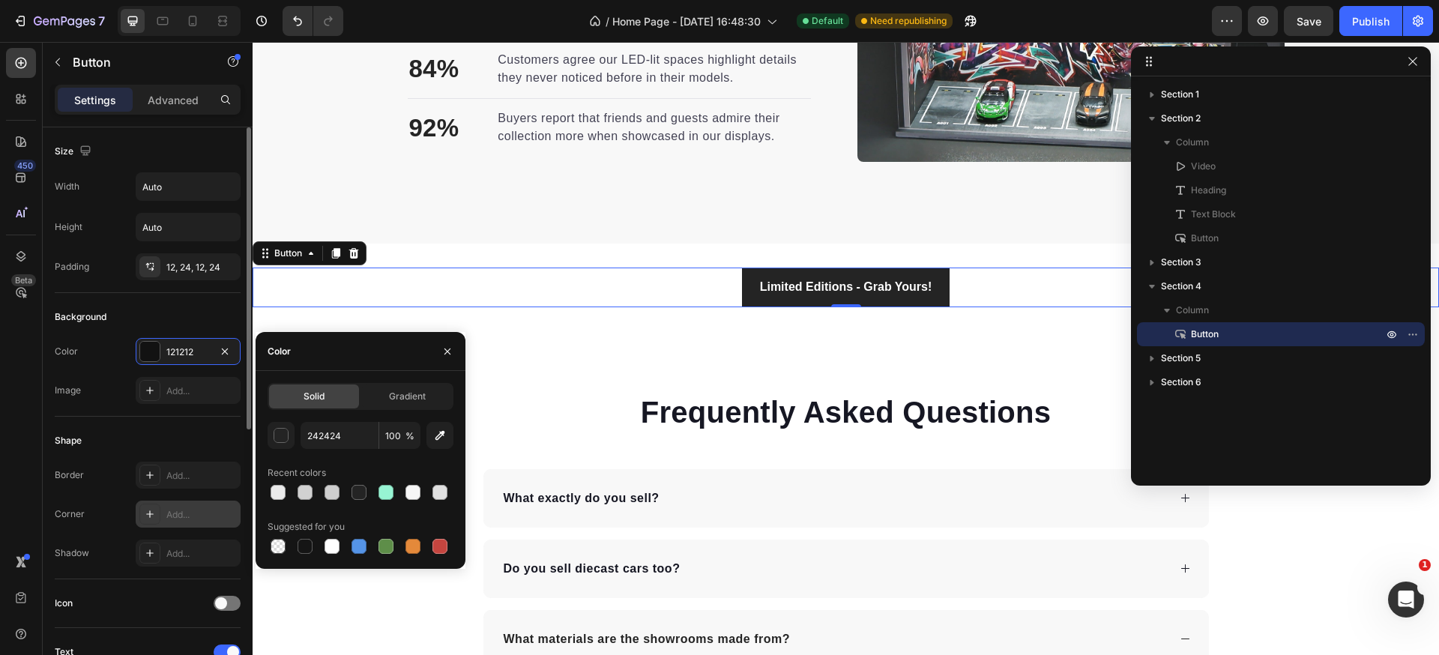
click at [156, 517] on div at bounding box center [149, 514] width 21 height 21
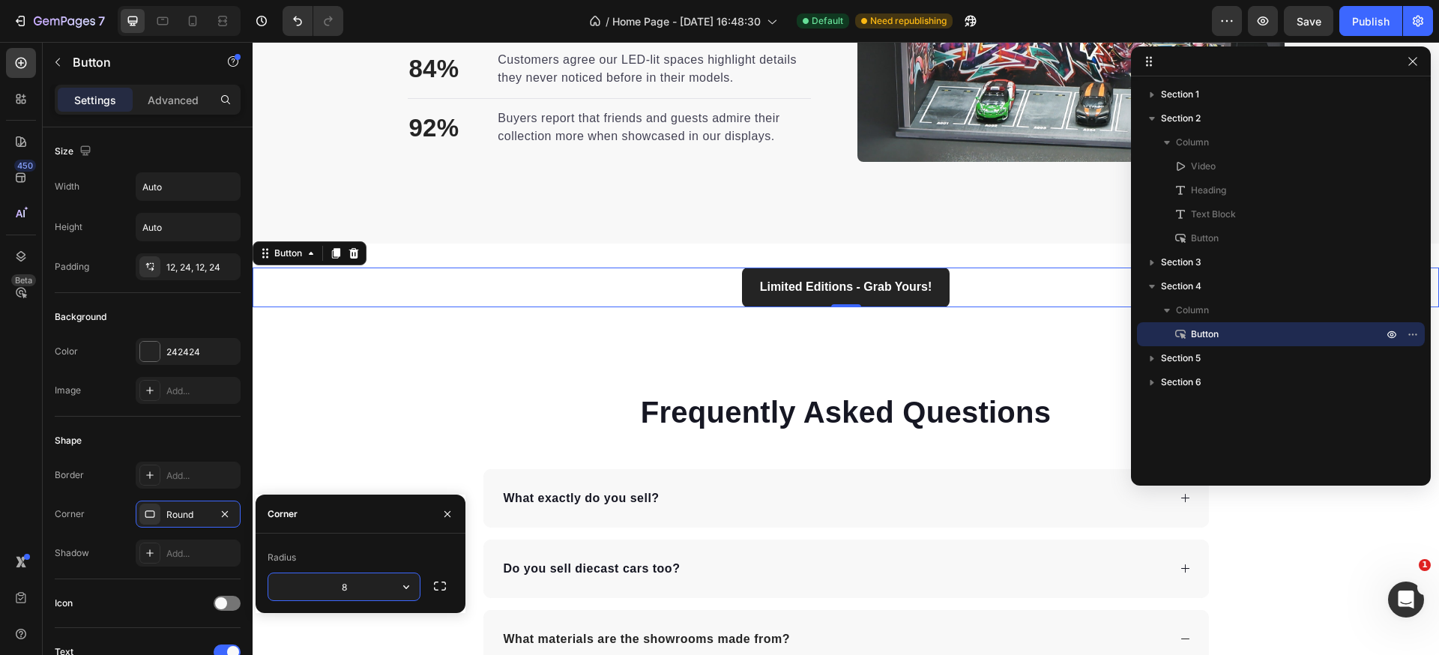
type input "3"
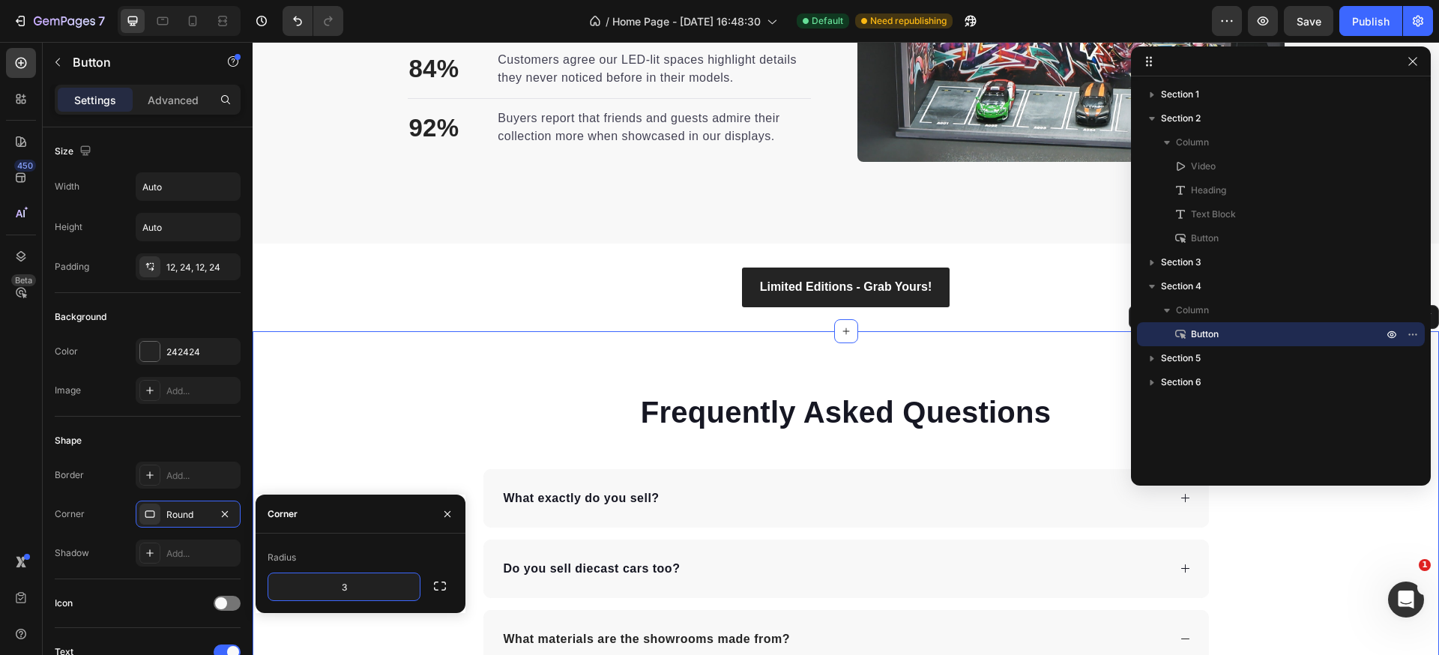
click at [455, 402] on div "Frequently Asked Questions Heading What exactly do you sell? Do you sell diecas…" at bounding box center [846, 663] width 1186 height 545
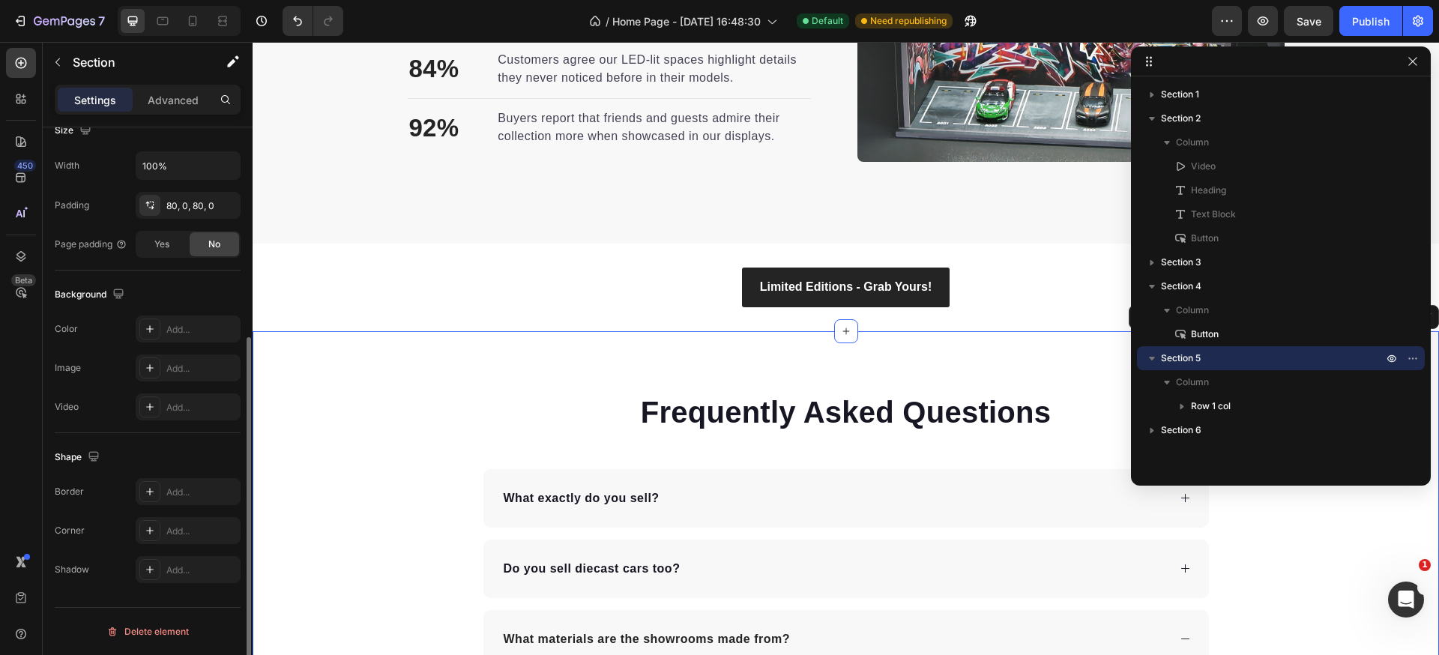
scroll to position [0, 0]
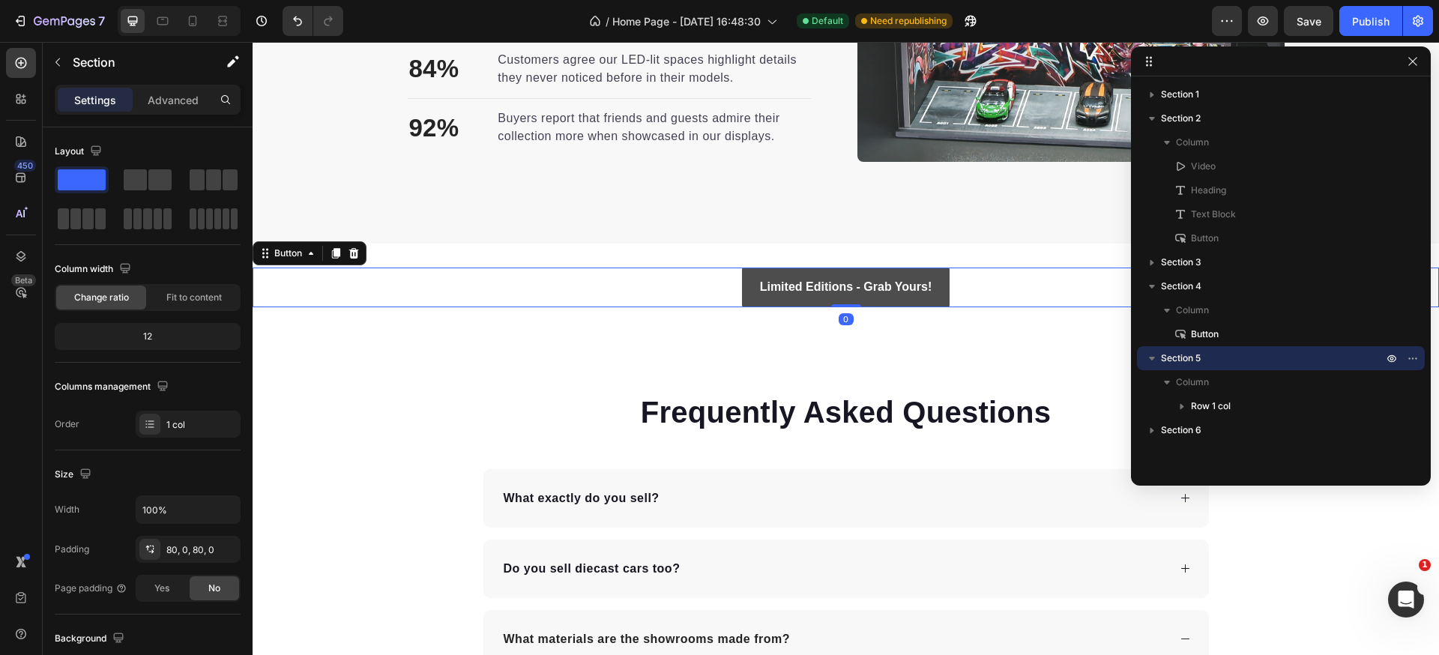
click at [803, 273] on button "Limited Editions - Grab Yours!" at bounding box center [846, 288] width 208 height 40
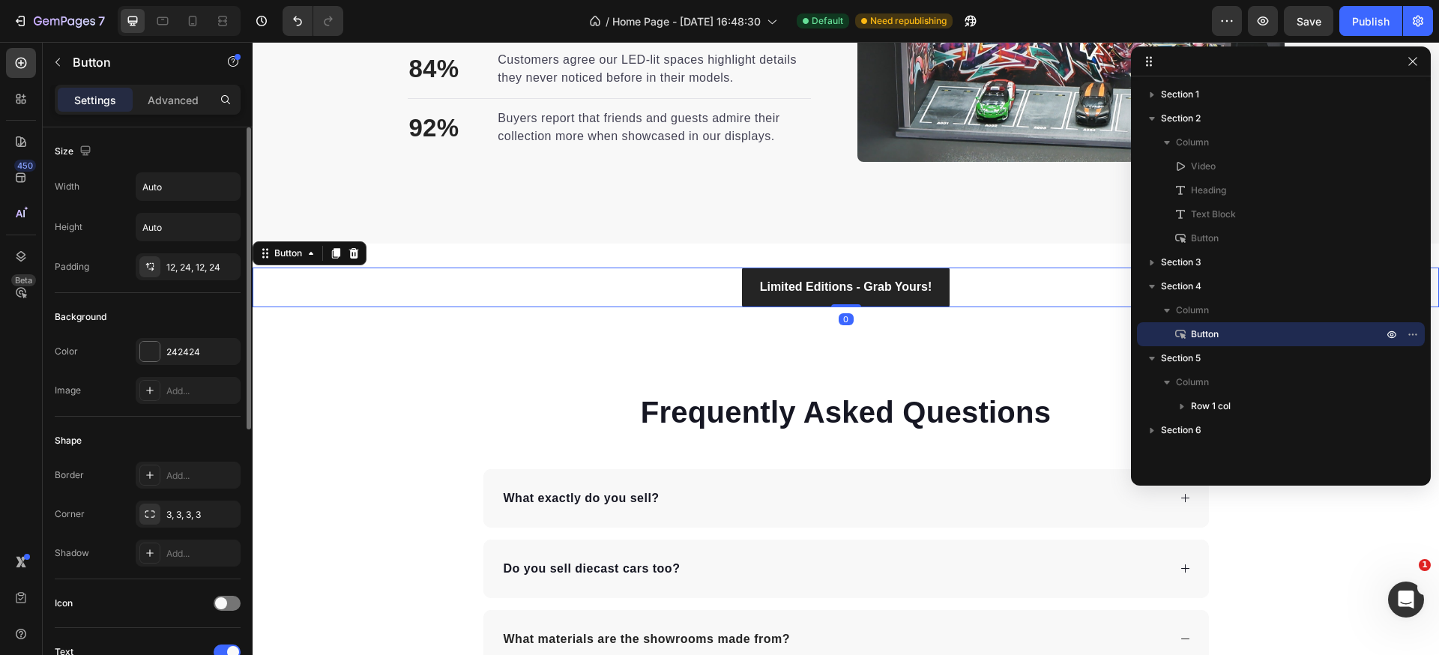
scroll to position [504, 0]
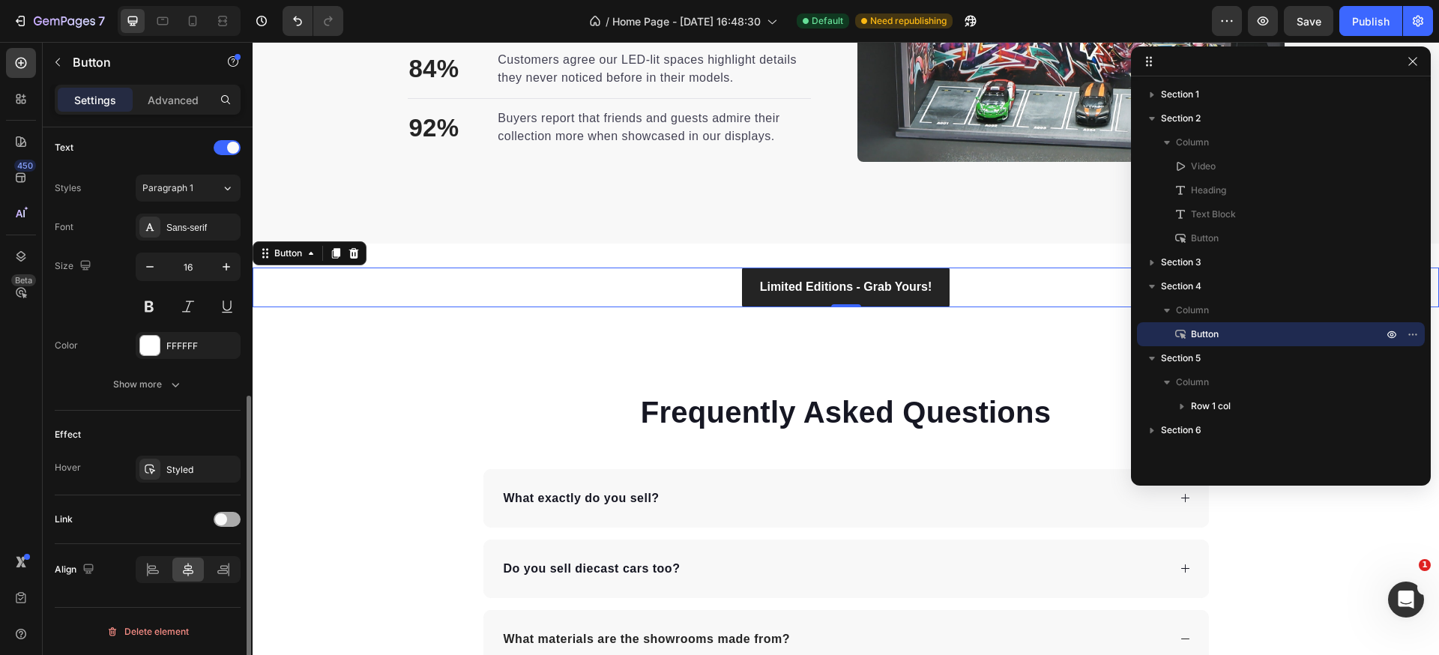
click at [229, 515] on div at bounding box center [227, 519] width 27 height 15
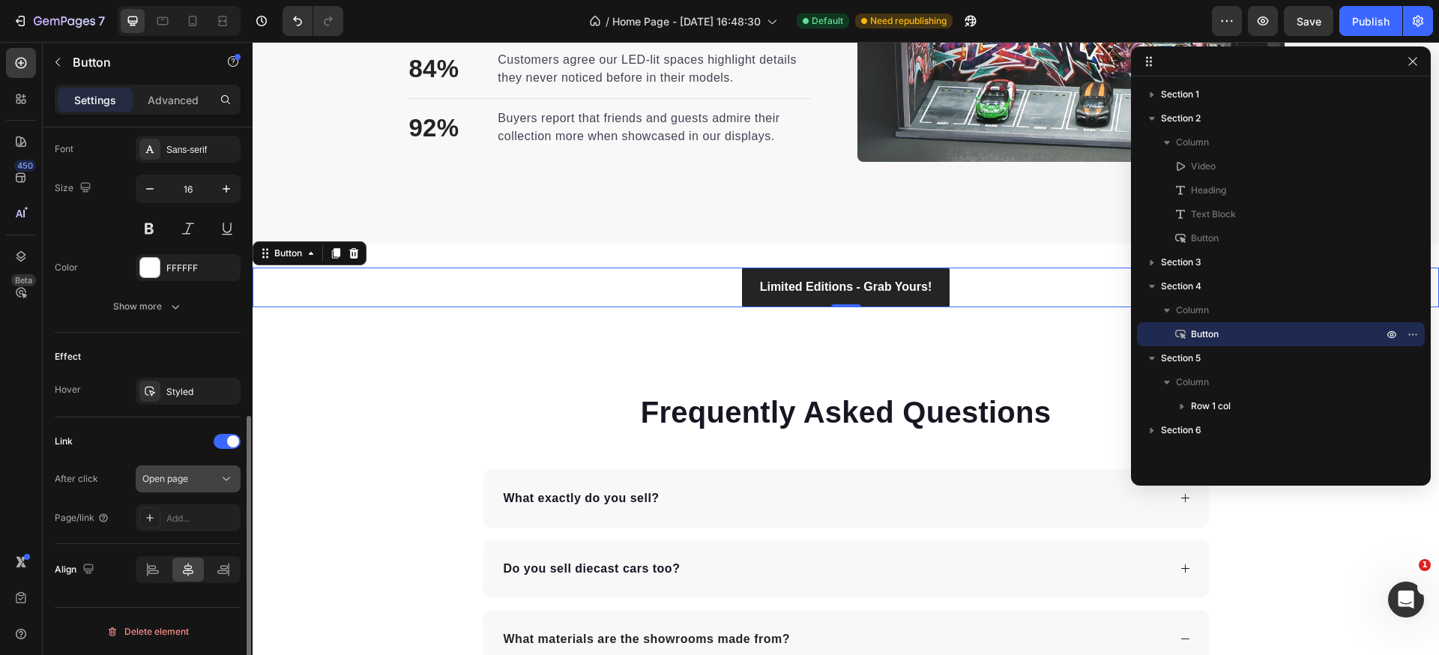
drag, startPoint x: 175, startPoint y: 456, endPoint x: 187, endPoint y: 483, distance: 30.2
click at [175, 456] on div "Link After click Open page Page/link Add..." at bounding box center [148, 480] width 186 height 102
click at [188, 520] on div "Add..." at bounding box center [201, 518] width 70 height 13
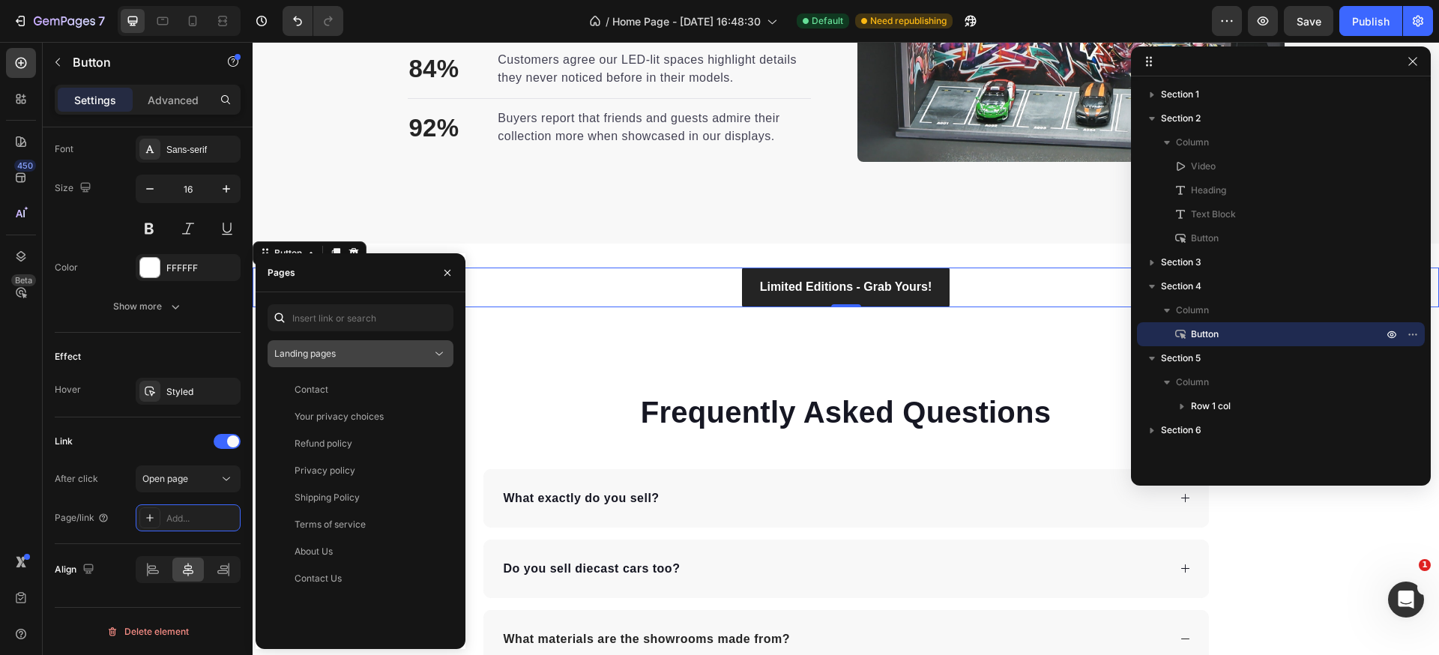
click at [333, 358] on span "Landing pages" at bounding box center [304, 353] width 61 height 13
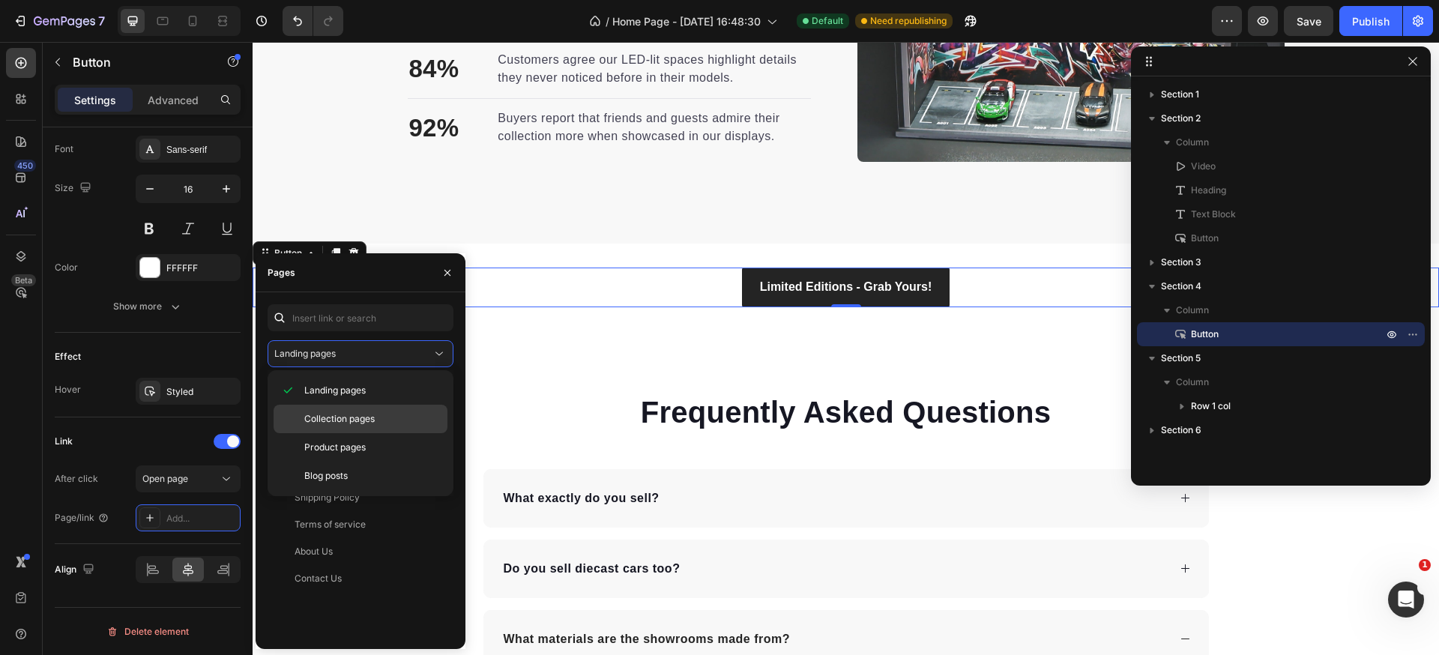
click at [324, 412] on span "Collection pages" at bounding box center [339, 418] width 70 height 13
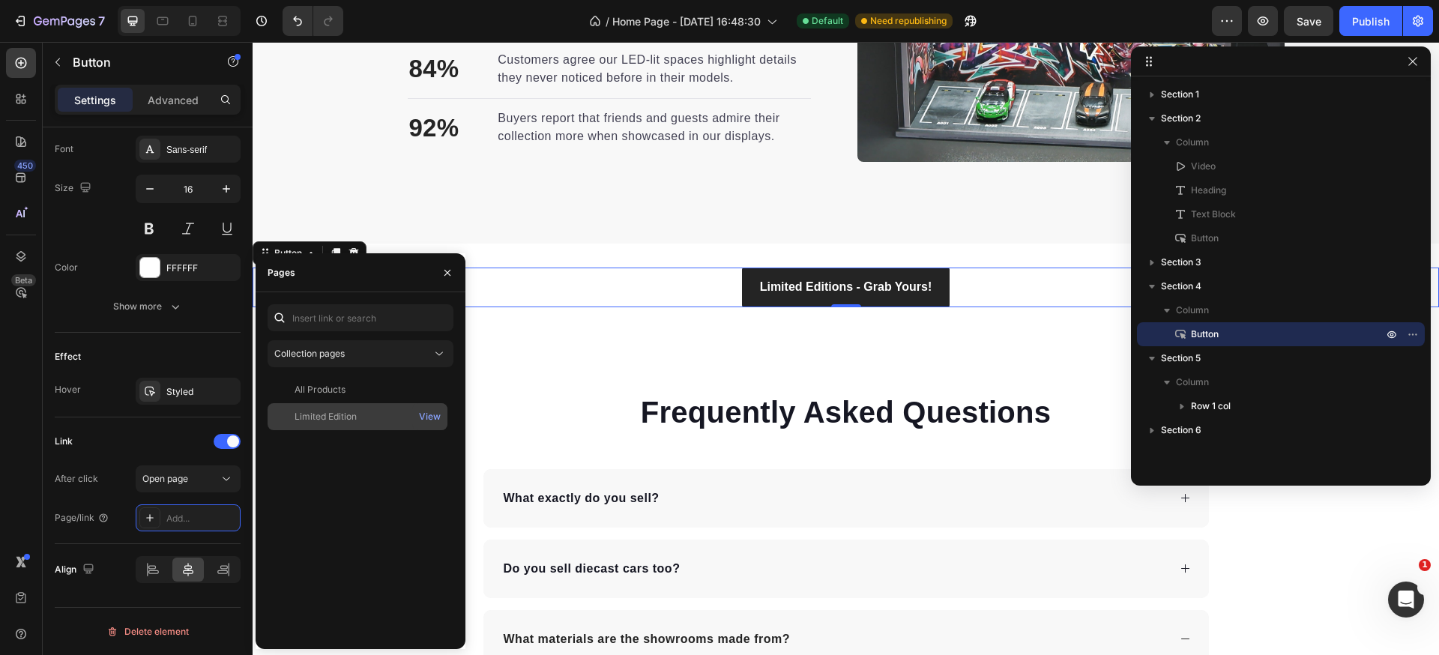
click at [322, 412] on div "Limited Edition" at bounding box center [325, 416] width 62 height 13
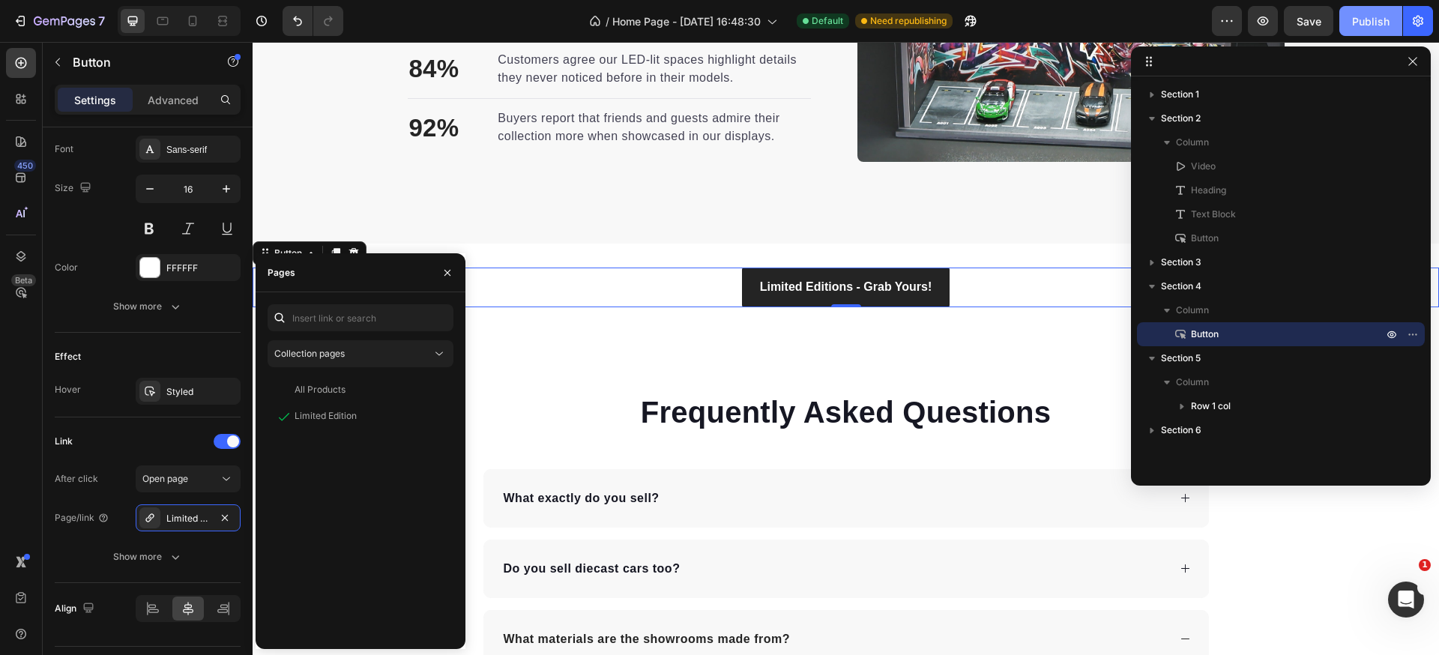
click at [1354, 19] on div "Publish" at bounding box center [1370, 21] width 37 height 16
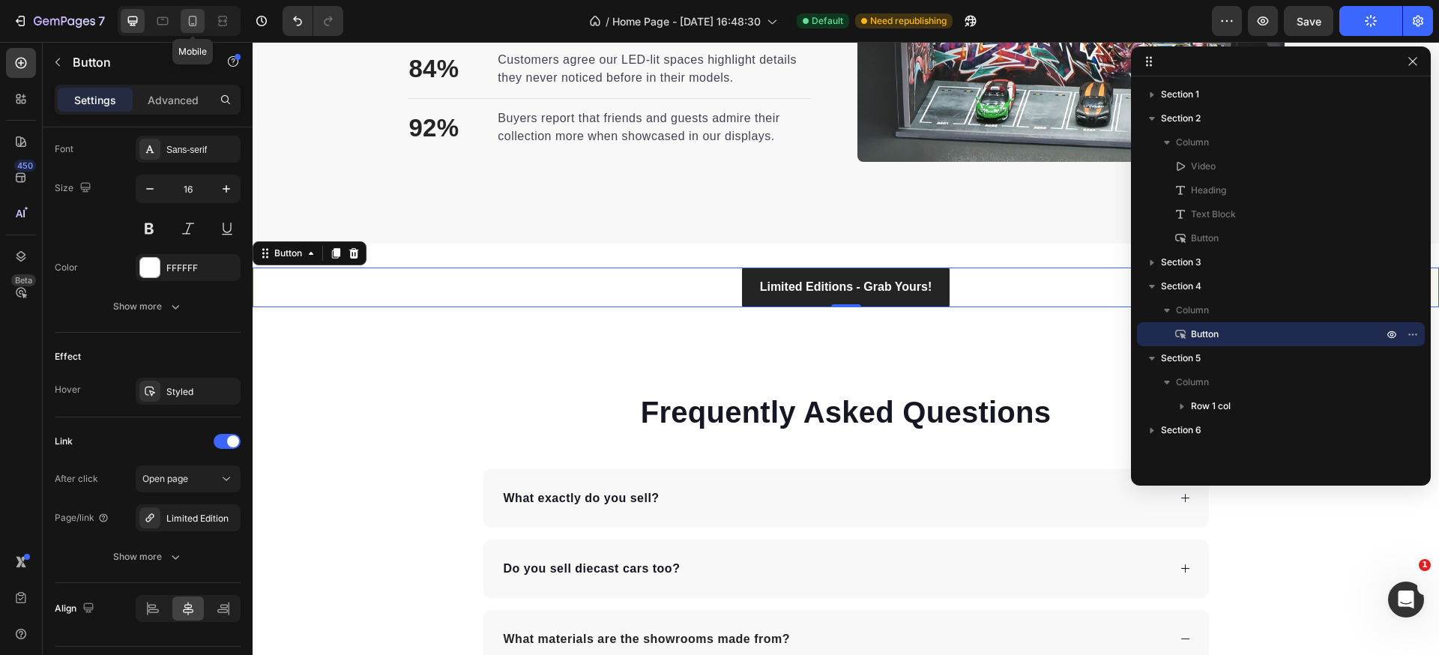
click at [199, 28] on icon at bounding box center [192, 20] width 15 height 15
type input "14"
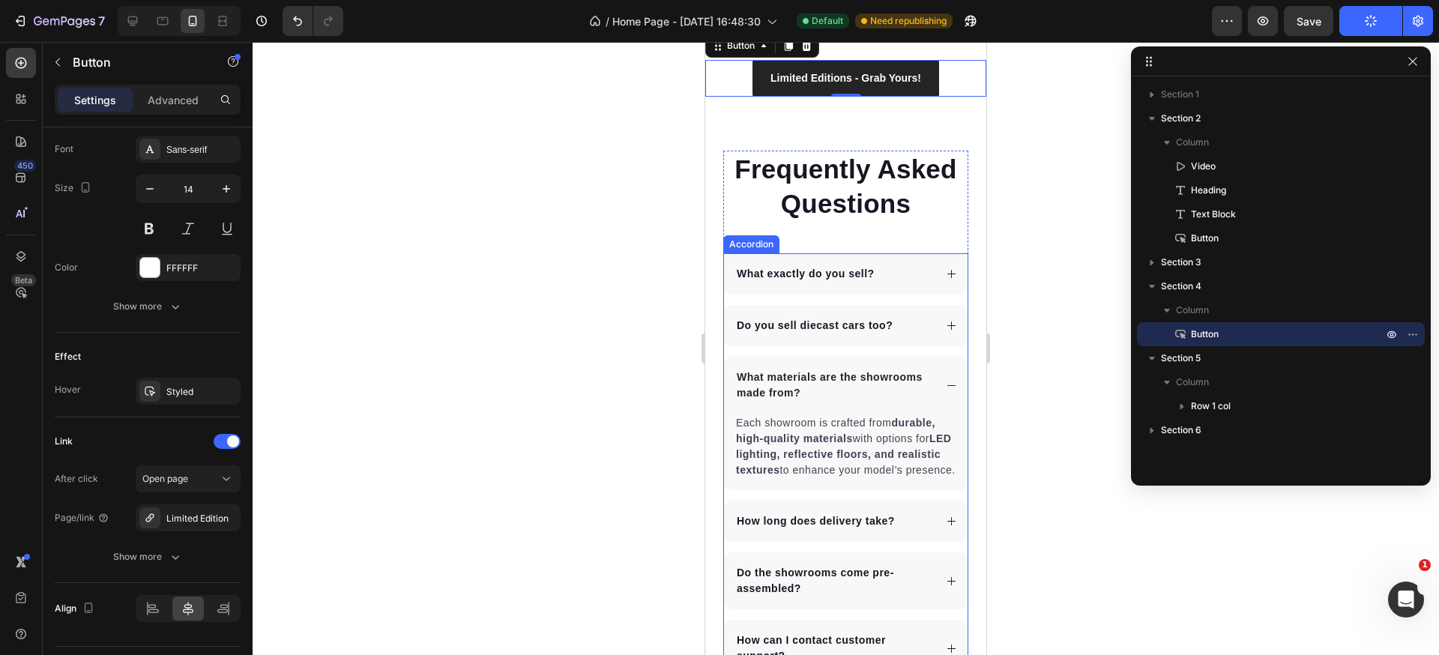
scroll to position [1382, 0]
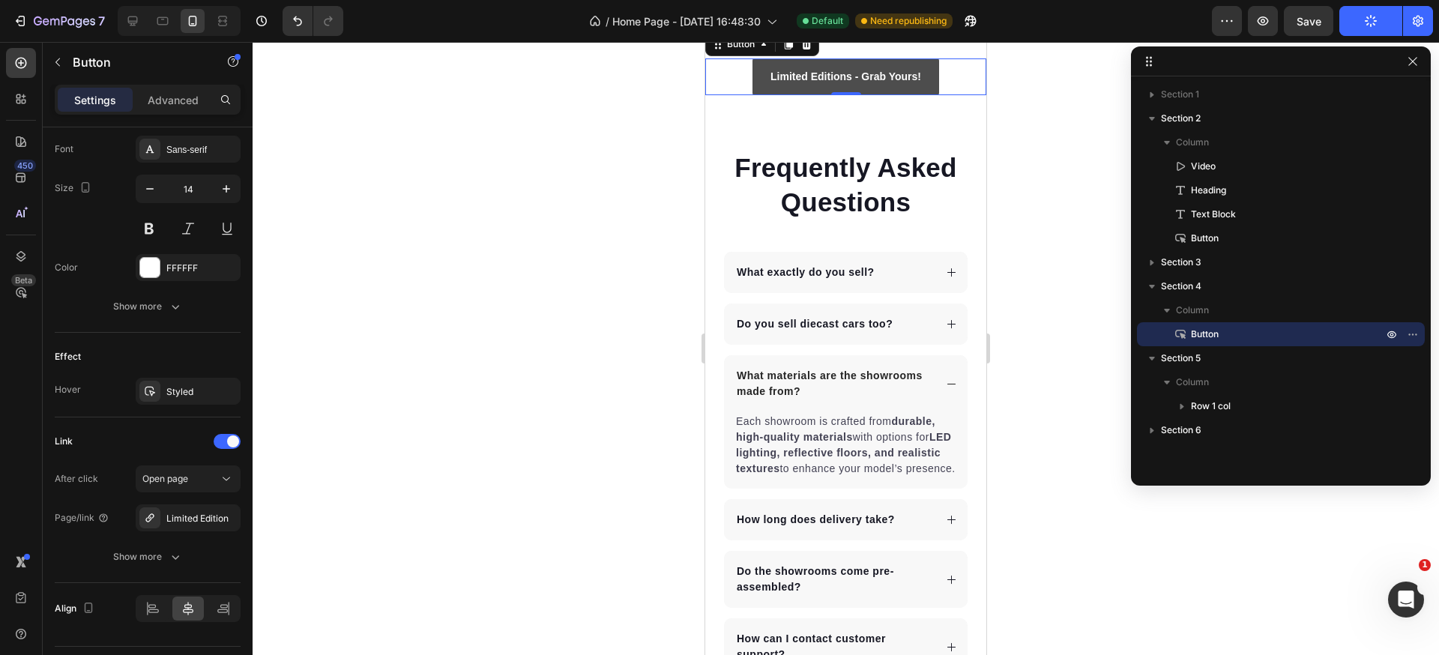
click at [925, 95] on link "Limited Editions - Grab Yours!" at bounding box center [845, 76] width 187 height 37
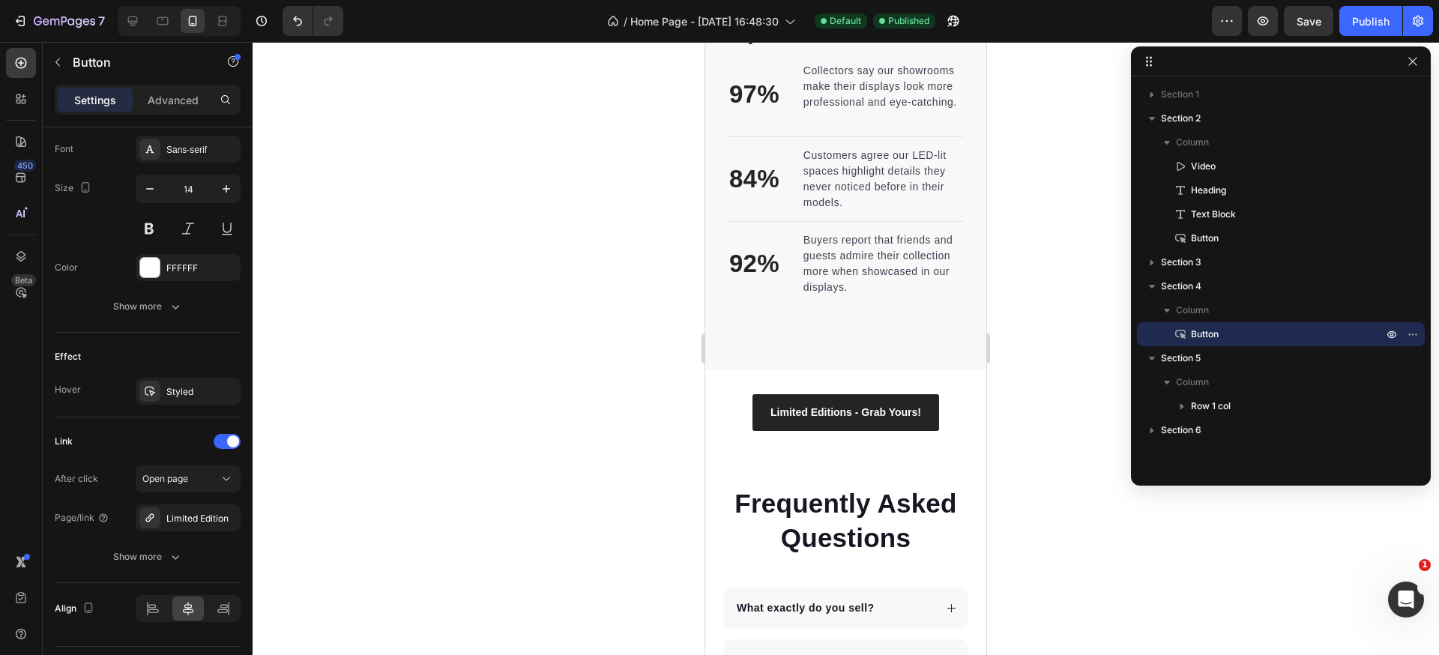
scroll to position [1272, 0]
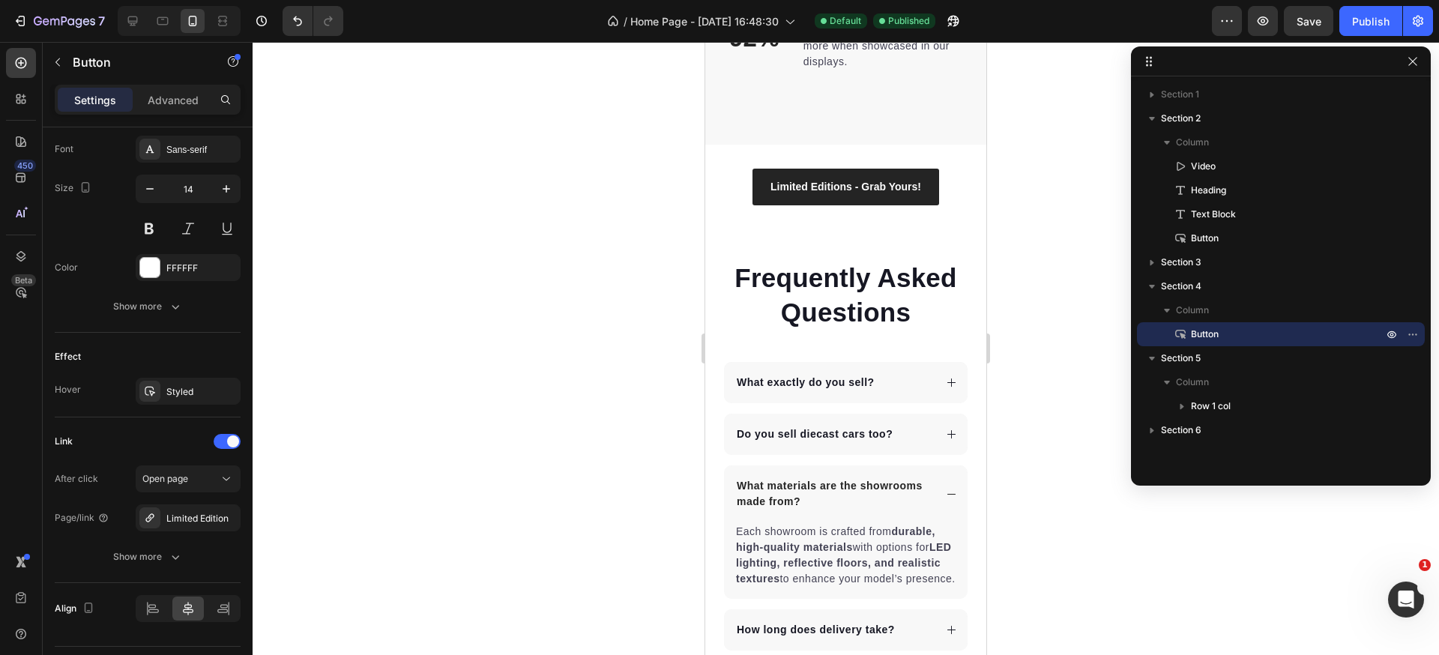
click at [941, 205] on div "Limited Editions - Grab Yours! Button" at bounding box center [845, 187] width 281 height 37
click at [925, 205] on link "Limited Editions - Grab Yours!" at bounding box center [845, 187] width 187 height 37
click at [1392, 338] on icon "button" at bounding box center [1391, 334] width 12 height 12
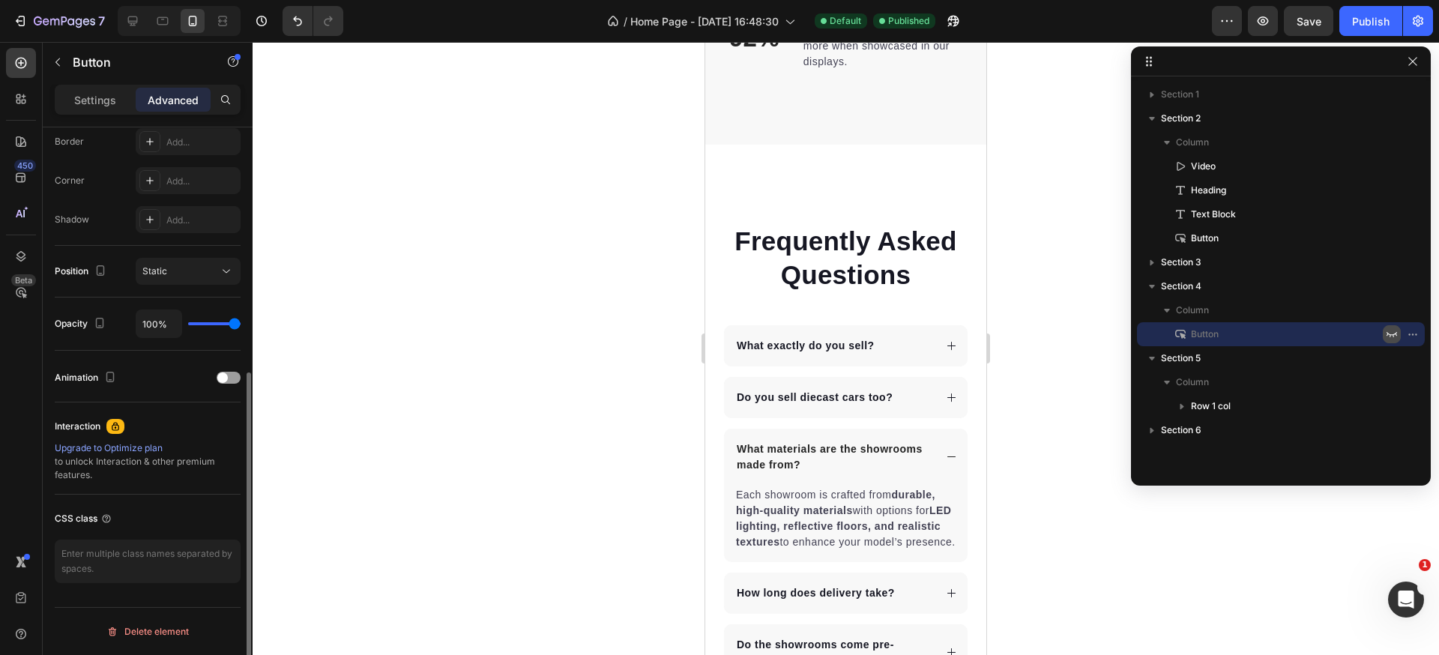
scroll to position [429, 0]
click at [1361, 19] on div "Publish" at bounding box center [1370, 21] width 37 height 16
